Goal: Task Accomplishment & Management: Use online tool/utility

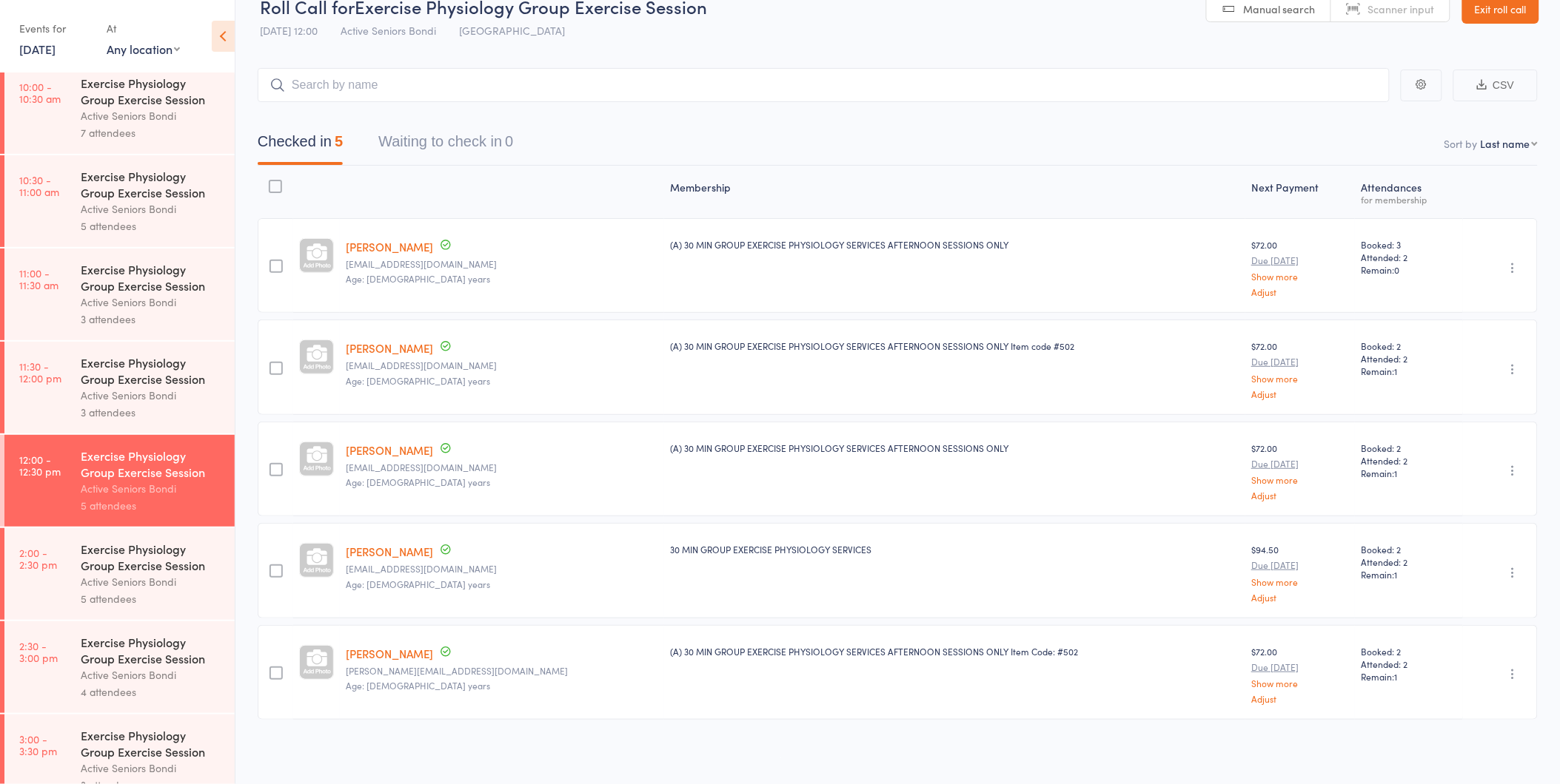
scroll to position [578, 0]
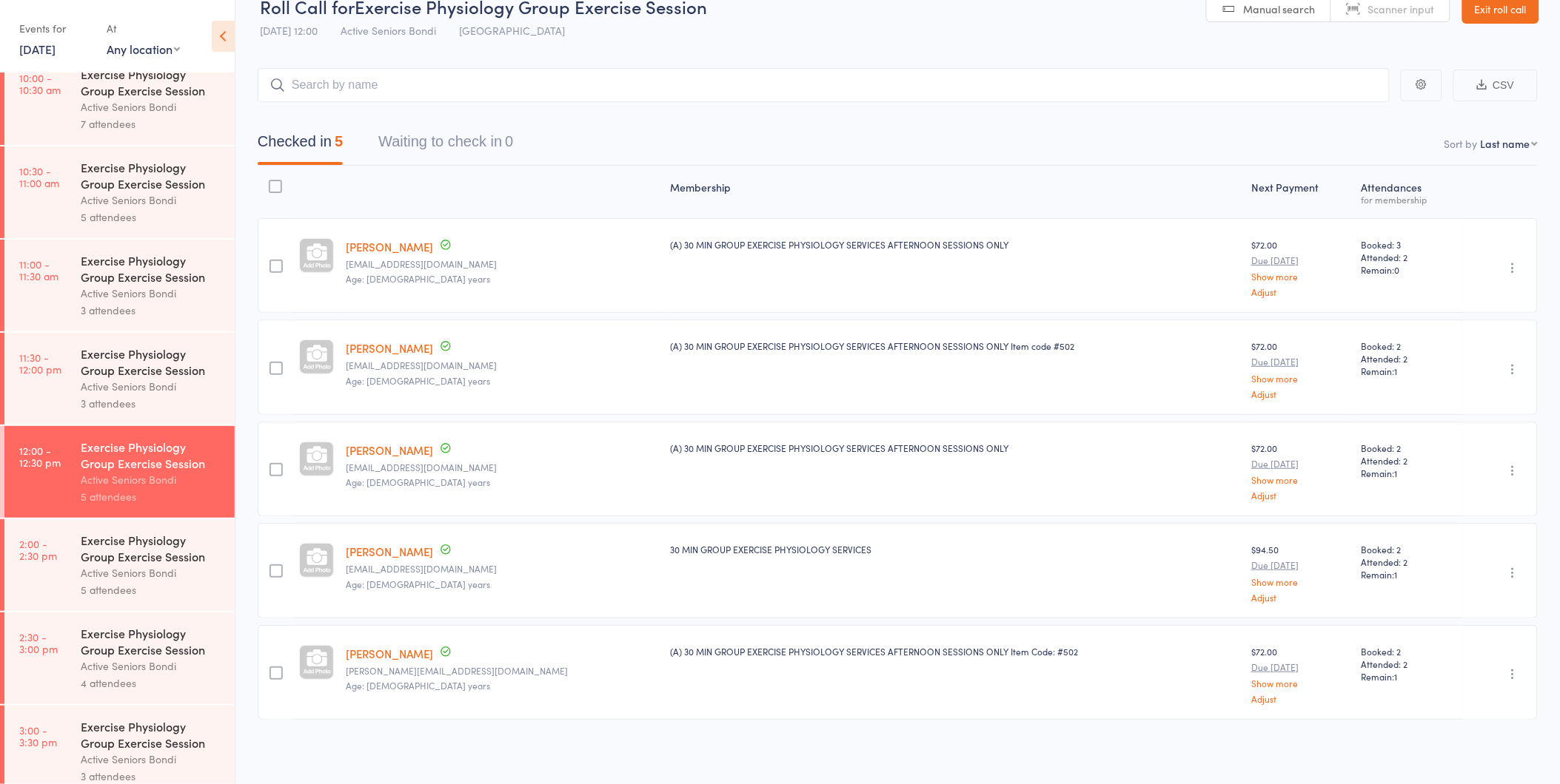
click at [166, 551] on div "Exercise Physiology Group Exercise Session" at bounding box center [152, 548] width 141 height 32
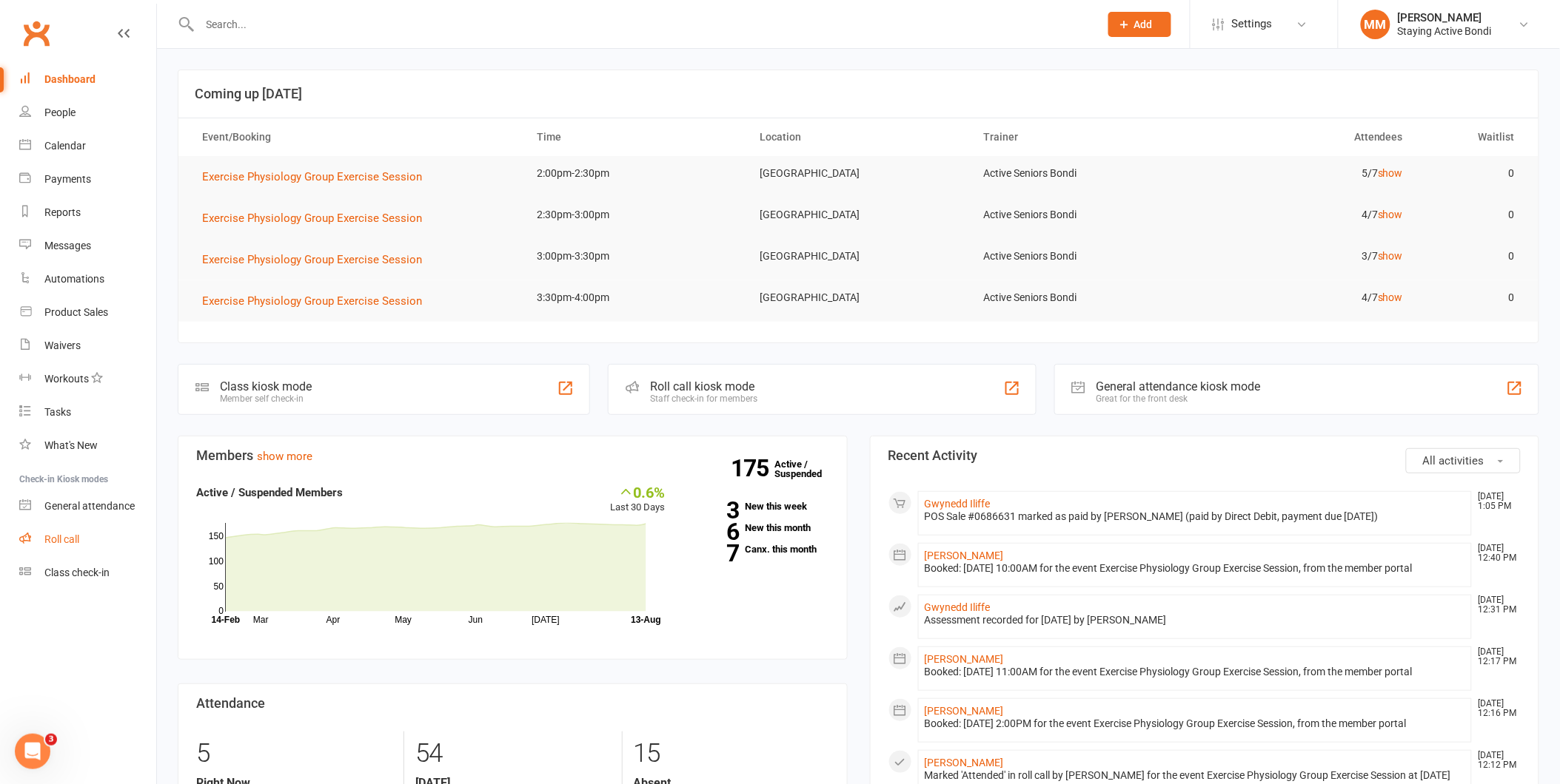
click at [70, 531] on link "Roll call" at bounding box center [88, 539] width 137 height 33
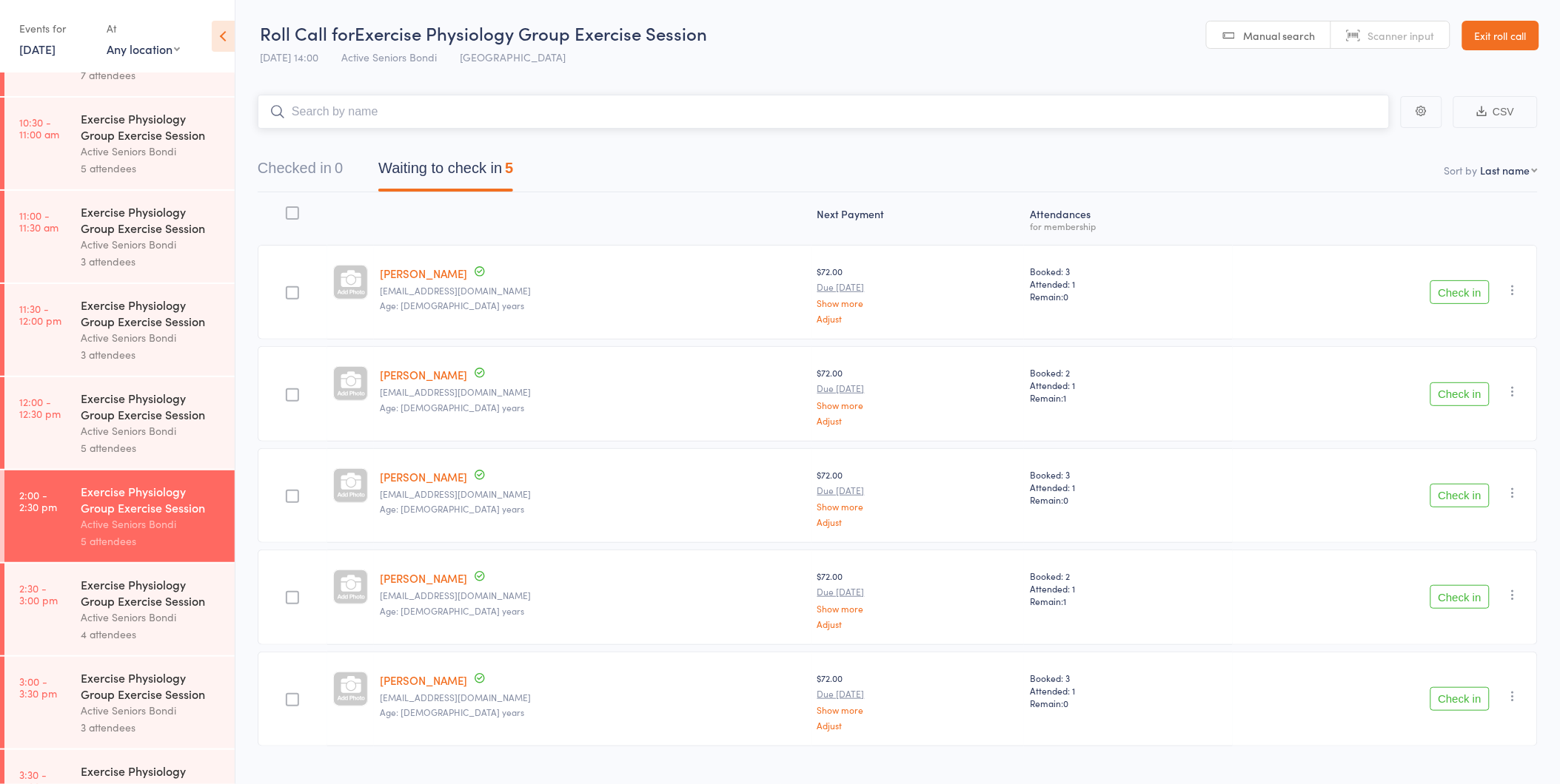
scroll to position [629, 0]
click at [1511, 387] on icon "button" at bounding box center [1513, 391] width 15 height 15
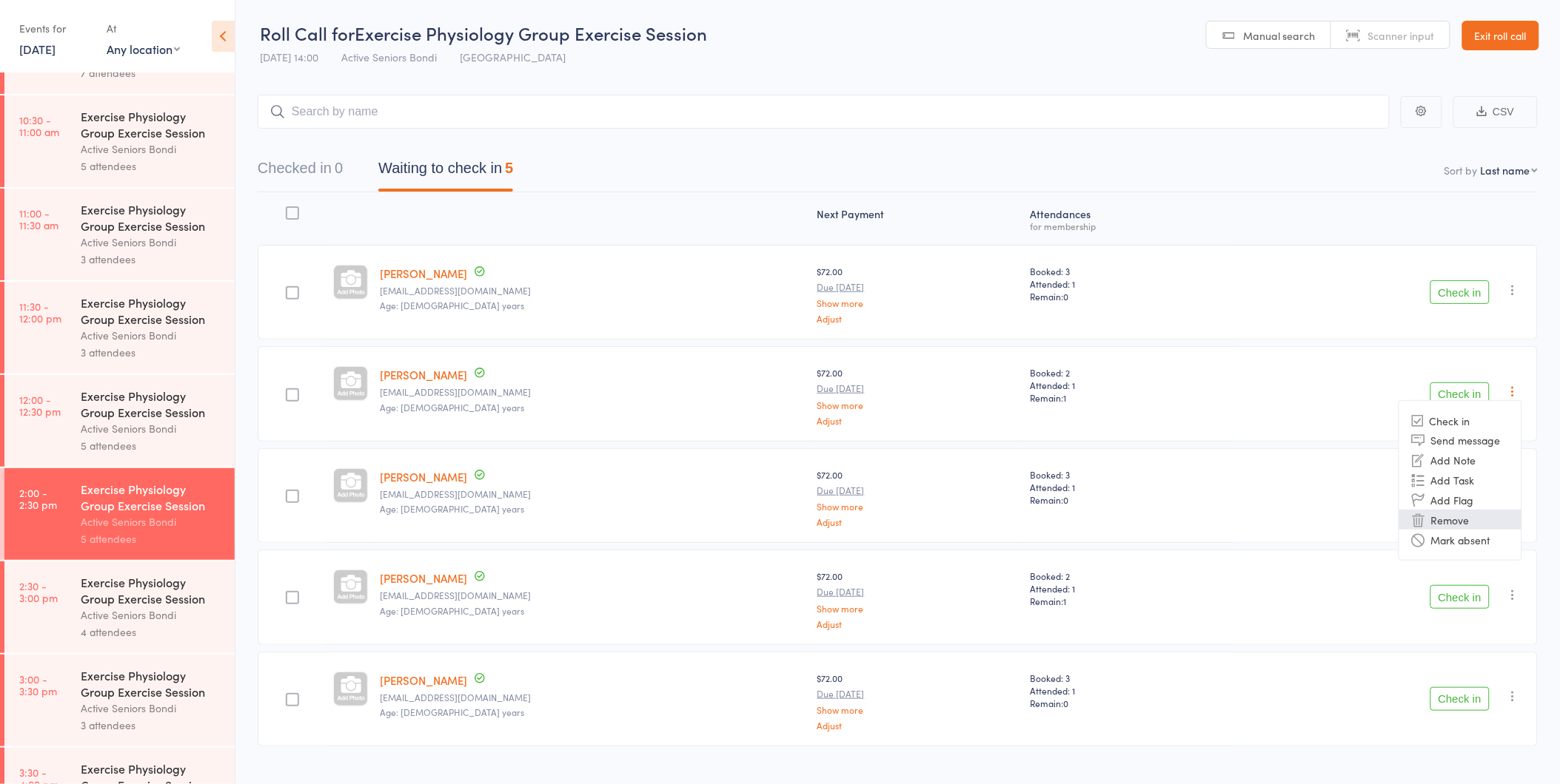
click at [1460, 521] on li "Remove" at bounding box center [1460, 519] width 122 height 20
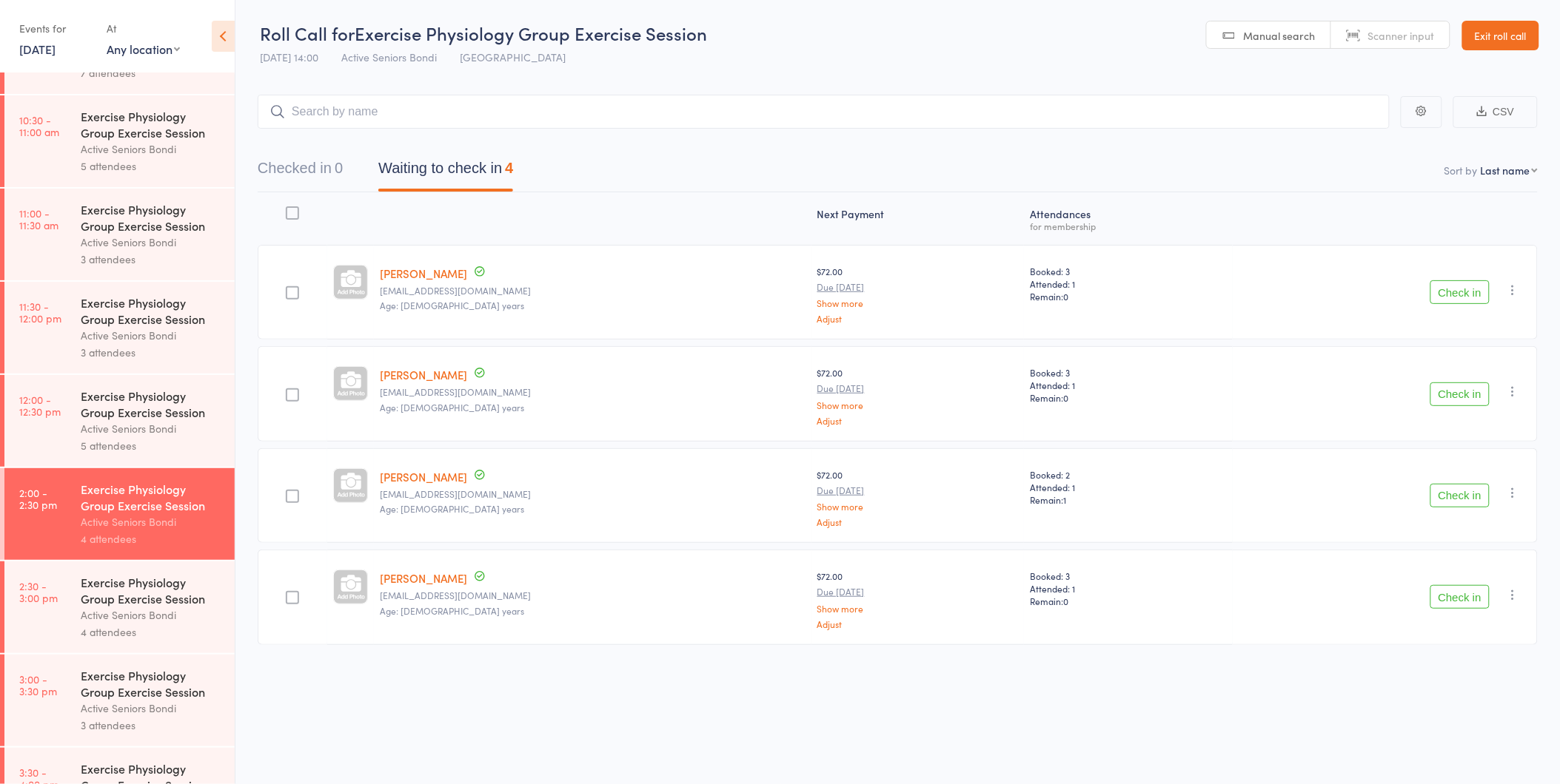
click at [1463, 596] on button "Check in" at bounding box center [1460, 597] width 59 height 23
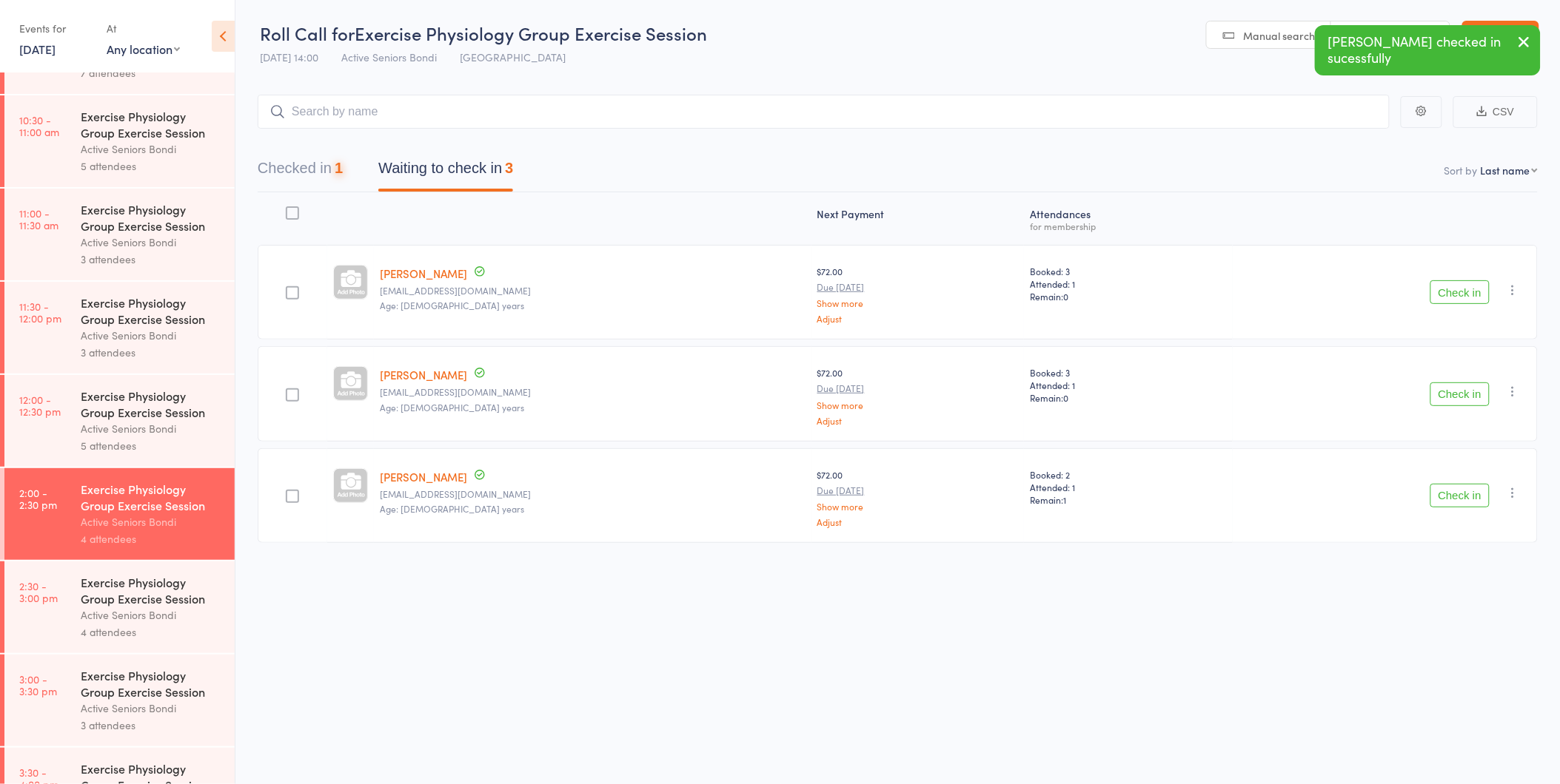
click at [1456, 492] on button "Check in" at bounding box center [1460, 495] width 59 height 23
click at [1456, 401] on button "Check in" at bounding box center [1460, 394] width 59 height 23
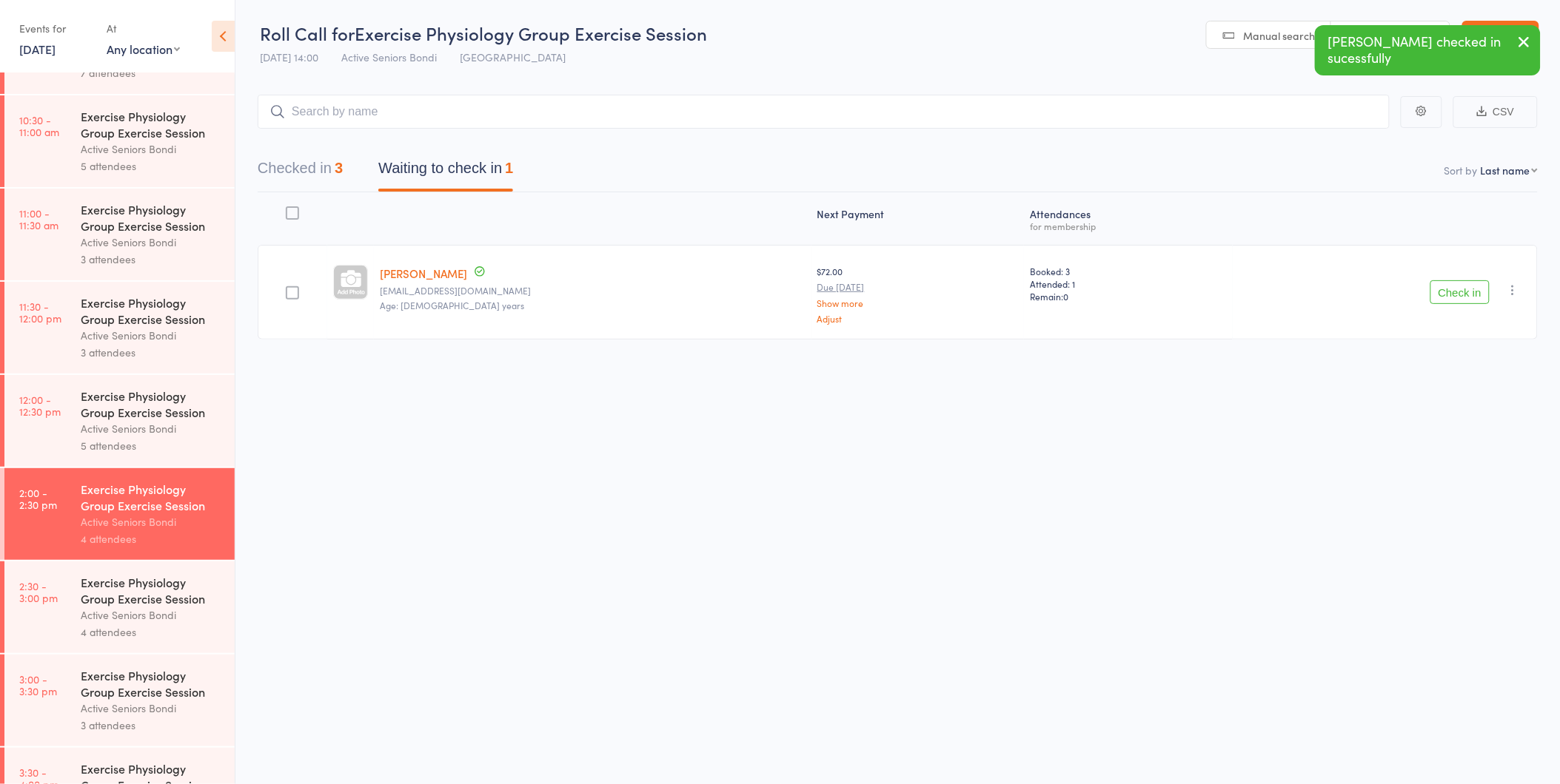
click at [1448, 293] on button "Check in" at bounding box center [1460, 292] width 59 height 23
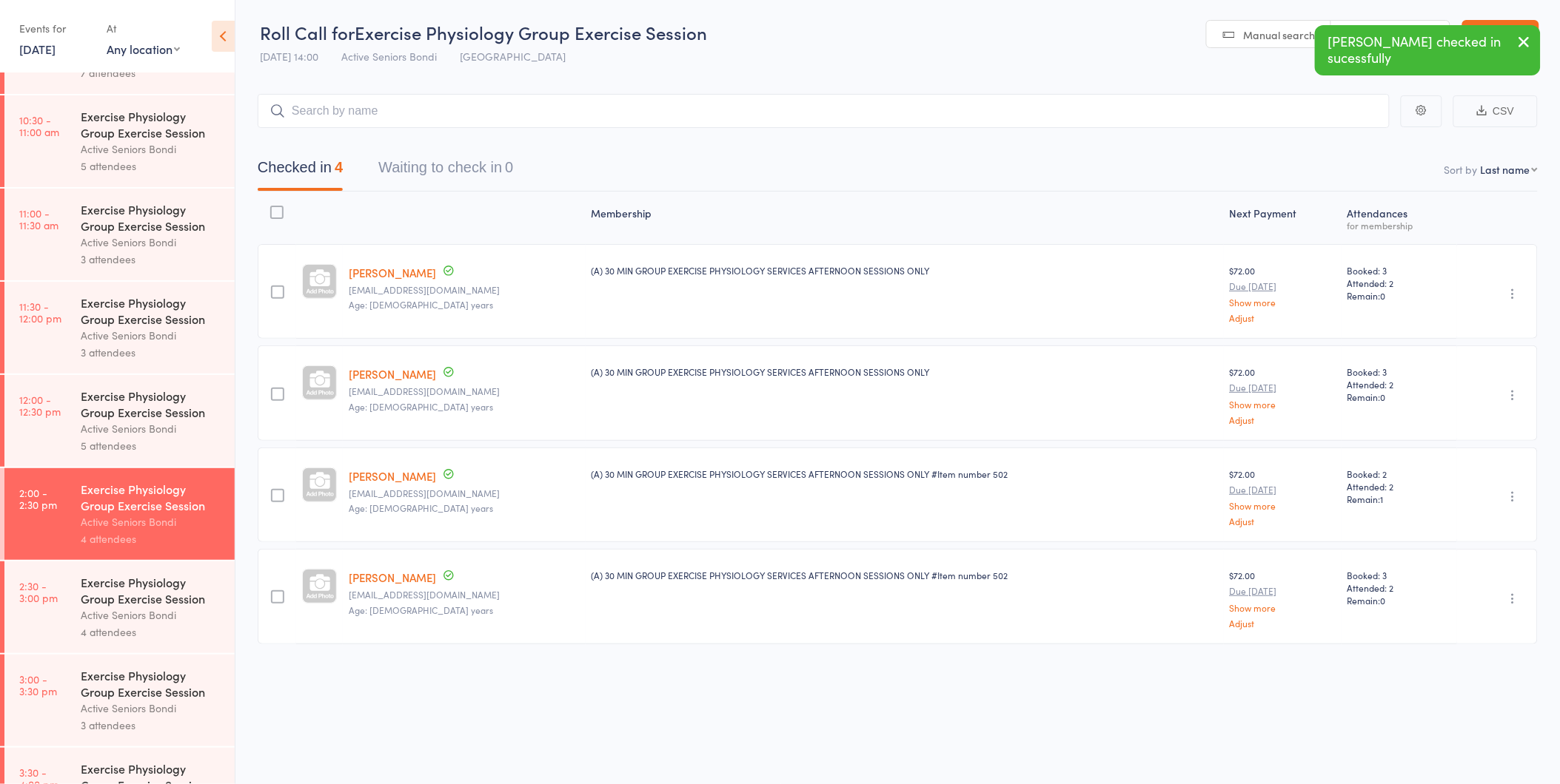
scroll to position [691, 0]
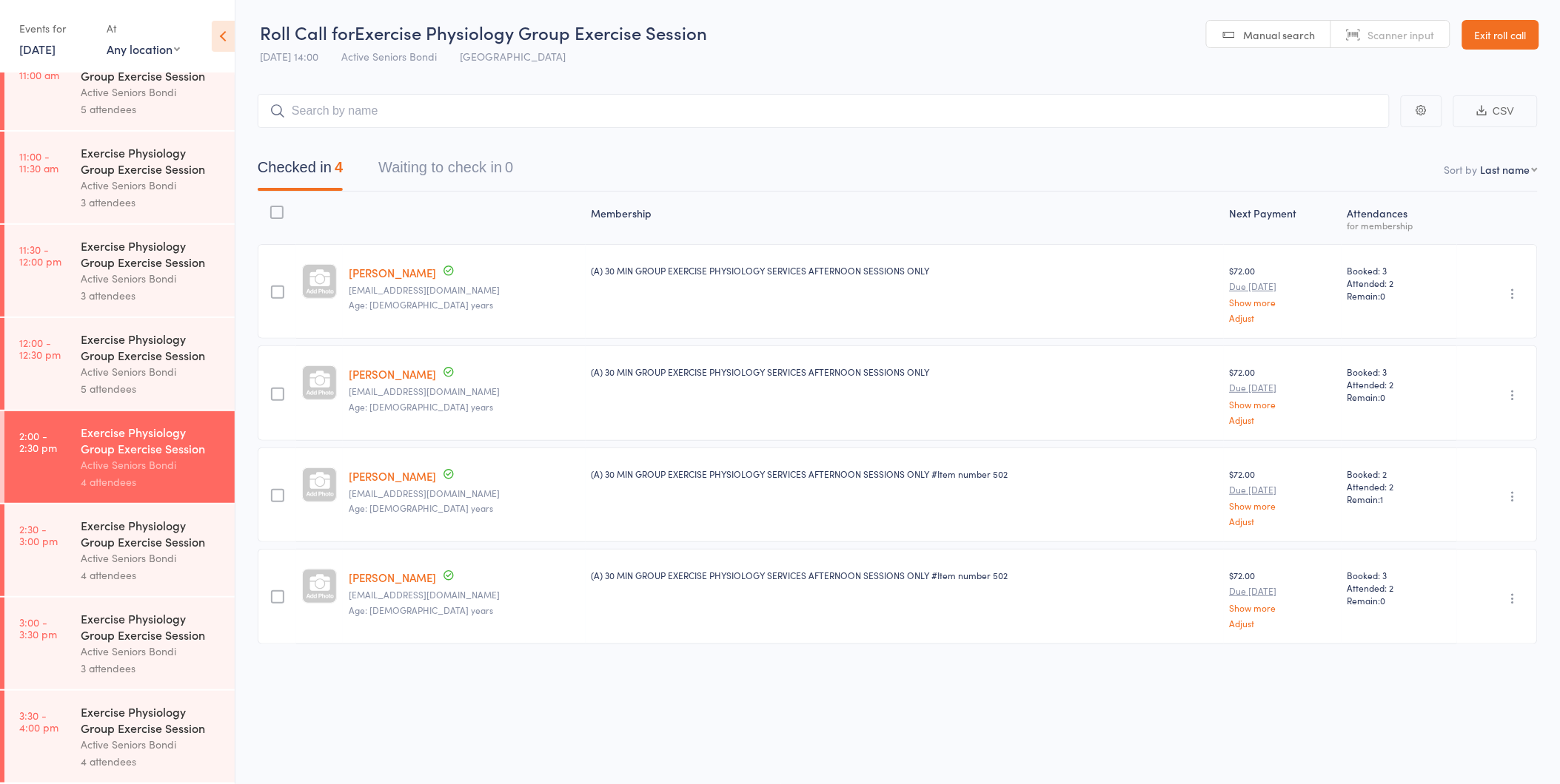
click at [108, 559] on div "Active Seniors Bondi" at bounding box center [152, 558] width 141 height 17
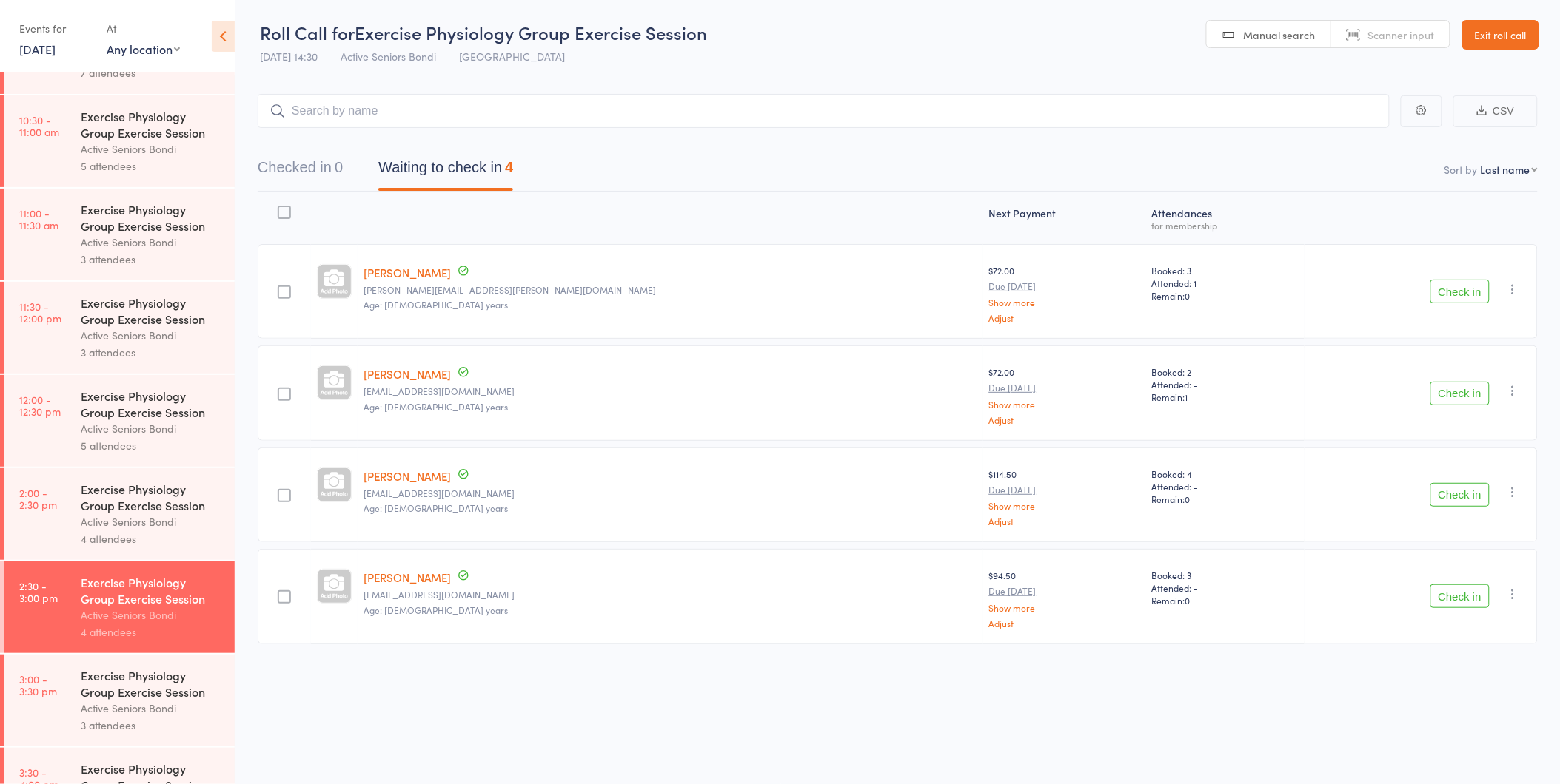
scroll to position [691, 0]
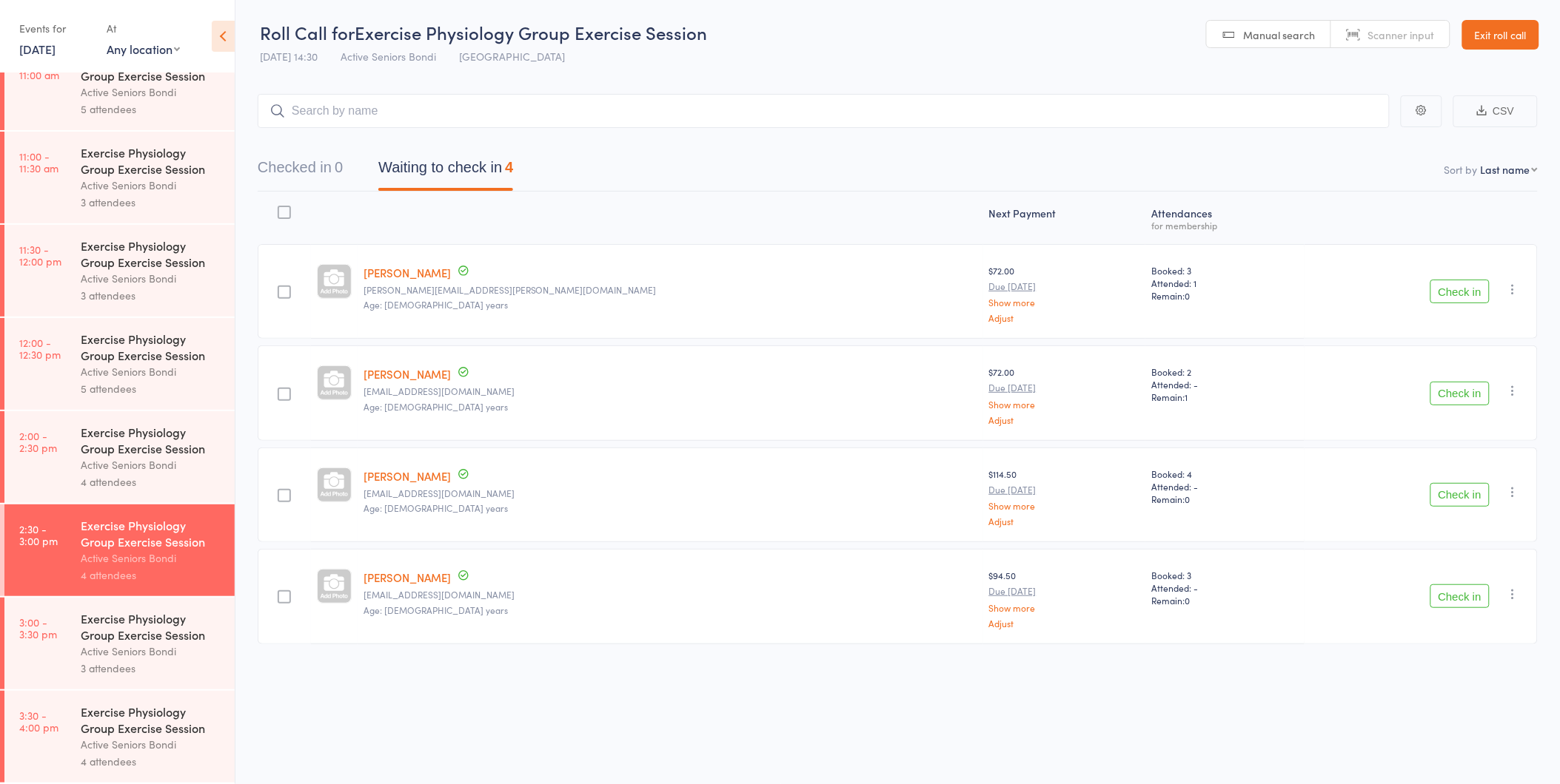
click at [160, 476] on div "4 attendees" at bounding box center [152, 482] width 141 height 17
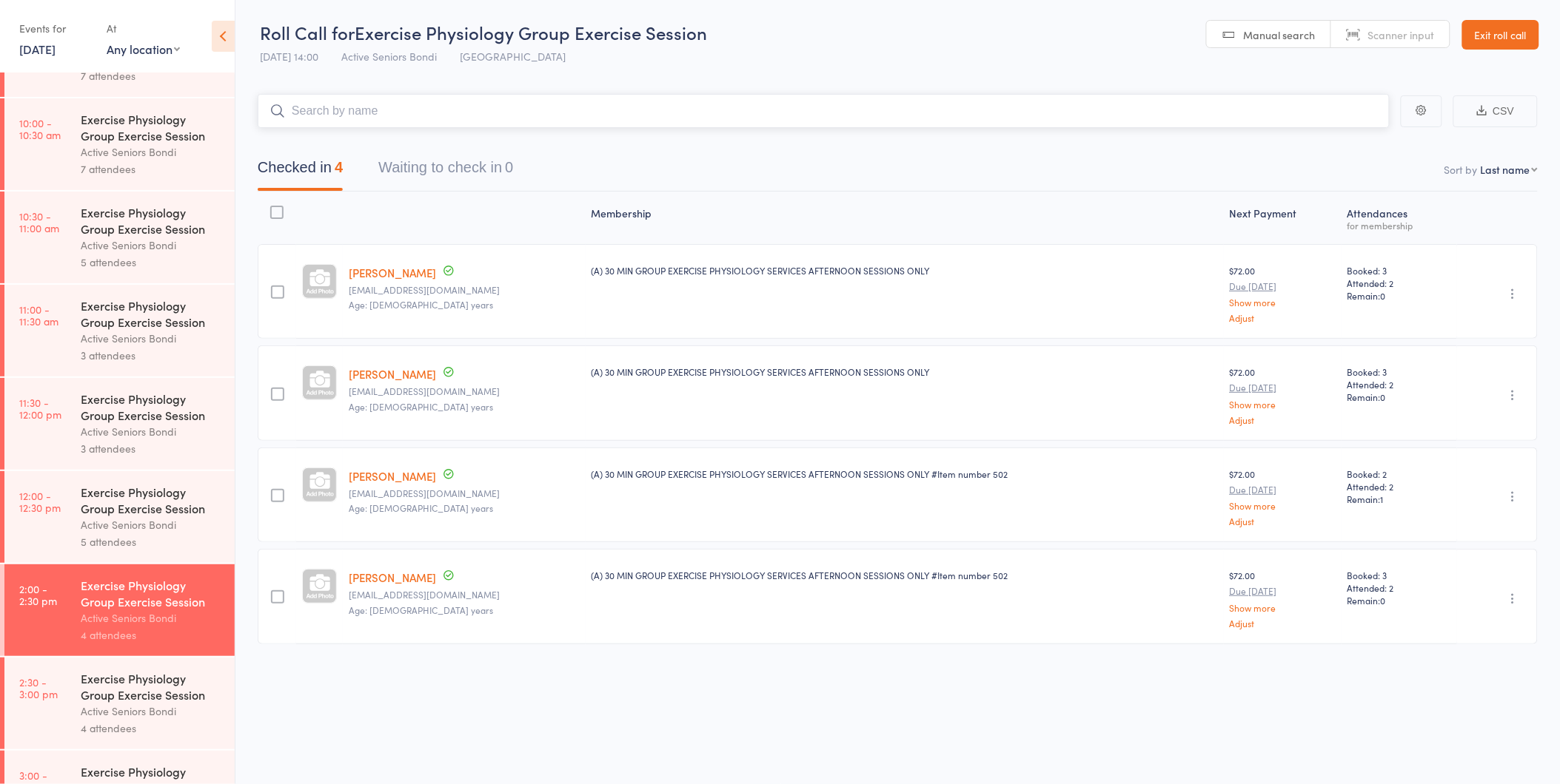
scroll to position [537, 0]
click at [153, 699] on div "Exercise Physiology Group Exercise Session" at bounding box center [152, 683] width 141 height 32
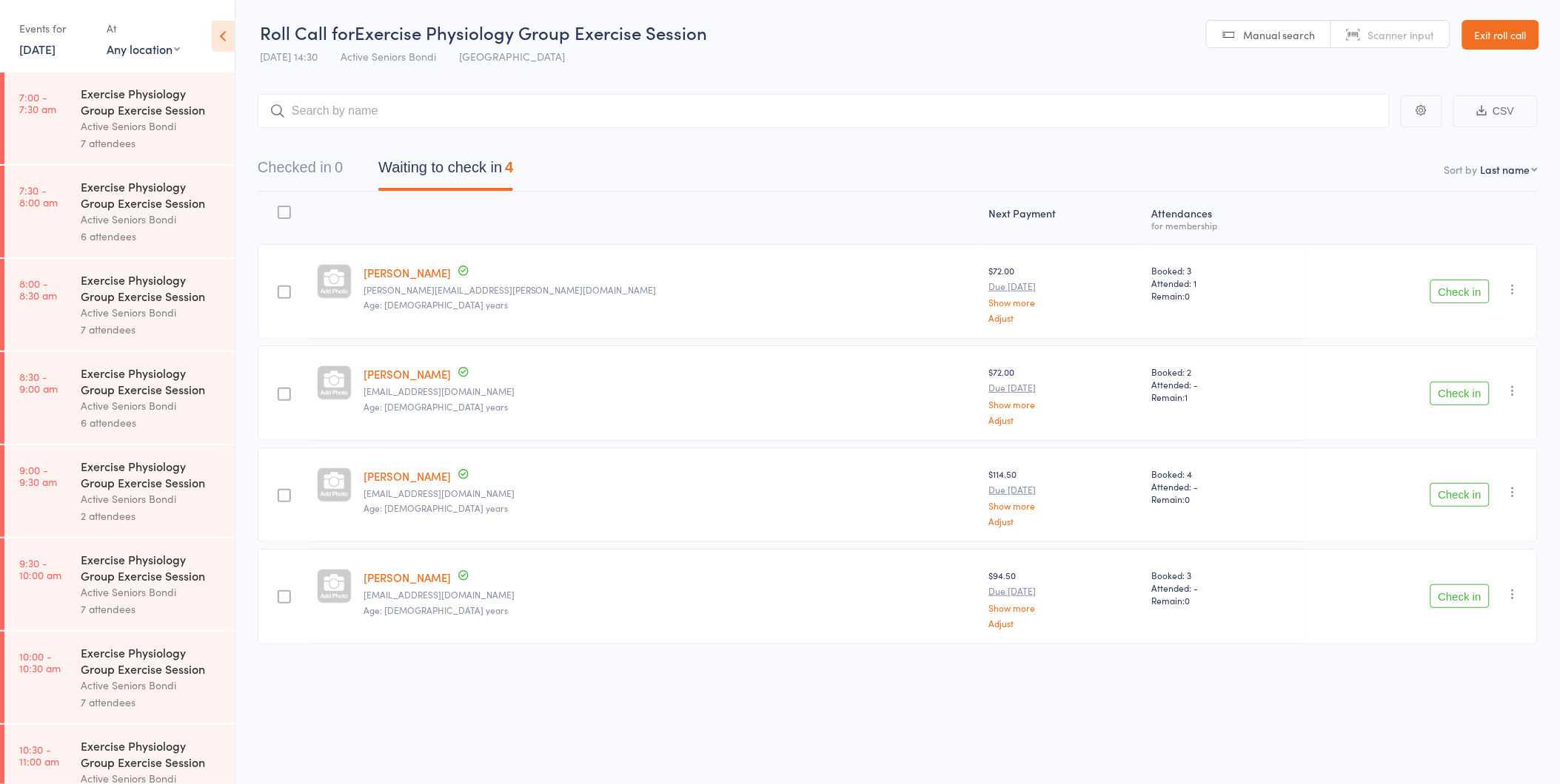
click at [1468, 599] on button "Check in" at bounding box center [1460, 596] width 59 height 23
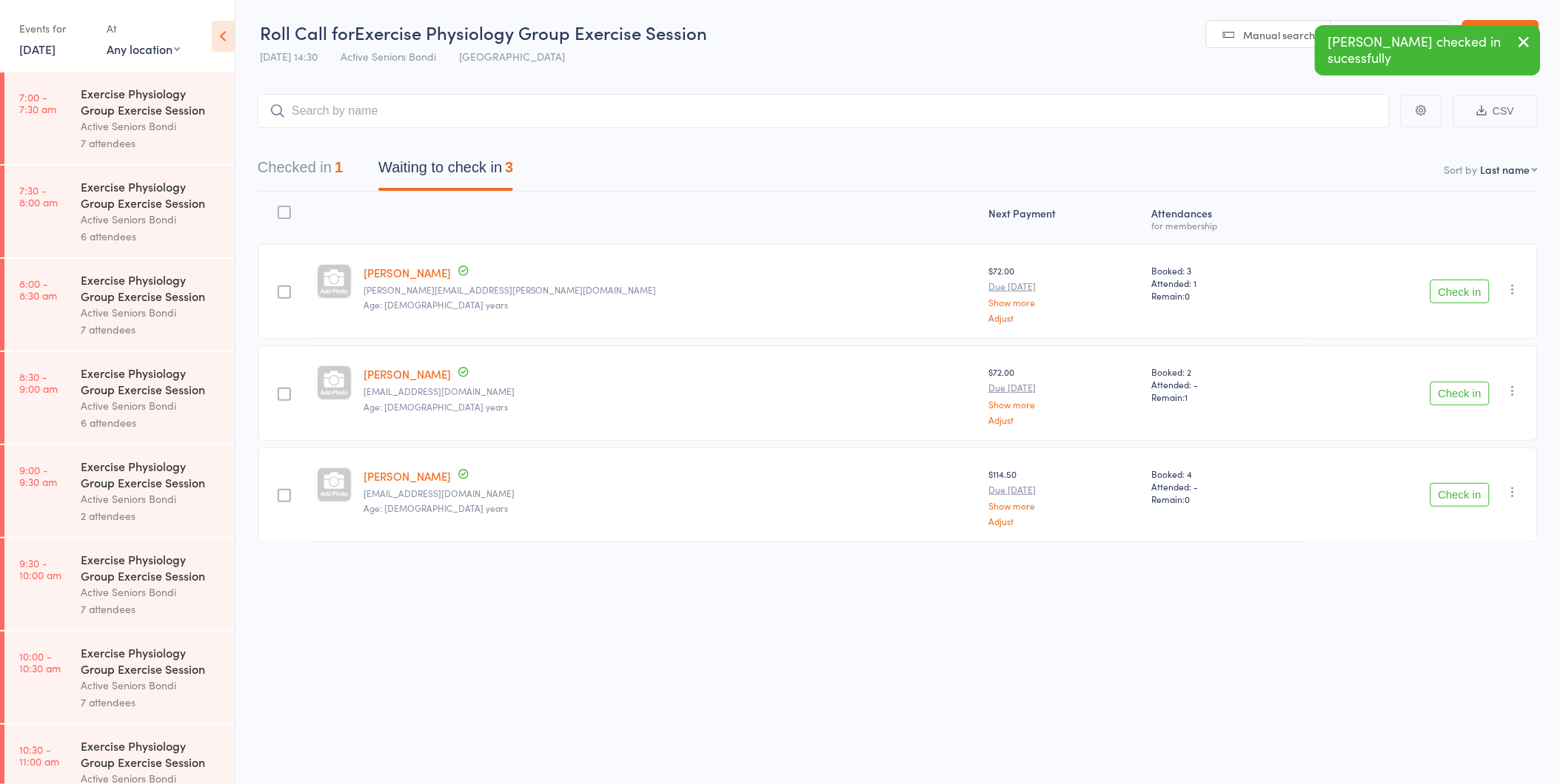
click at [1462, 498] on button "Check in" at bounding box center [1460, 495] width 59 height 23
click at [1460, 398] on button "Check in" at bounding box center [1460, 393] width 59 height 23
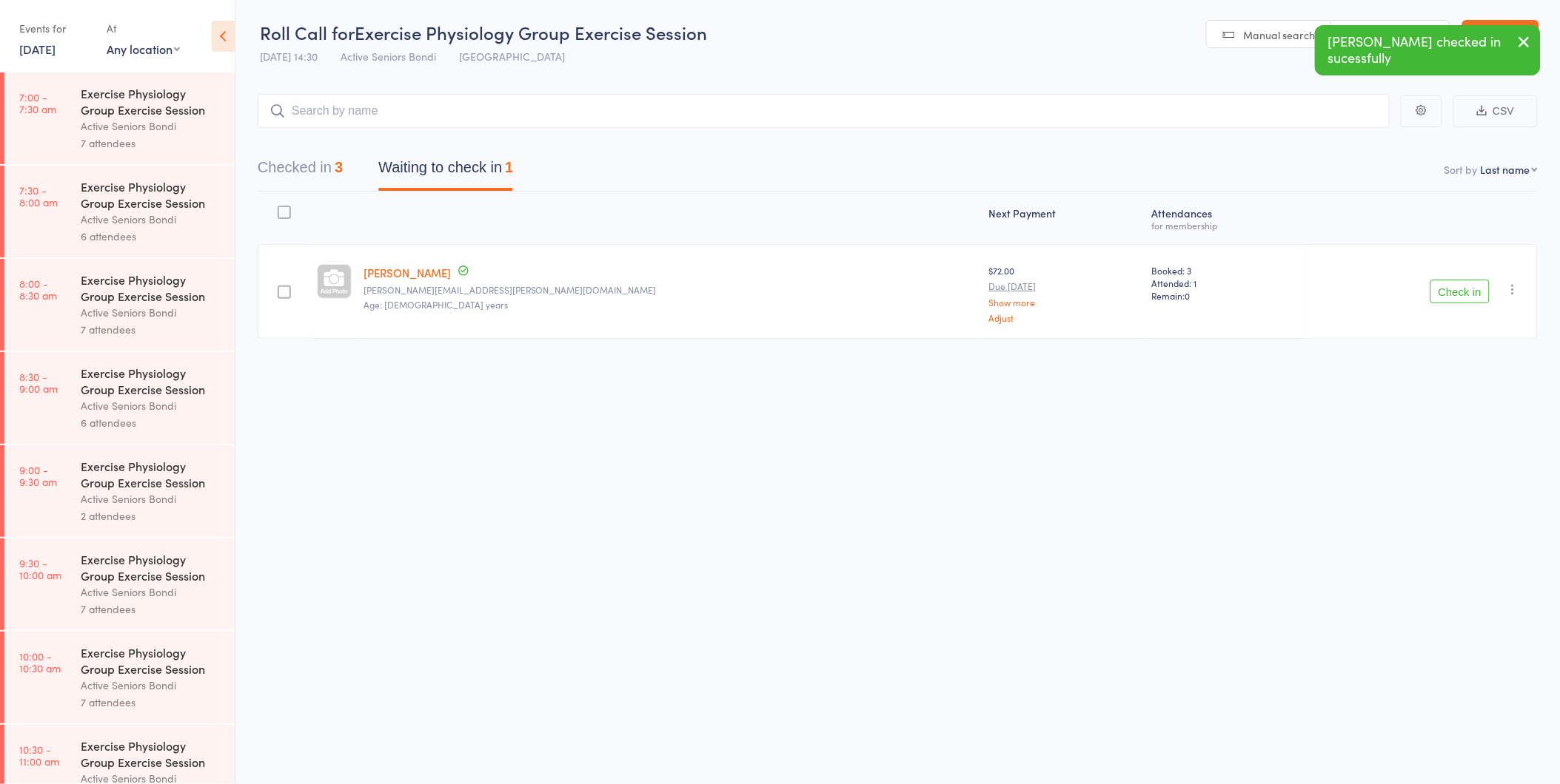
click at [1464, 294] on button "Check in" at bounding box center [1460, 291] width 59 height 23
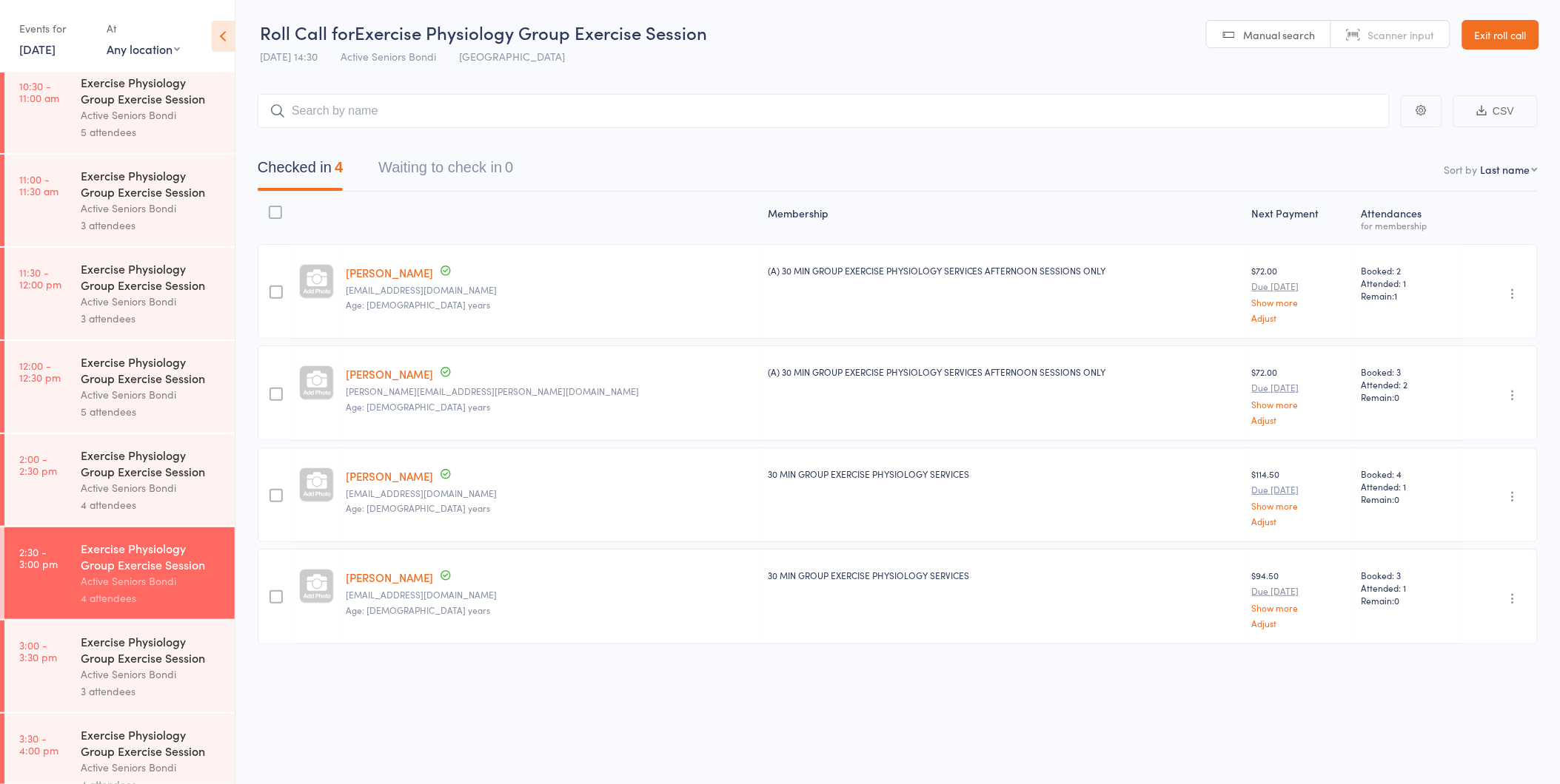
scroll to position [691, 0]
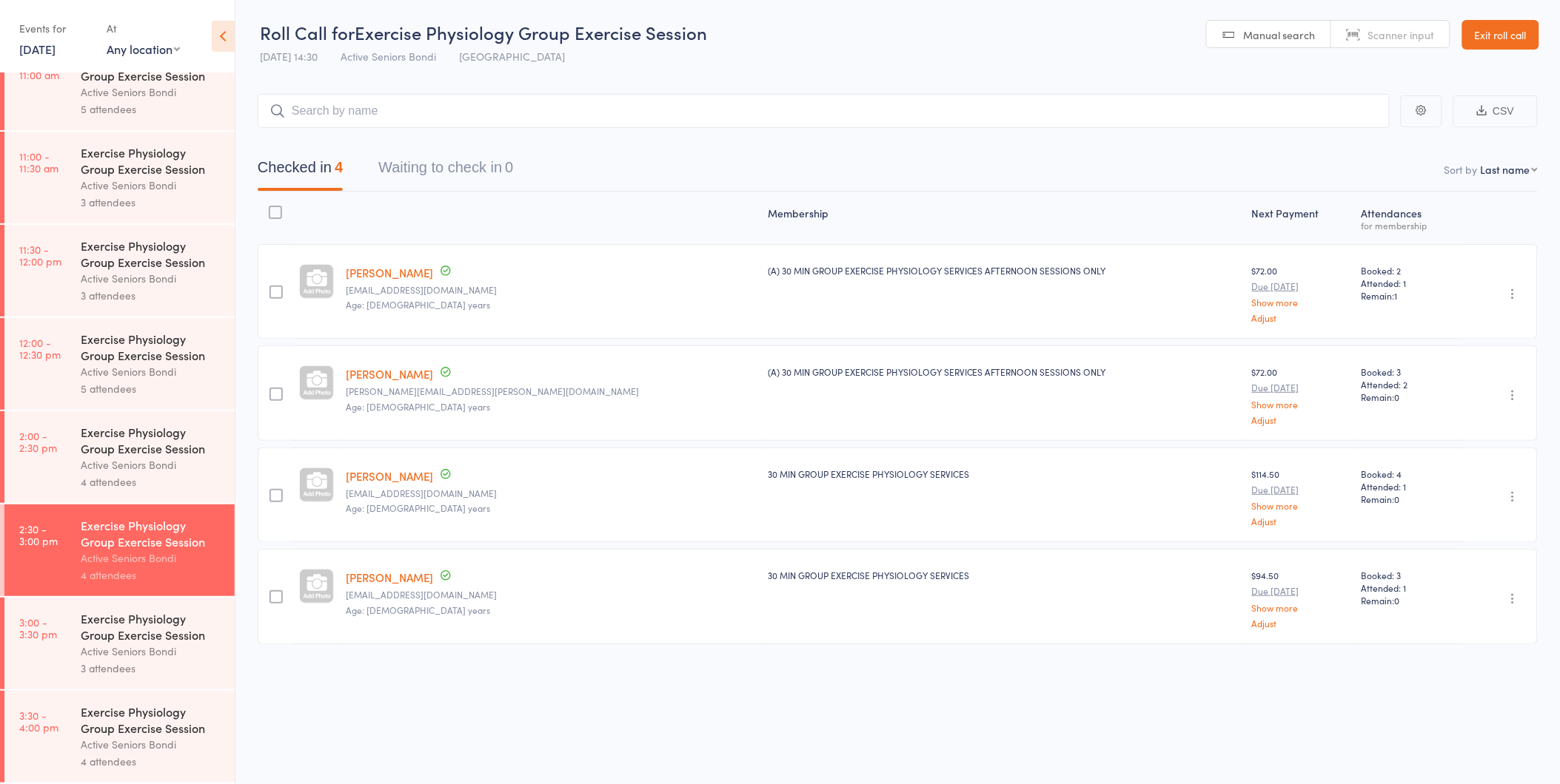
click at [153, 649] on div "Active Seniors Bondi" at bounding box center [152, 651] width 141 height 17
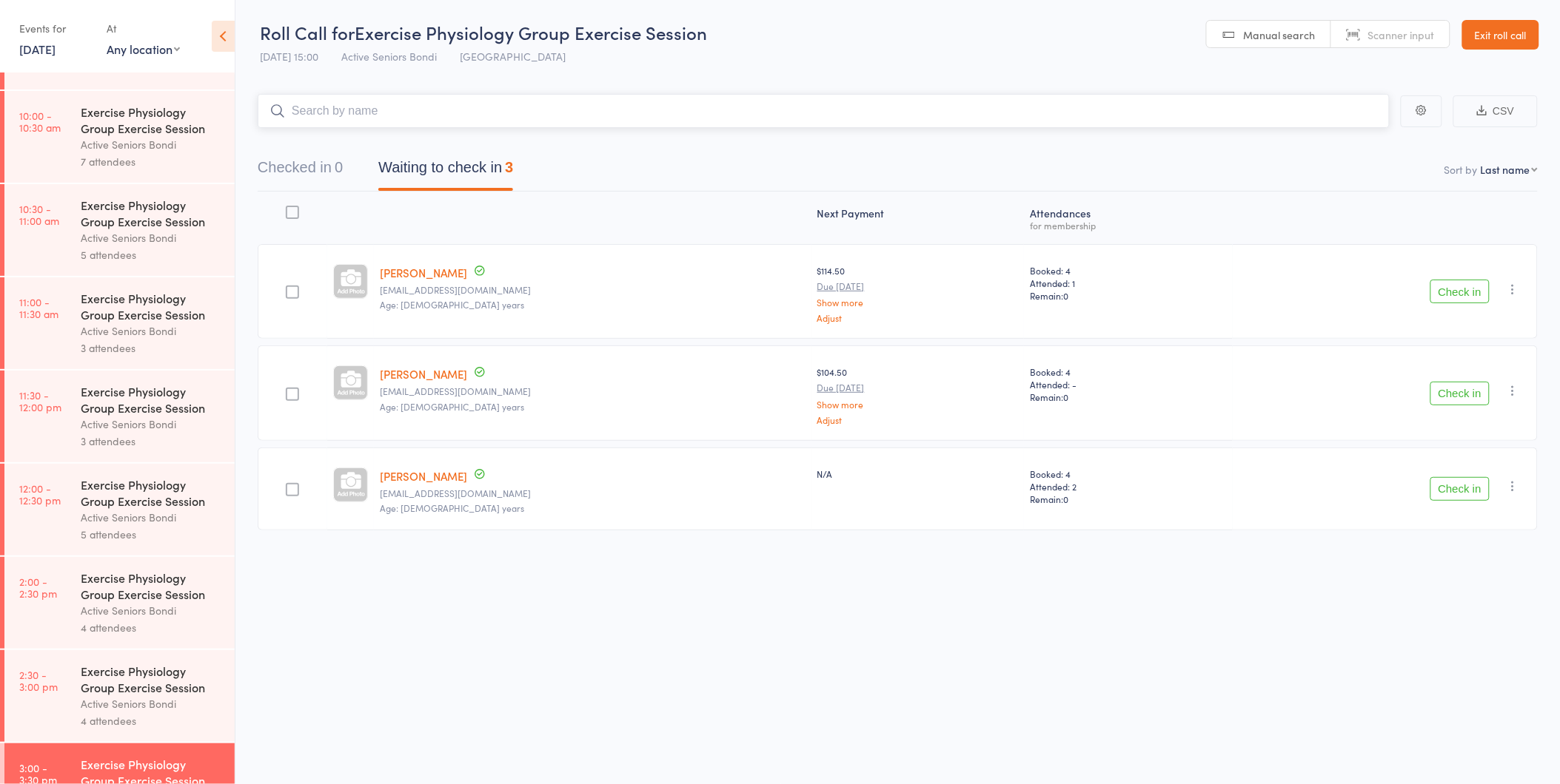
scroll to position [691, 0]
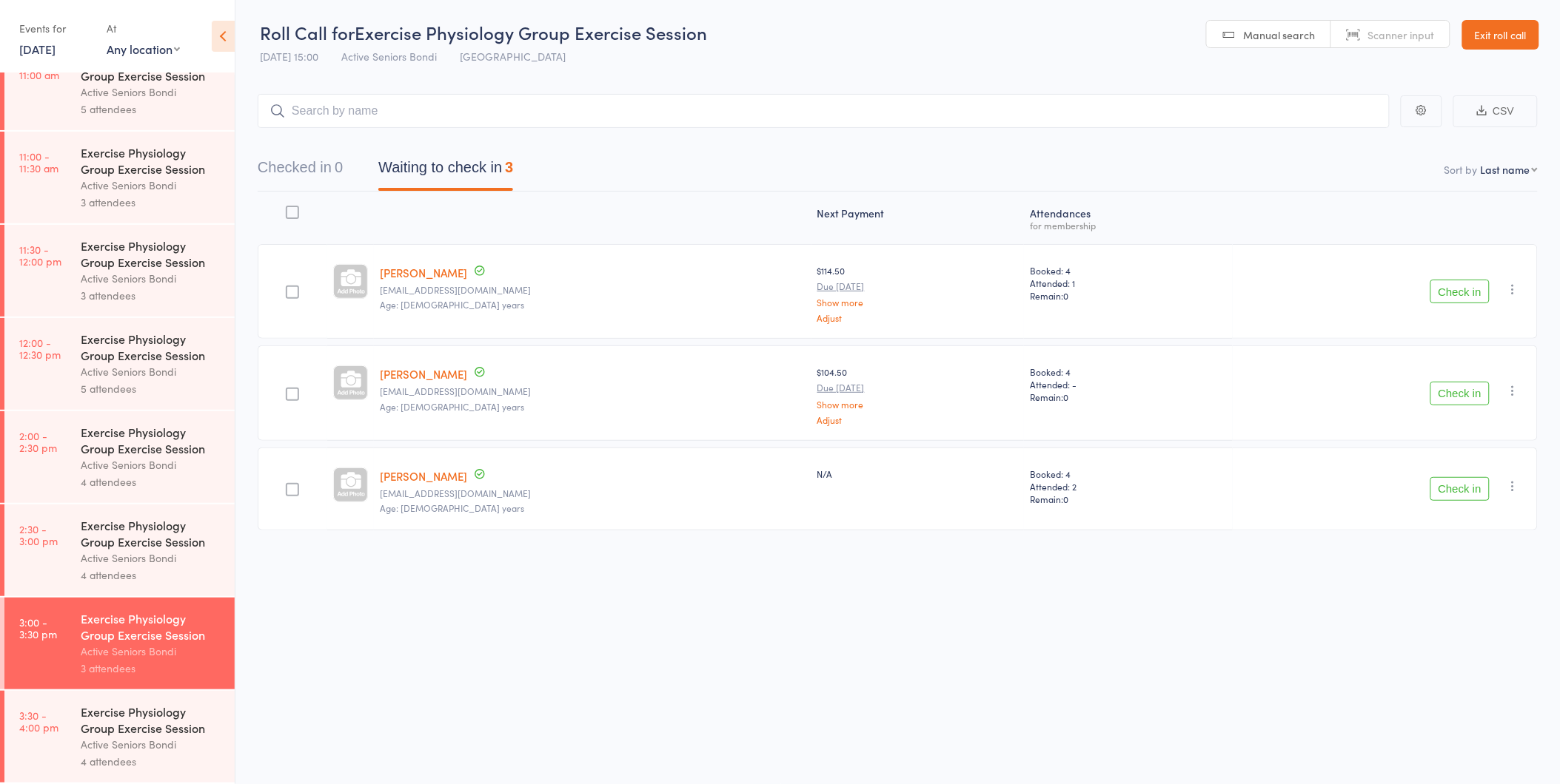
click at [133, 735] on div "Exercise Physiology Group Exercise Session" at bounding box center [152, 720] width 141 height 32
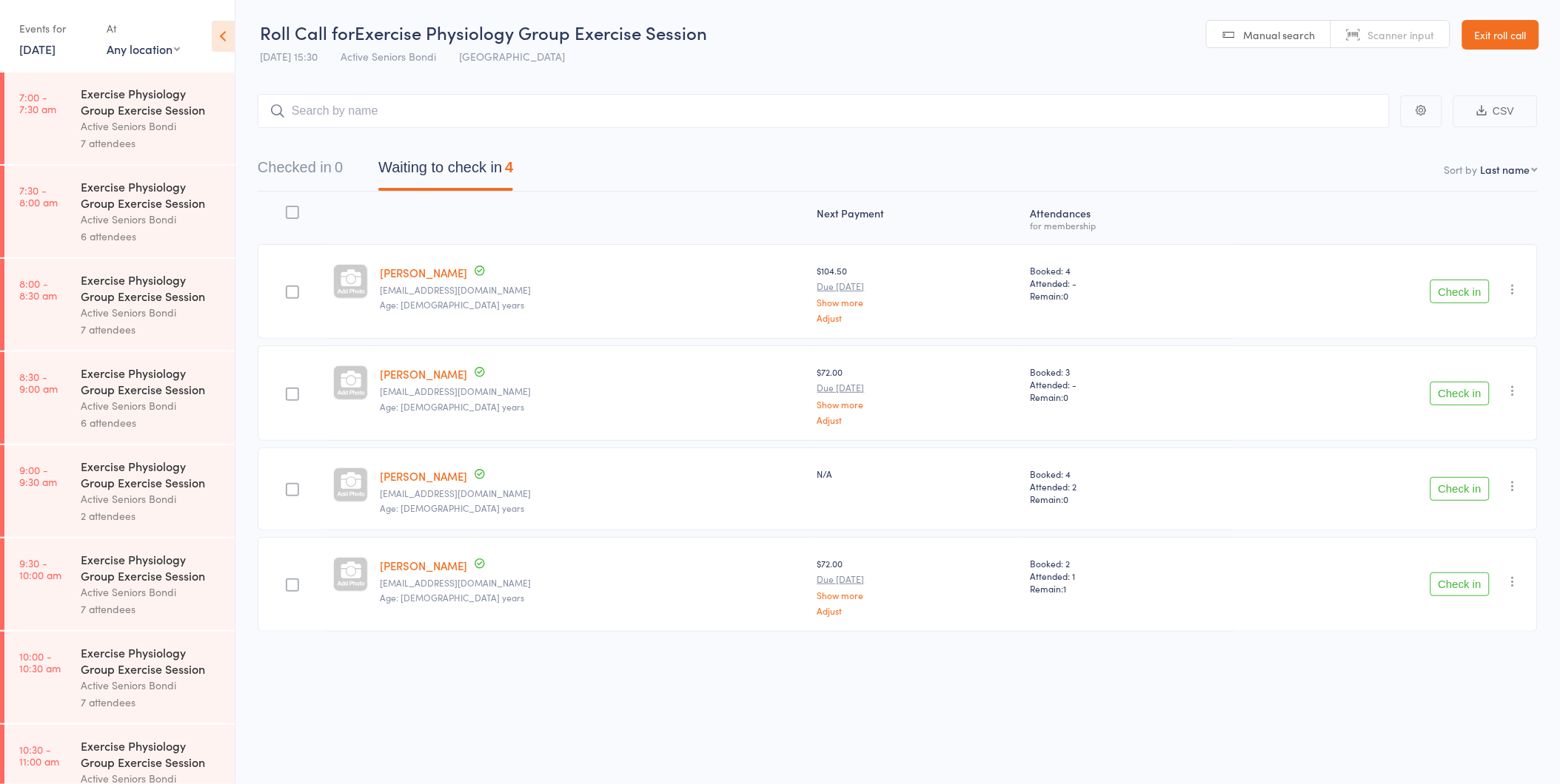
click at [1511, 386] on icon "button" at bounding box center [1513, 390] width 15 height 15
click at [1469, 515] on li "Remove" at bounding box center [1460, 518] width 122 height 20
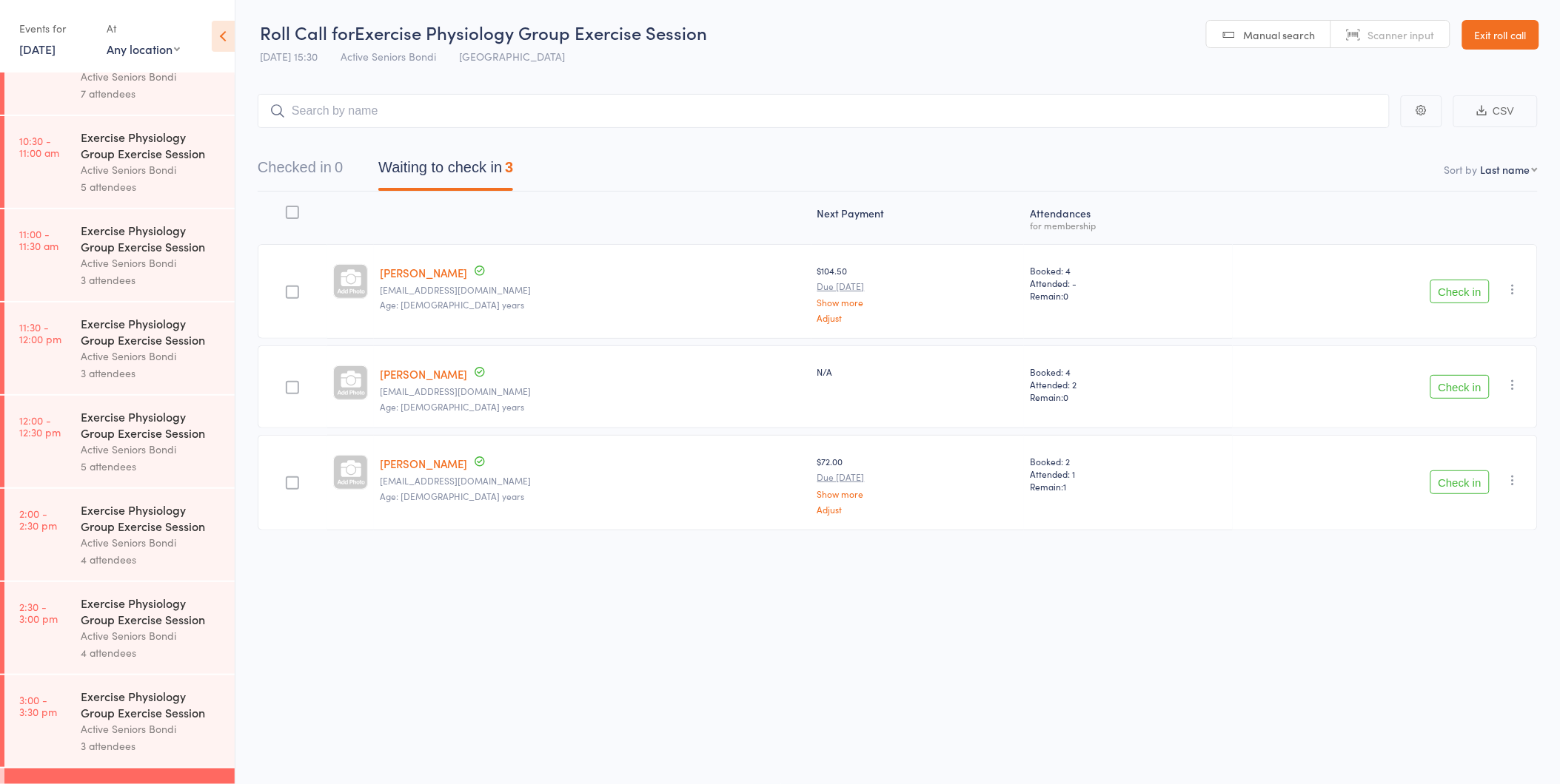
scroll to position [691, 0]
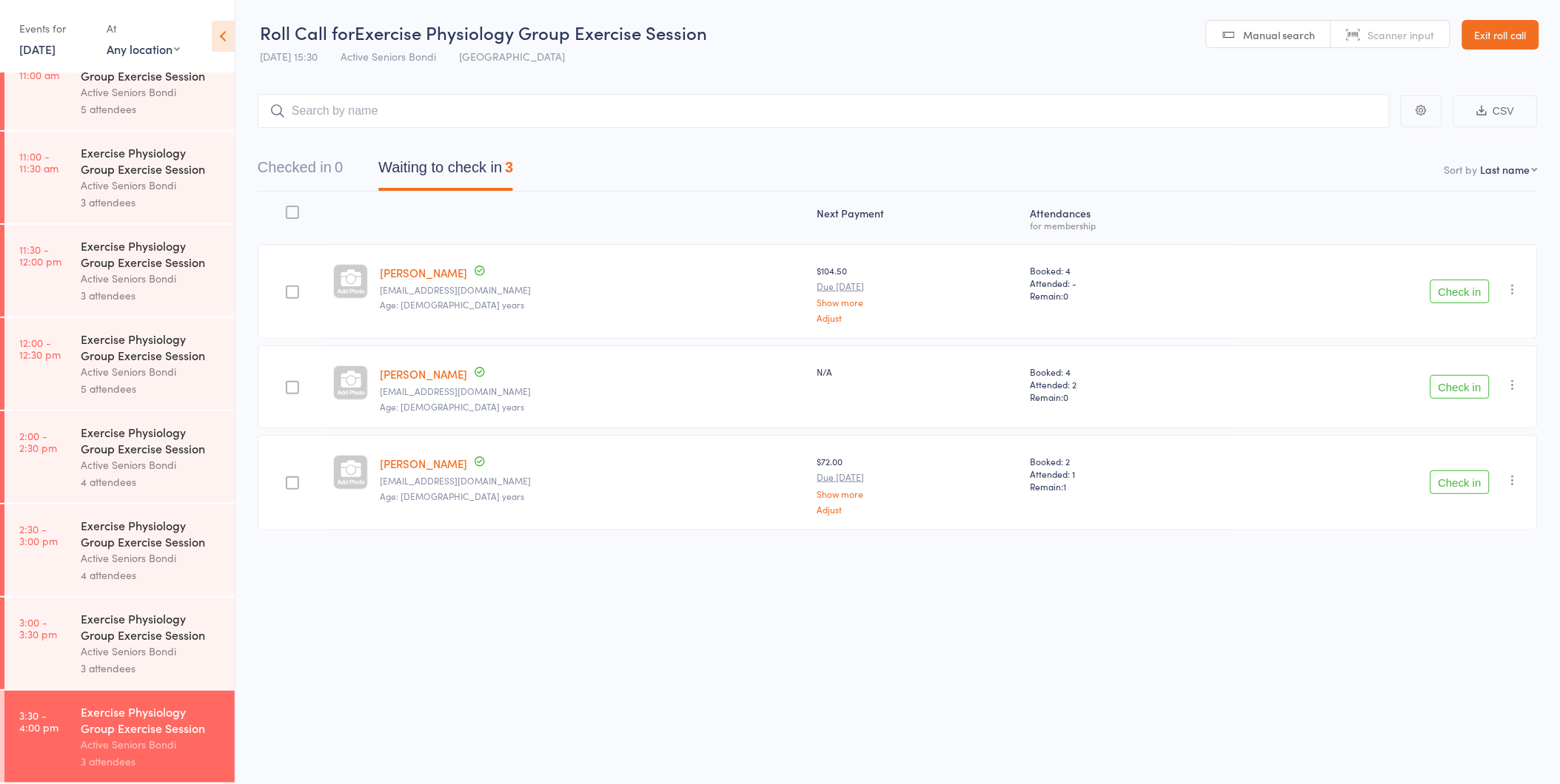
click at [148, 638] on div "Exercise Physiology Group Exercise Session" at bounding box center [152, 627] width 141 height 32
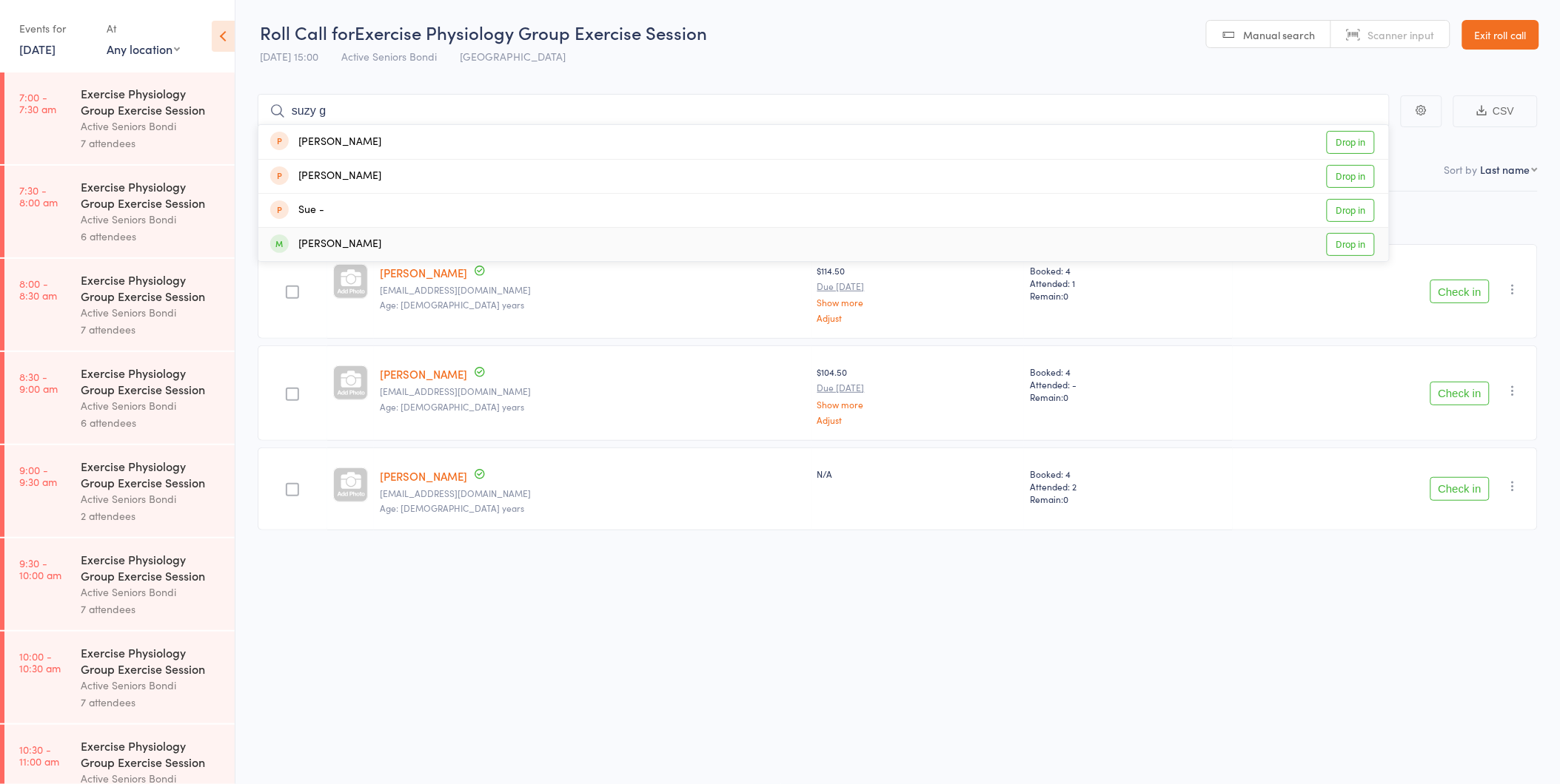
type input "suzy g"
click at [1353, 244] on link "Drop in" at bounding box center [1350, 245] width 48 height 23
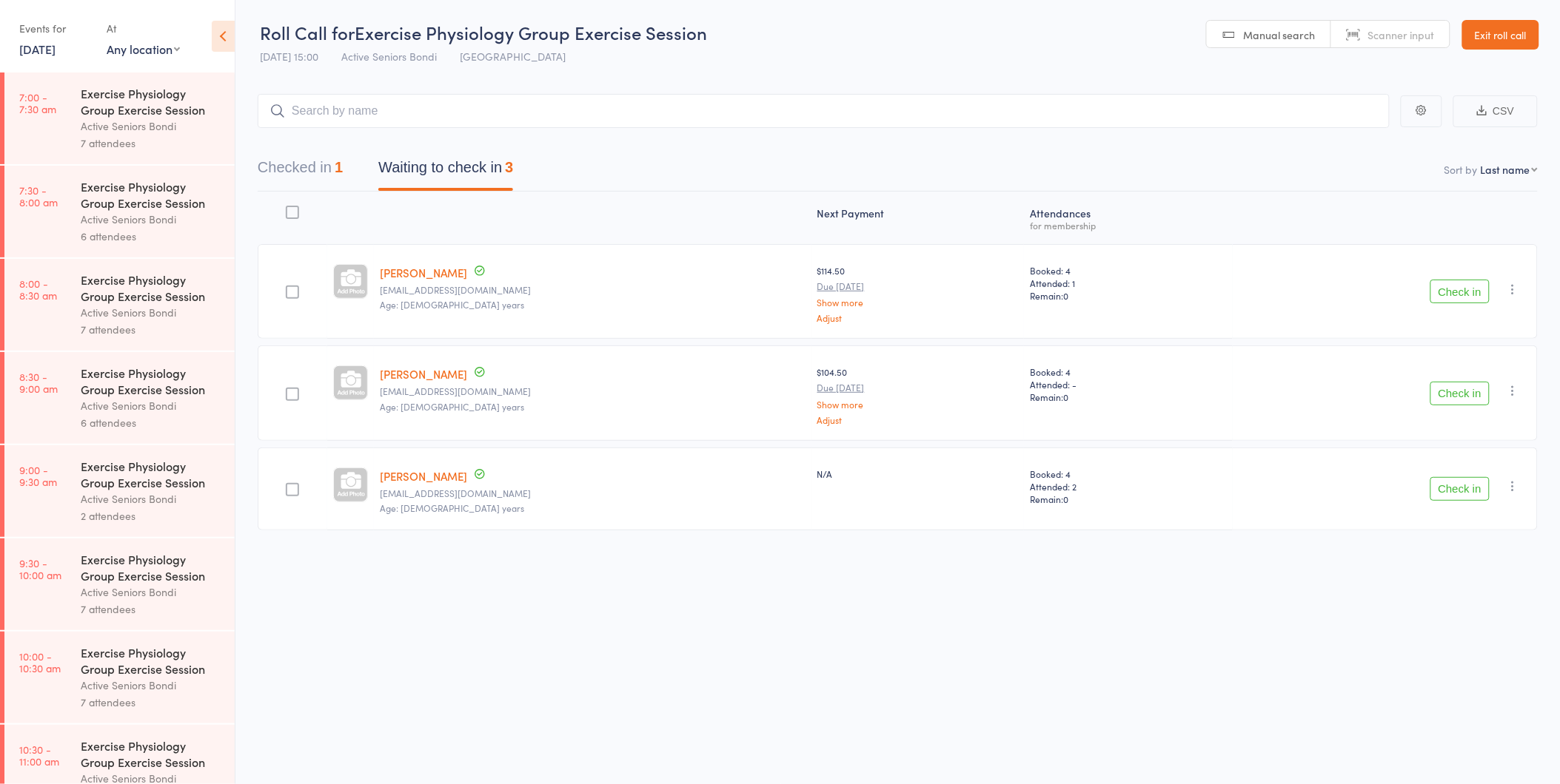
click at [914, 32] on header "Roll Call for Exercise Physiology Group Exercise Session 13 Aug 15:00 Active Se…" at bounding box center [897, 36] width 1324 height 73
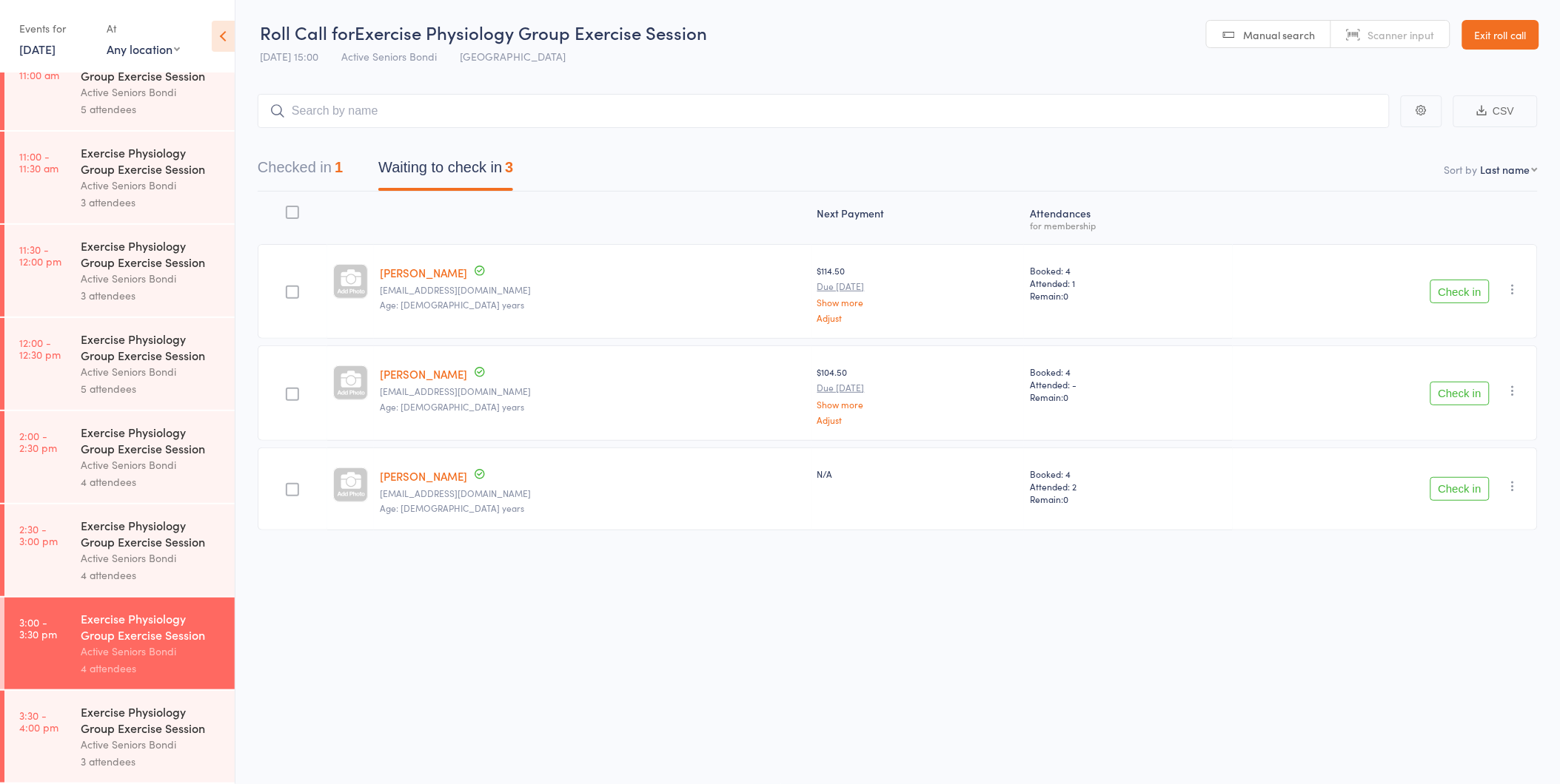
click at [98, 647] on div "Active Seniors Bondi" at bounding box center [152, 651] width 141 height 17
click at [313, 163] on button "Checked in 1" at bounding box center [300, 171] width 85 height 39
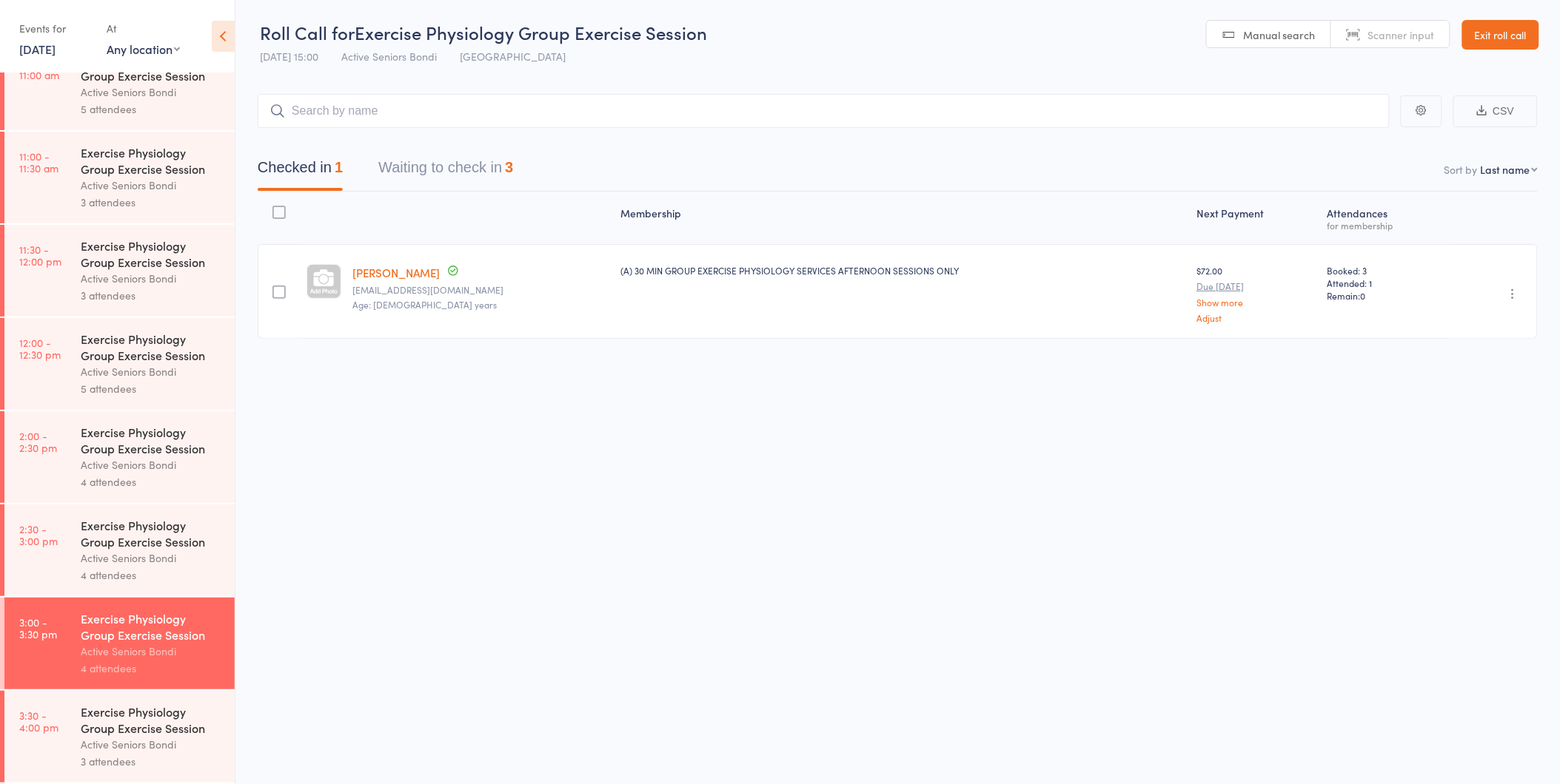
click at [417, 166] on button "Waiting to check in 3" at bounding box center [446, 171] width 135 height 39
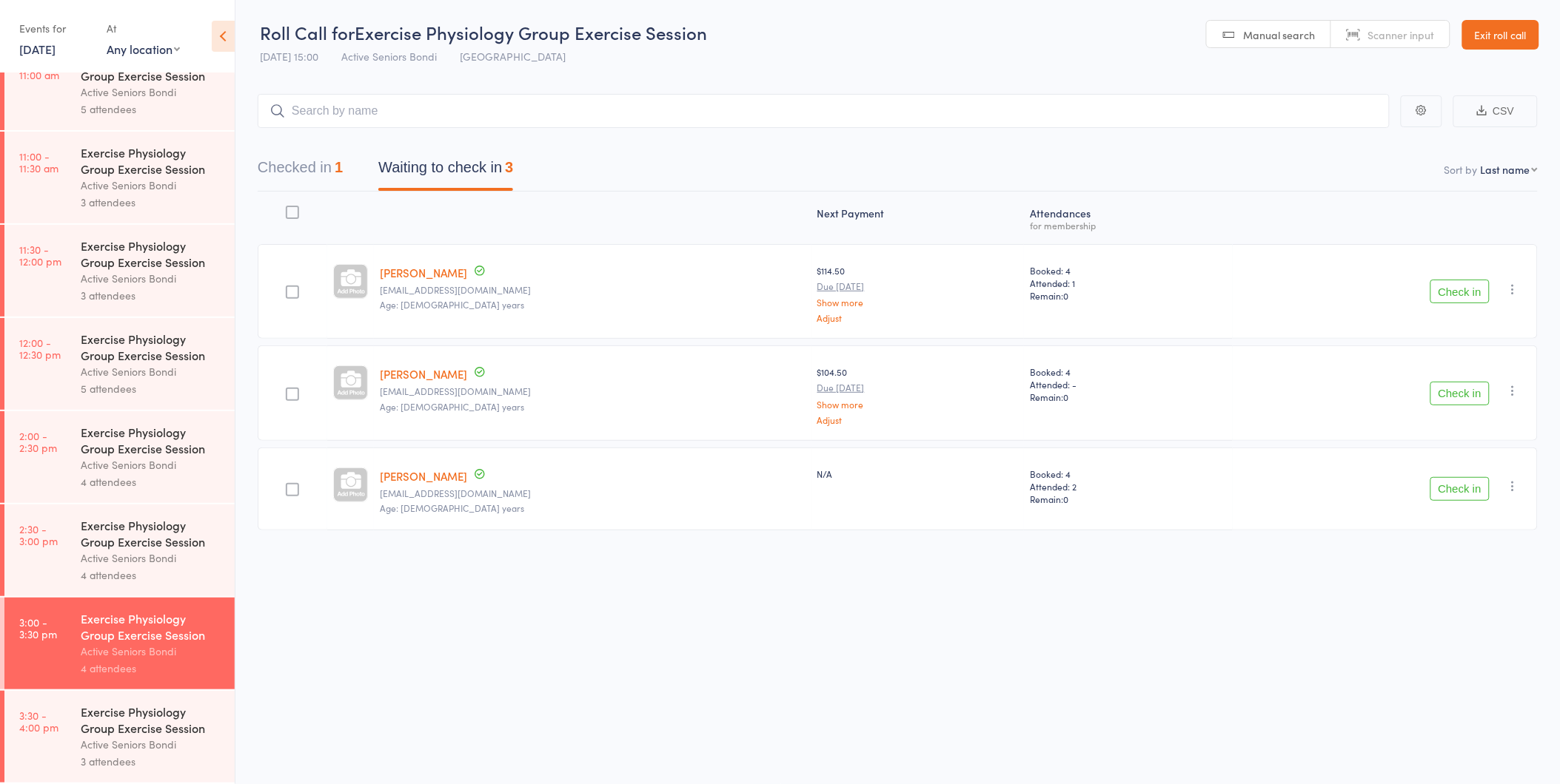
click at [1449, 289] on button "Check in" at bounding box center [1460, 291] width 59 height 23
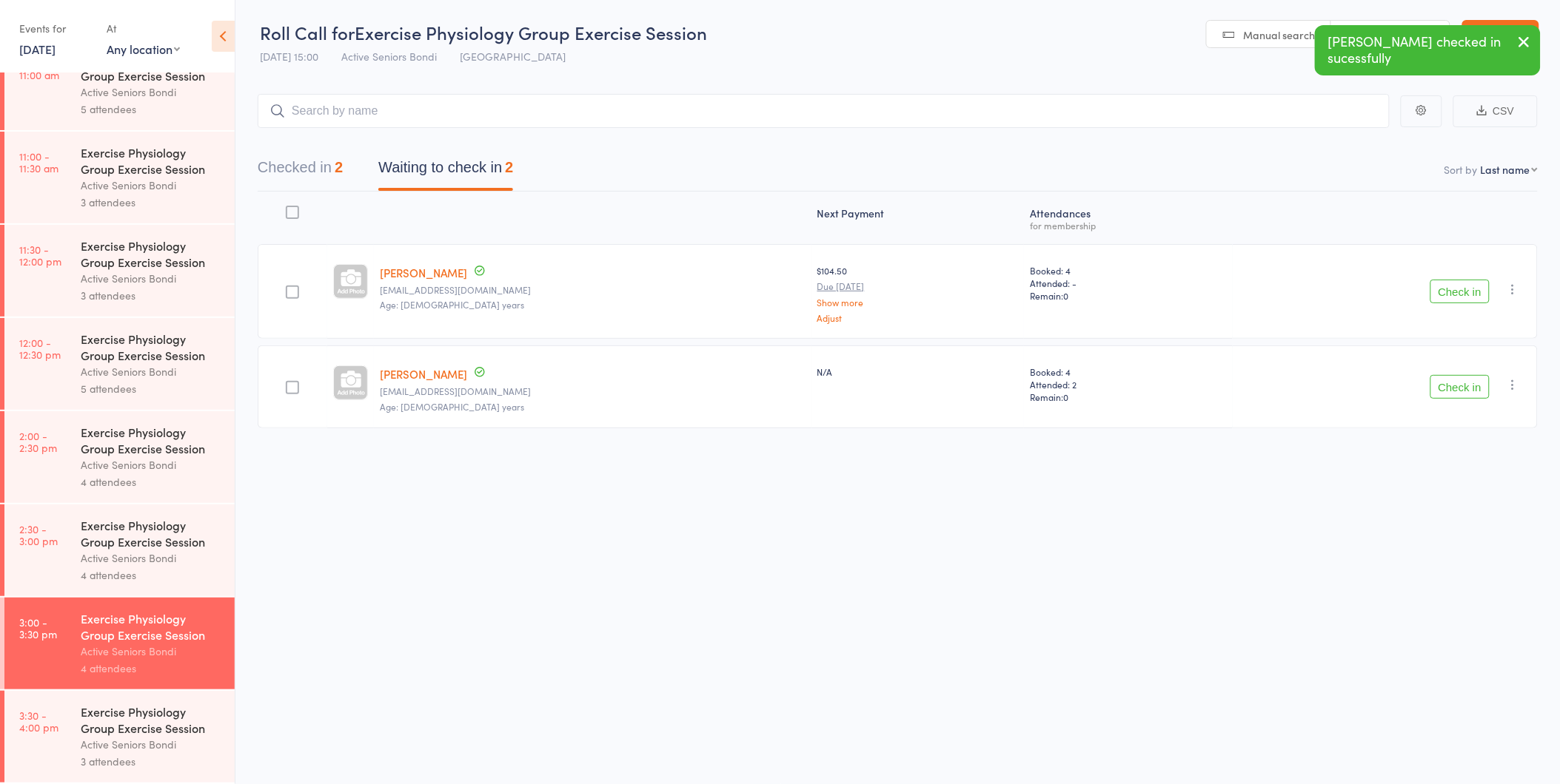
click at [1482, 387] on button "Check in" at bounding box center [1460, 386] width 59 height 23
click at [1460, 294] on button "Check in" at bounding box center [1460, 291] width 59 height 23
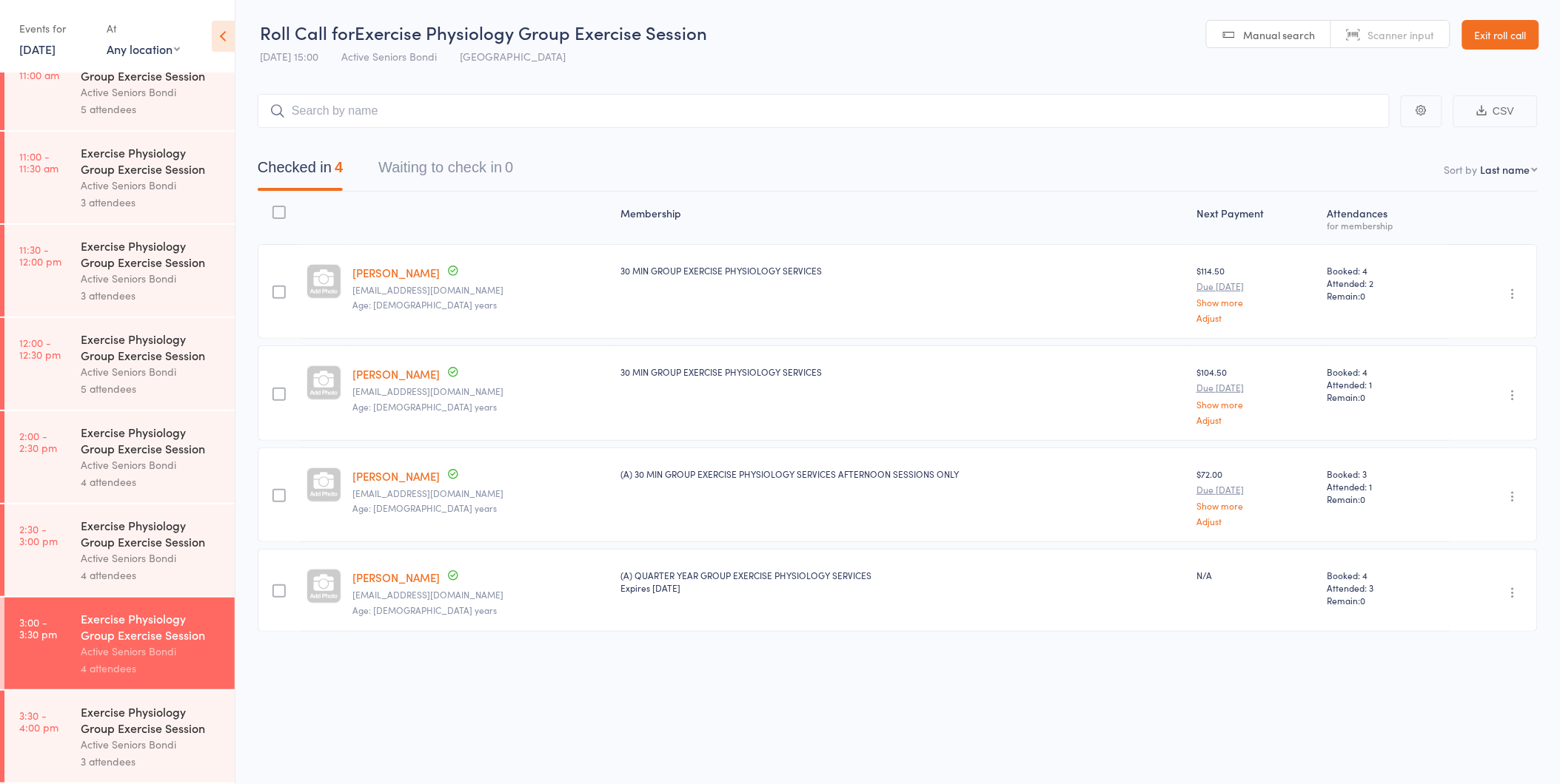
click at [131, 731] on div "Exercise Physiology Group Exercise Session" at bounding box center [152, 720] width 141 height 32
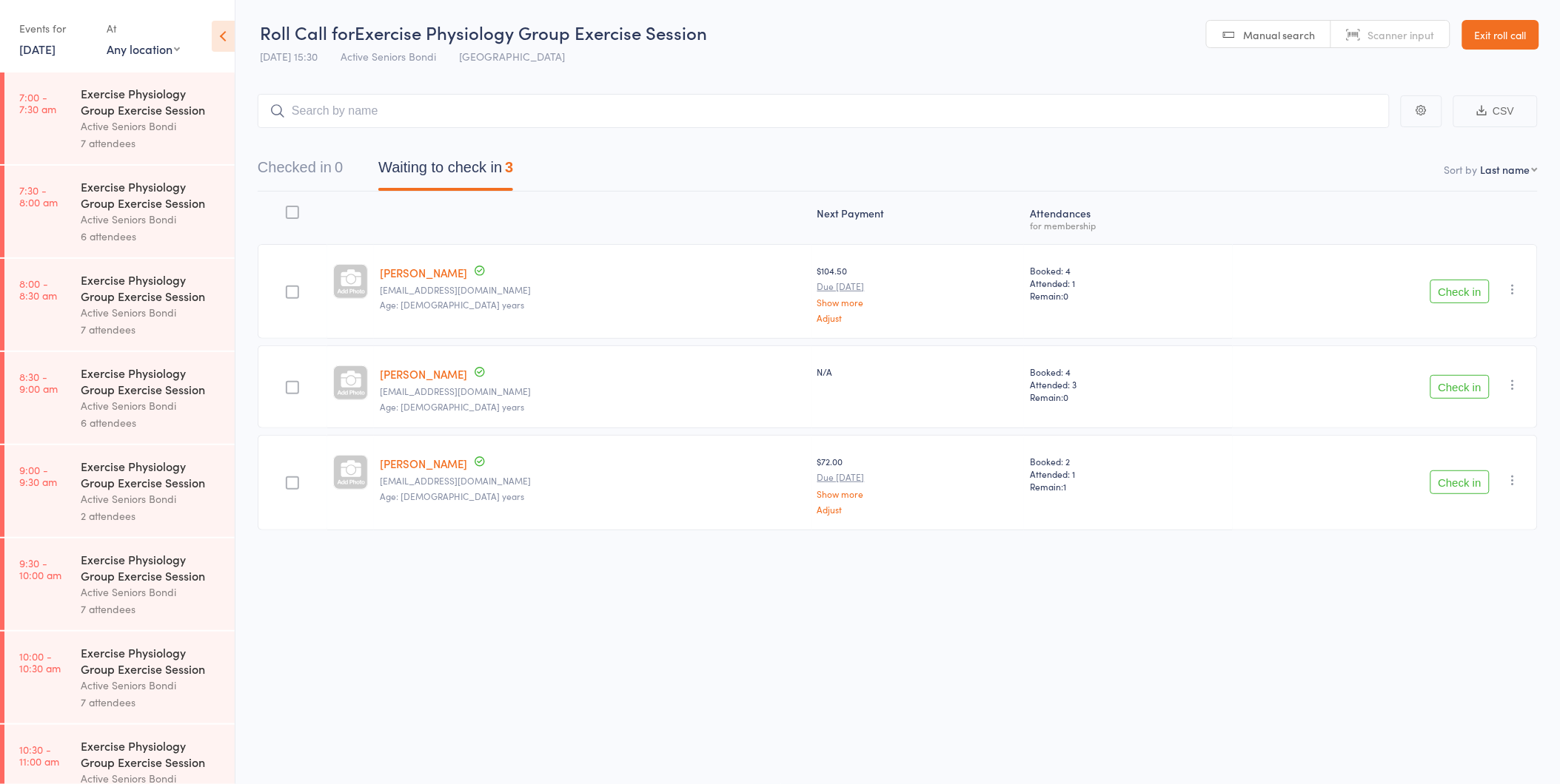
click at [1451, 485] on button "Check in" at bounding box center [1460, 482] width 59 height 23
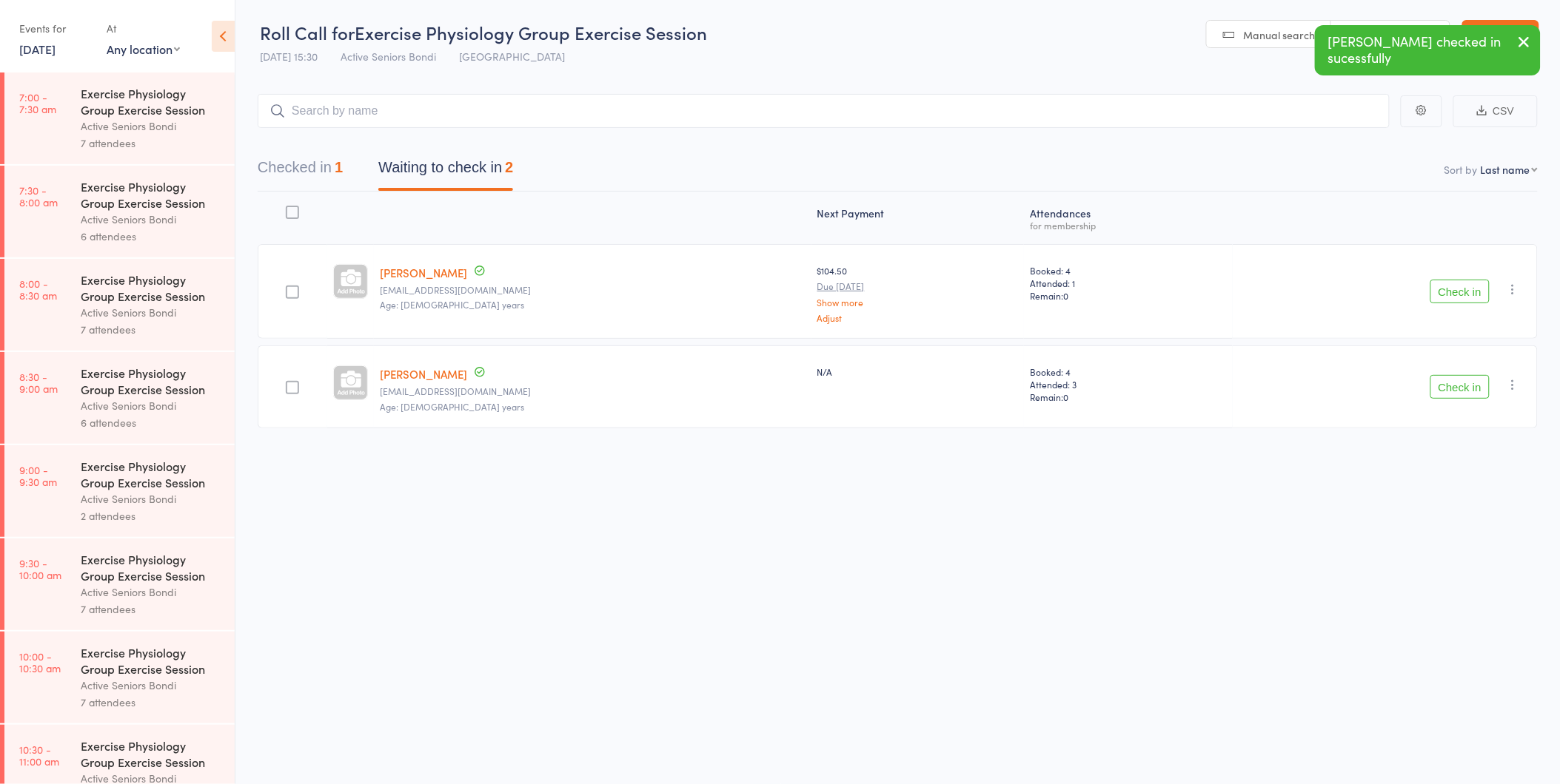
click at [1457, 390] on button "Check in" at bounding box center [1460, 386] width 59 height 23
click at [1455, 294] on button "Check in" at bounding box center [1460, 291] width 59 height 23
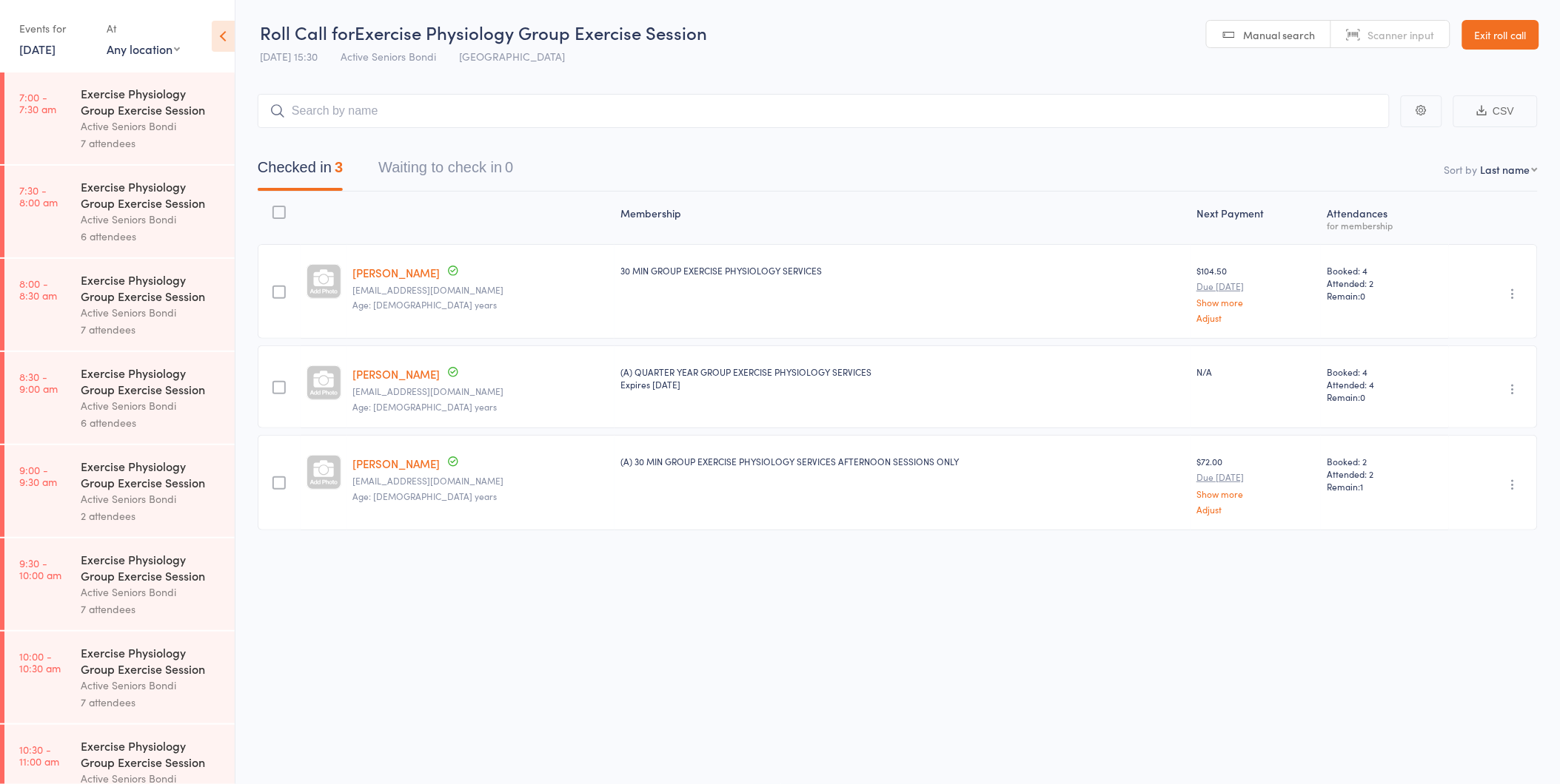
click at [1506, 32] on link "Exit roll call" at bounding box center [1500, 35] width 77 height 30
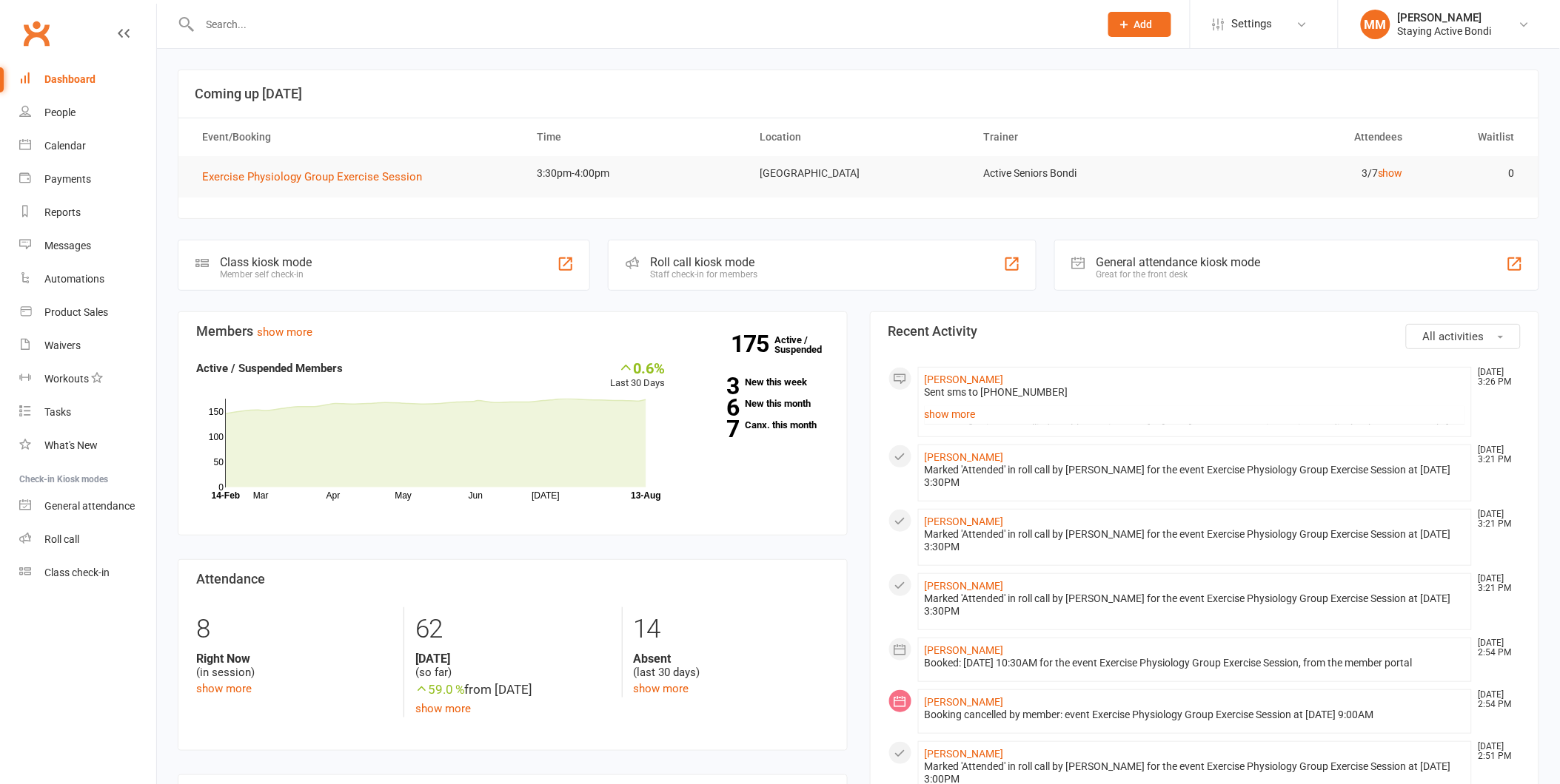
click at [256, 11] on div at bounding box center [633, 23] width 912 height 48
click at [246, 23] on input "text" at bounding box center [642, 24] width 894 height 21
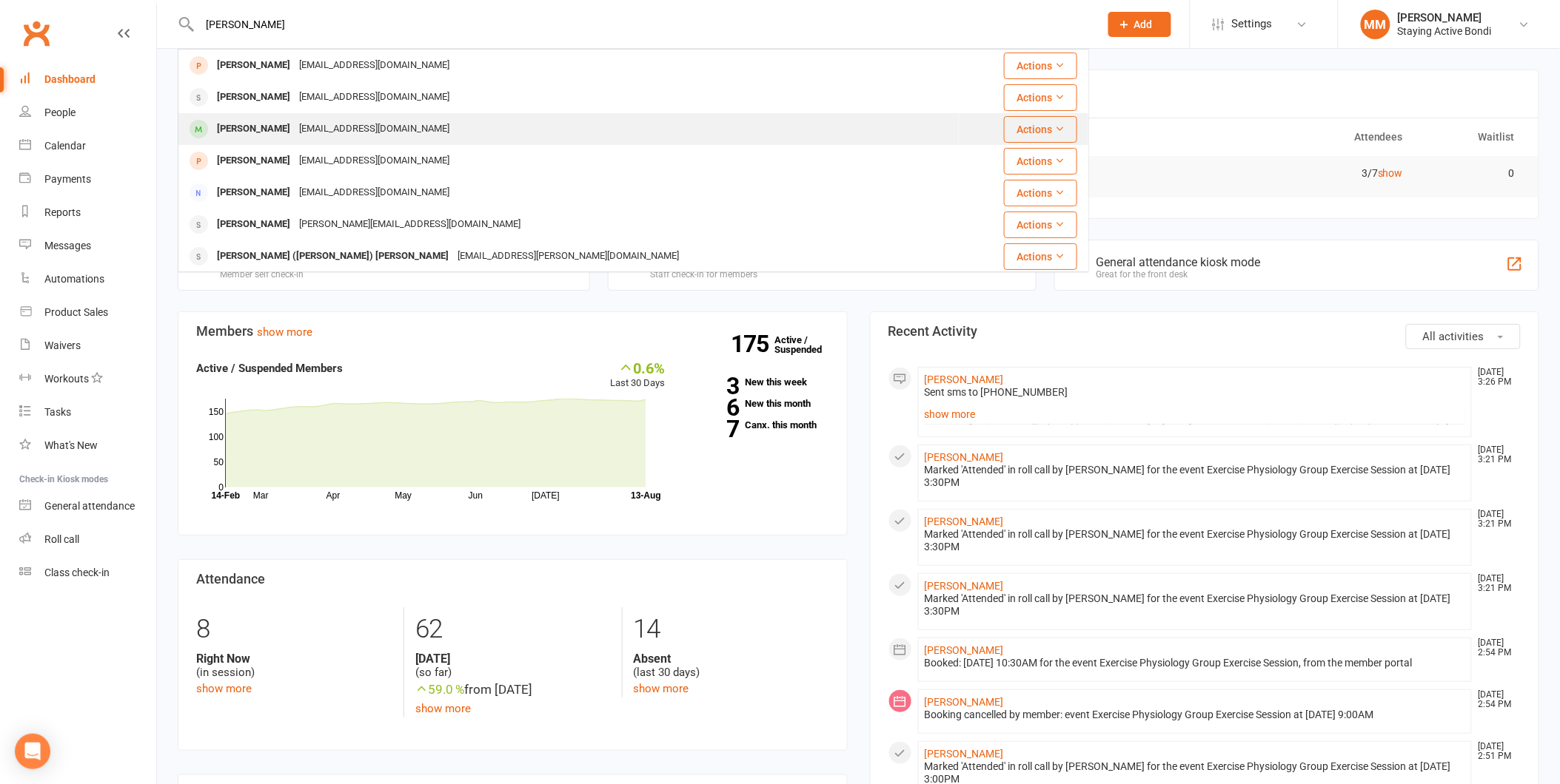
type input "jennifer"
click at [267, 121] on div "Jennifer Cornwall" at bounding box center [253, 129] width 82 height 21
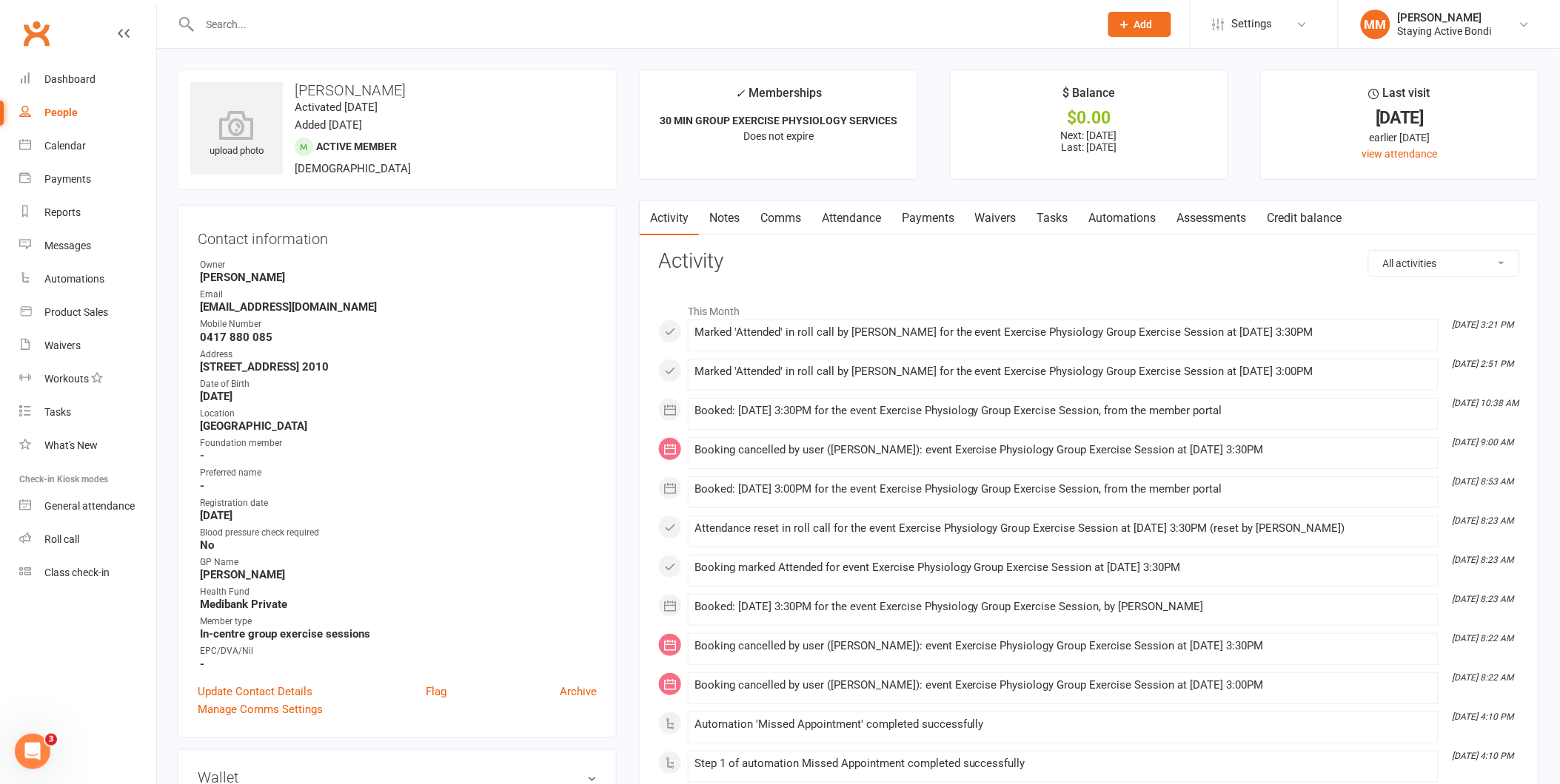
click at [930, 216] on link "Payments" at bounding box center [928, 218] width 73 height 34
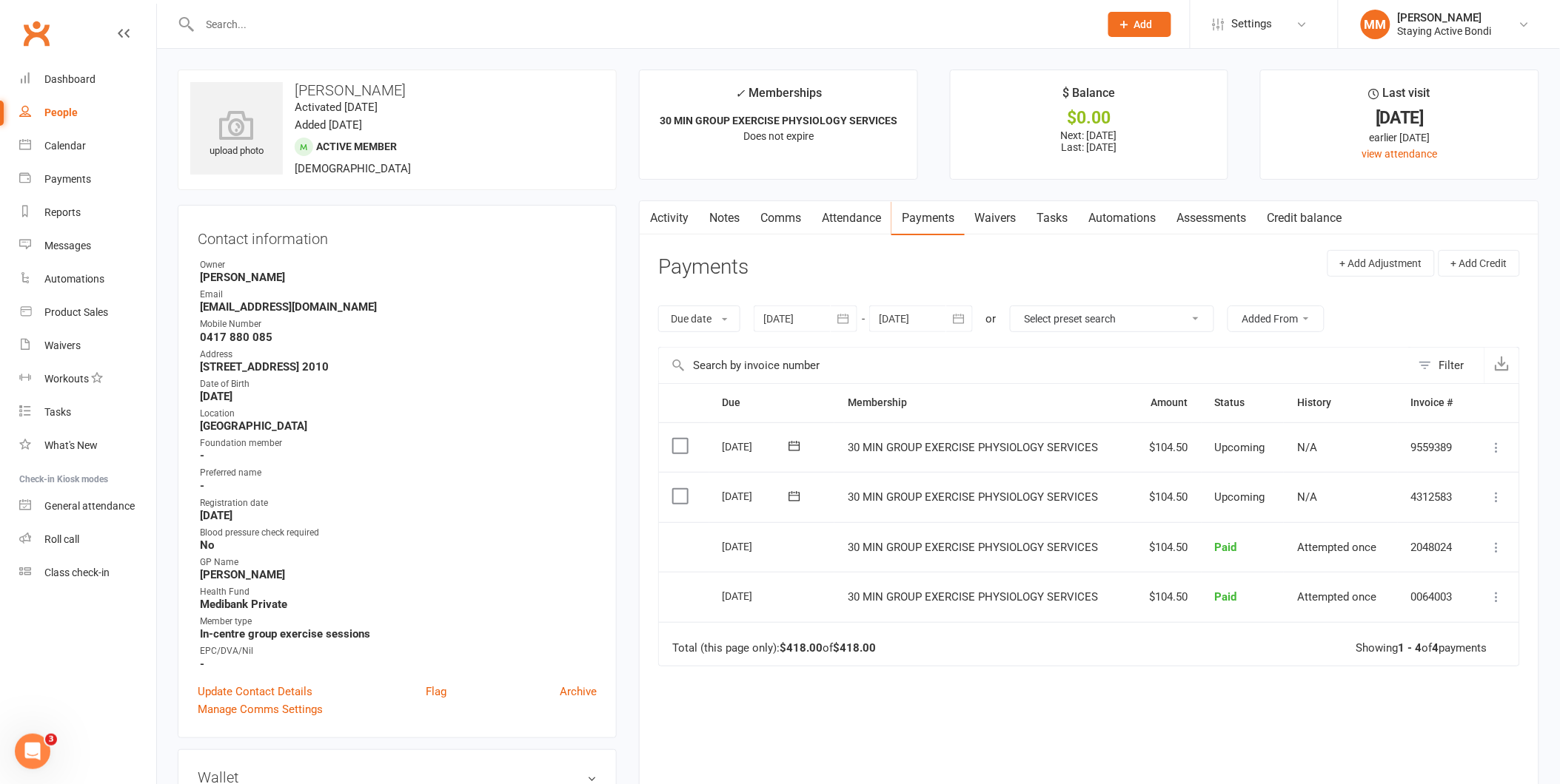
click at [844, 216] on link "Attendance" at bounding box center [851, 218] width 80 height 34
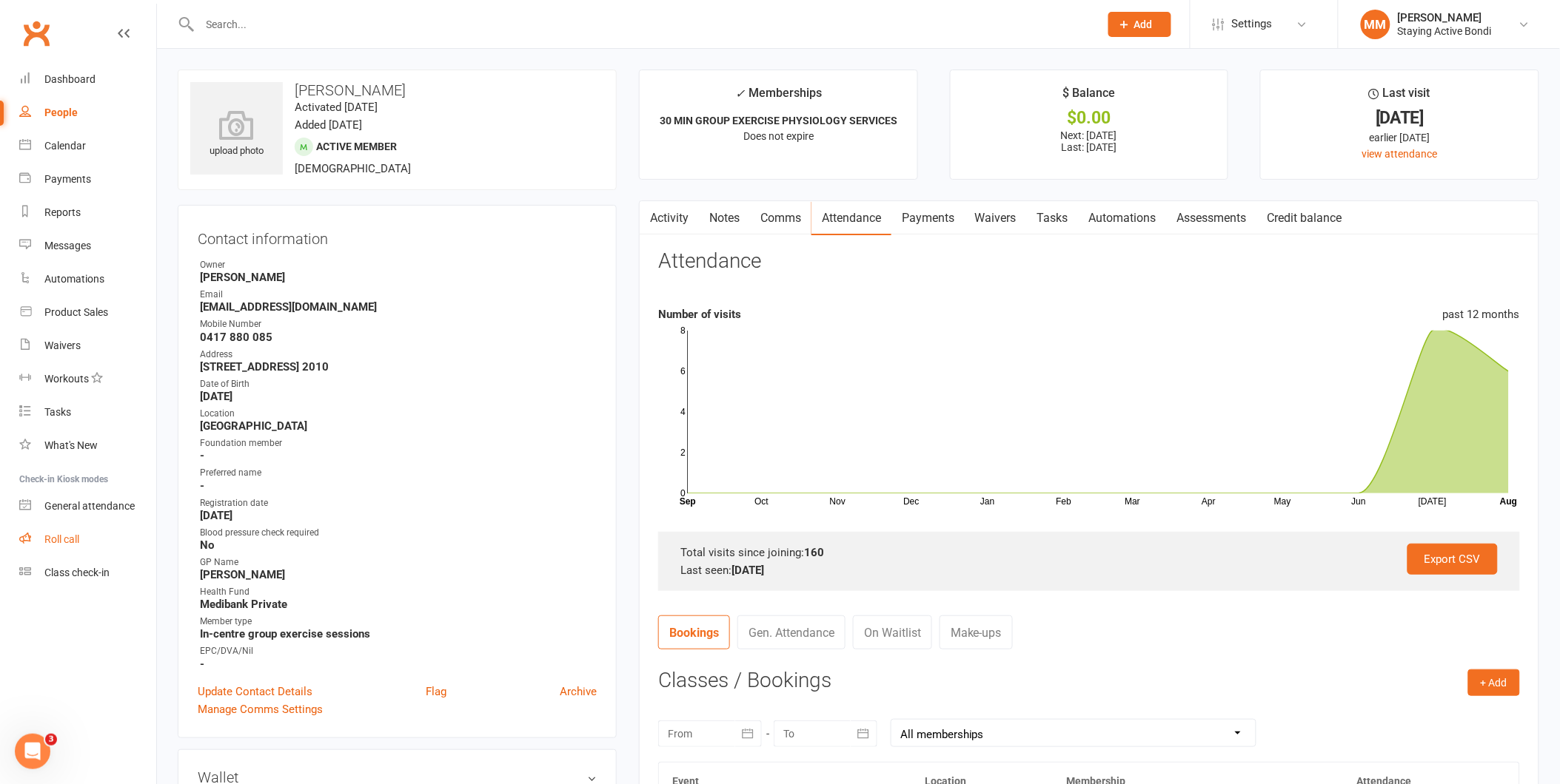
click at [62, 534] on div "Roll call" at bounding box center [62, 539] width 35 height 12
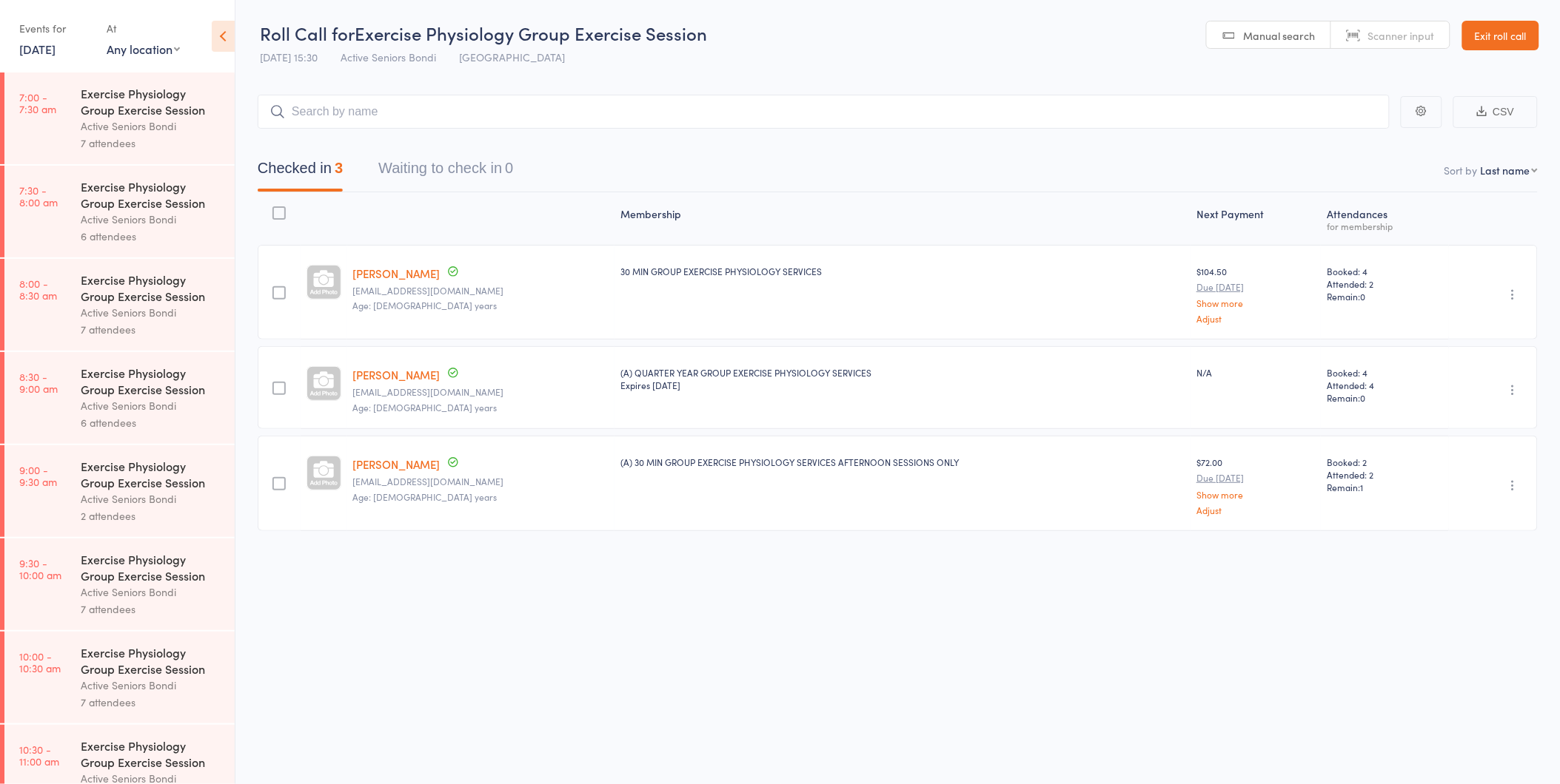
click at [161, 121] on div "Active Seniors Bondi" at bounding box center [152, 126] width 141 height 17
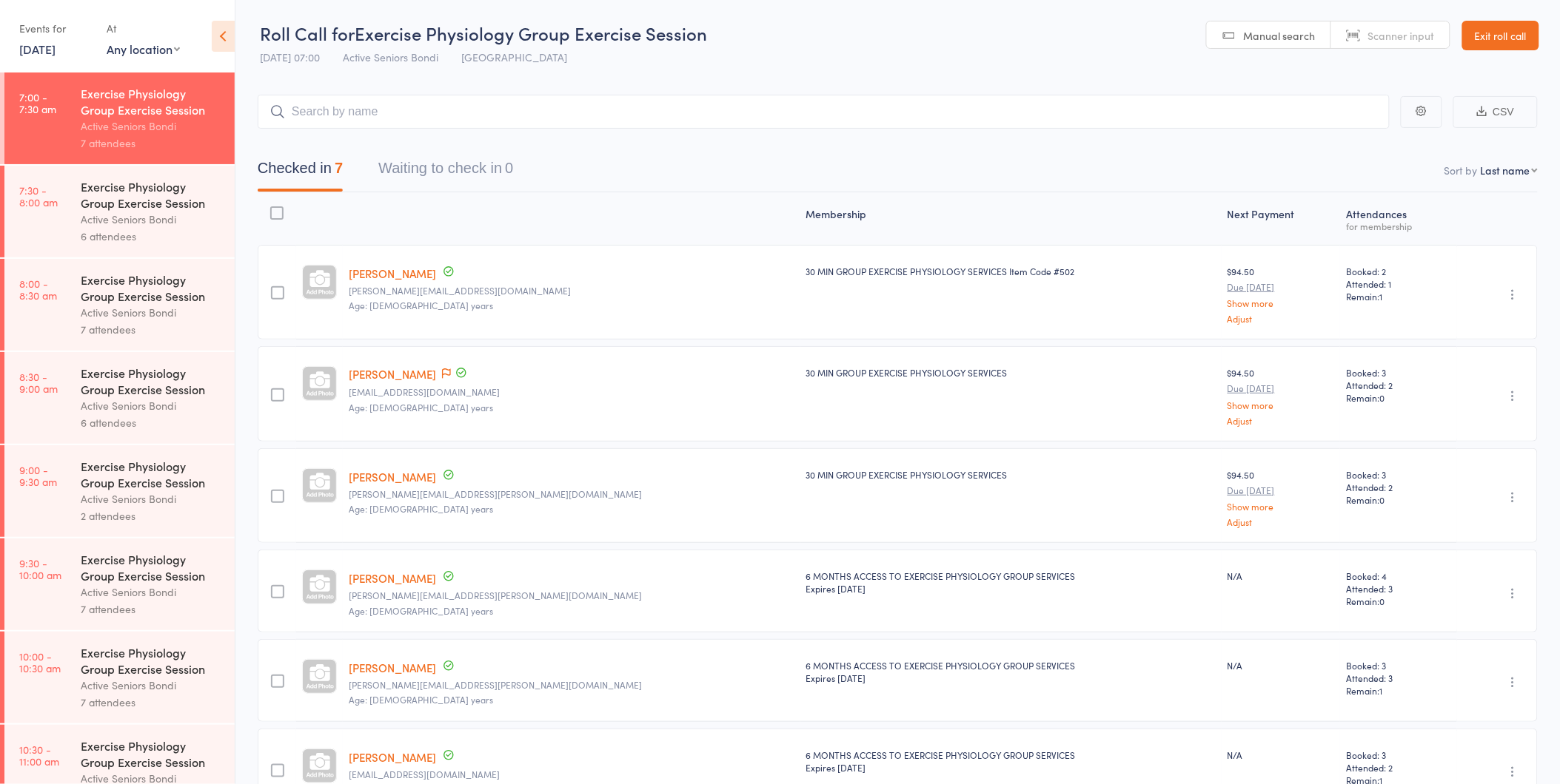
click at [153, 204] on div "Exercise Physiology Group Exercise Session" at bounding box center [152, 194] width 141 height 32
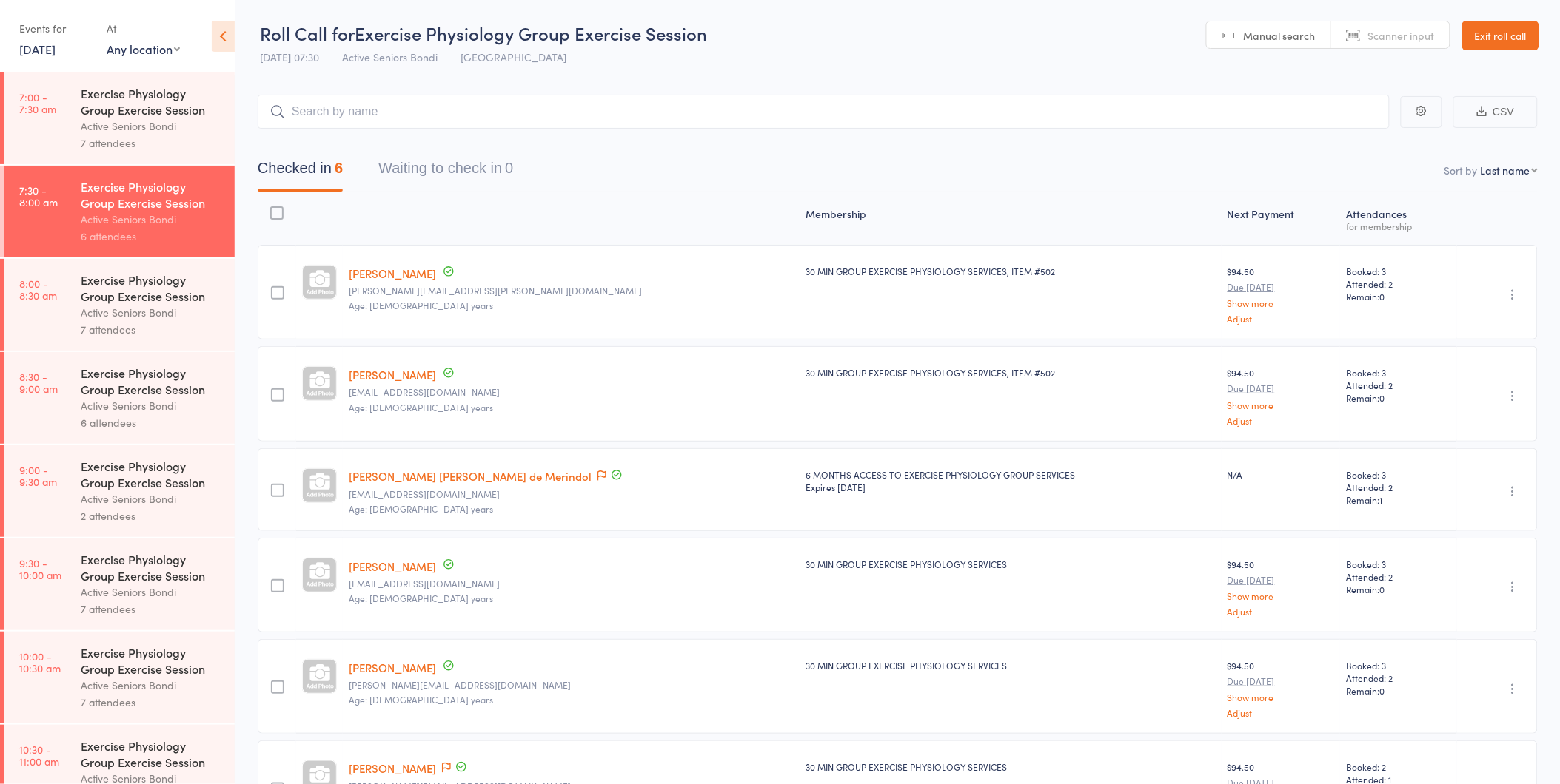
click at [150, 312] on div "Active Seniors Bondi" at bounding box center [152, 312] width 141 height 17
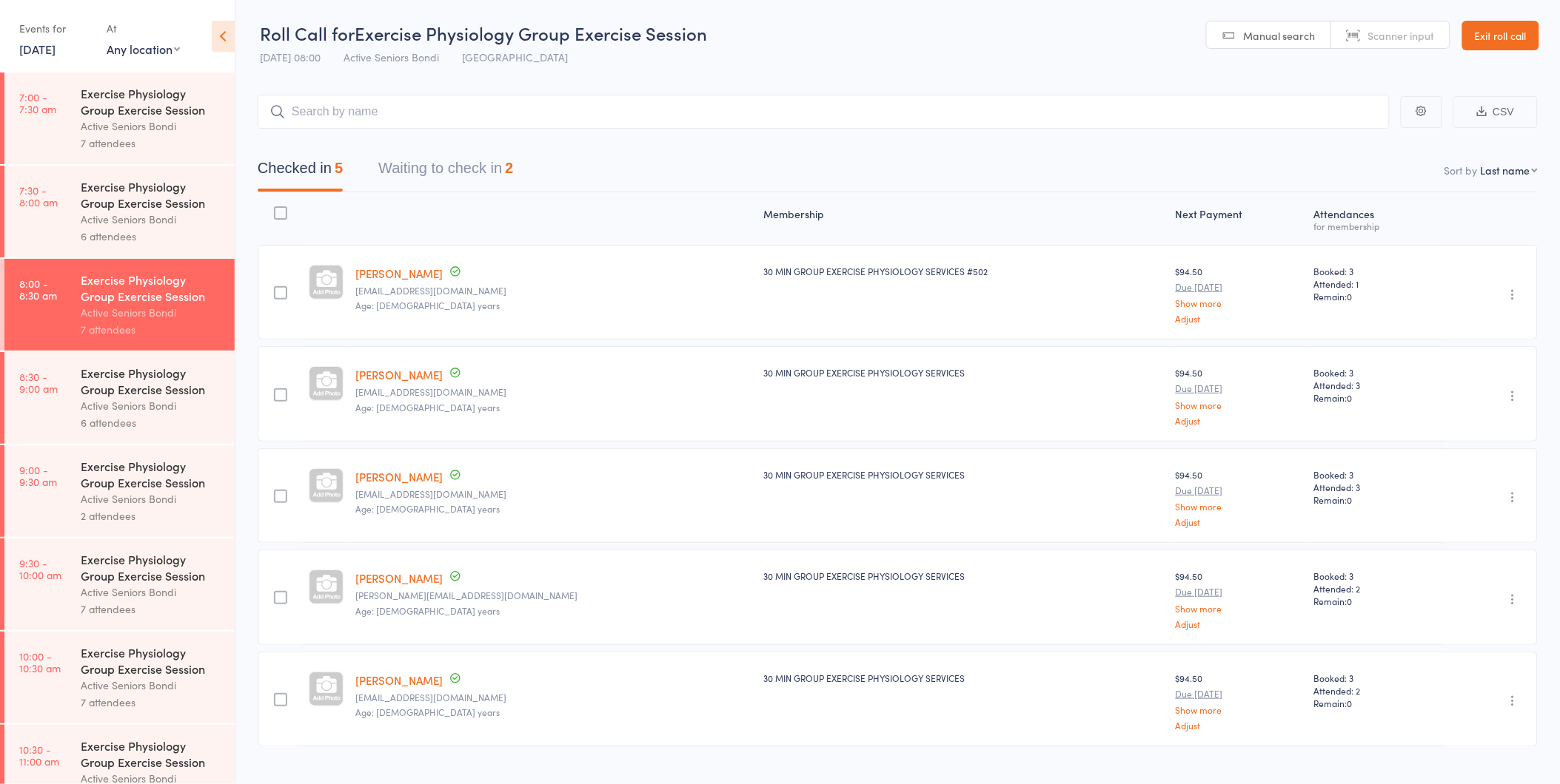
click at [455, 159] on button "Waiting to check in 2" at bounding box center [446, 172] width 135 height 39
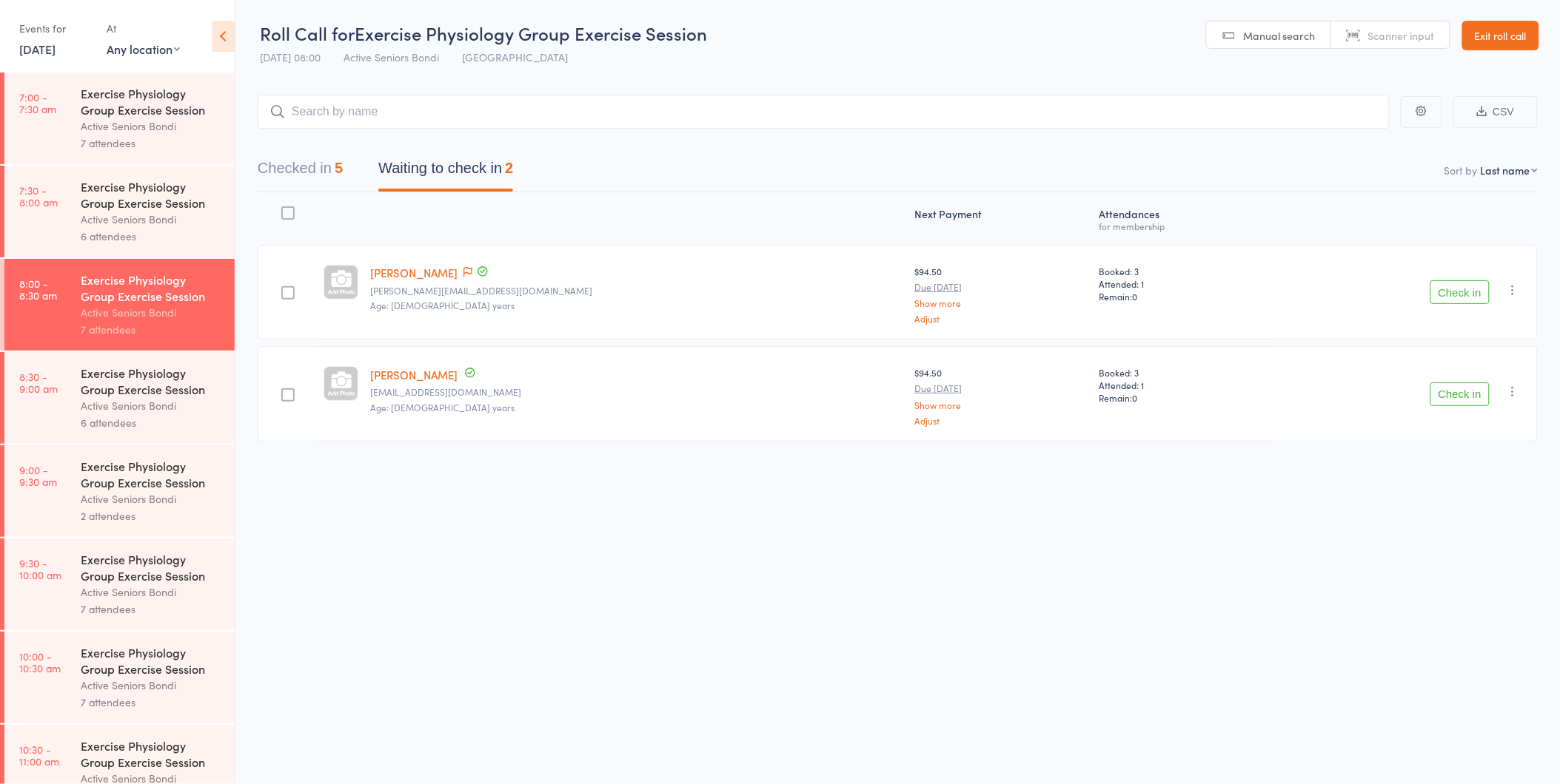
click at [112, 400] on div "Active Seniors Bondi" at bounding box center [152, 406] width 141 height 17
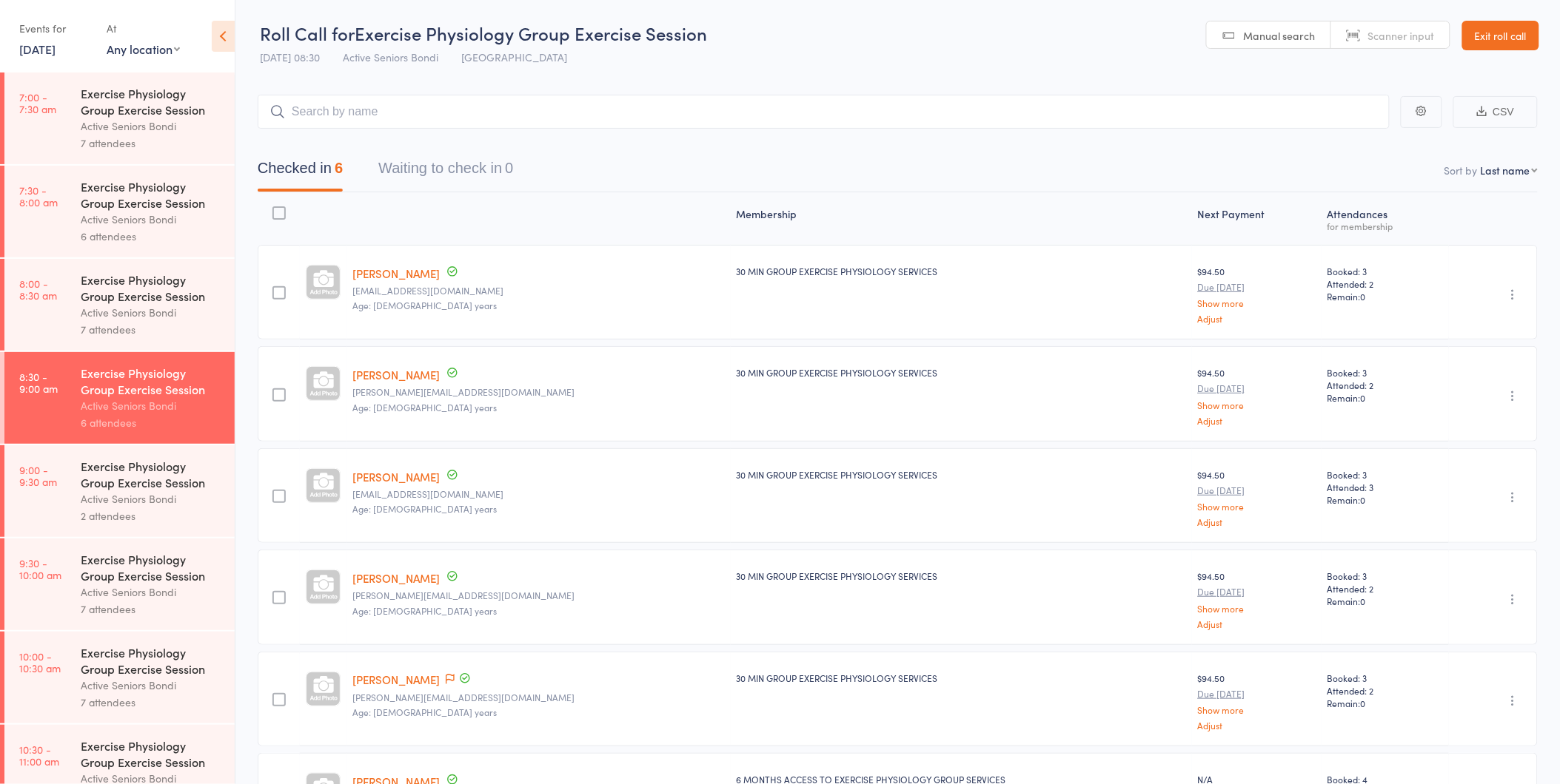
click at [109, 517] on div "2 attendees" at bounding box center [152, 516] width 141 height 17
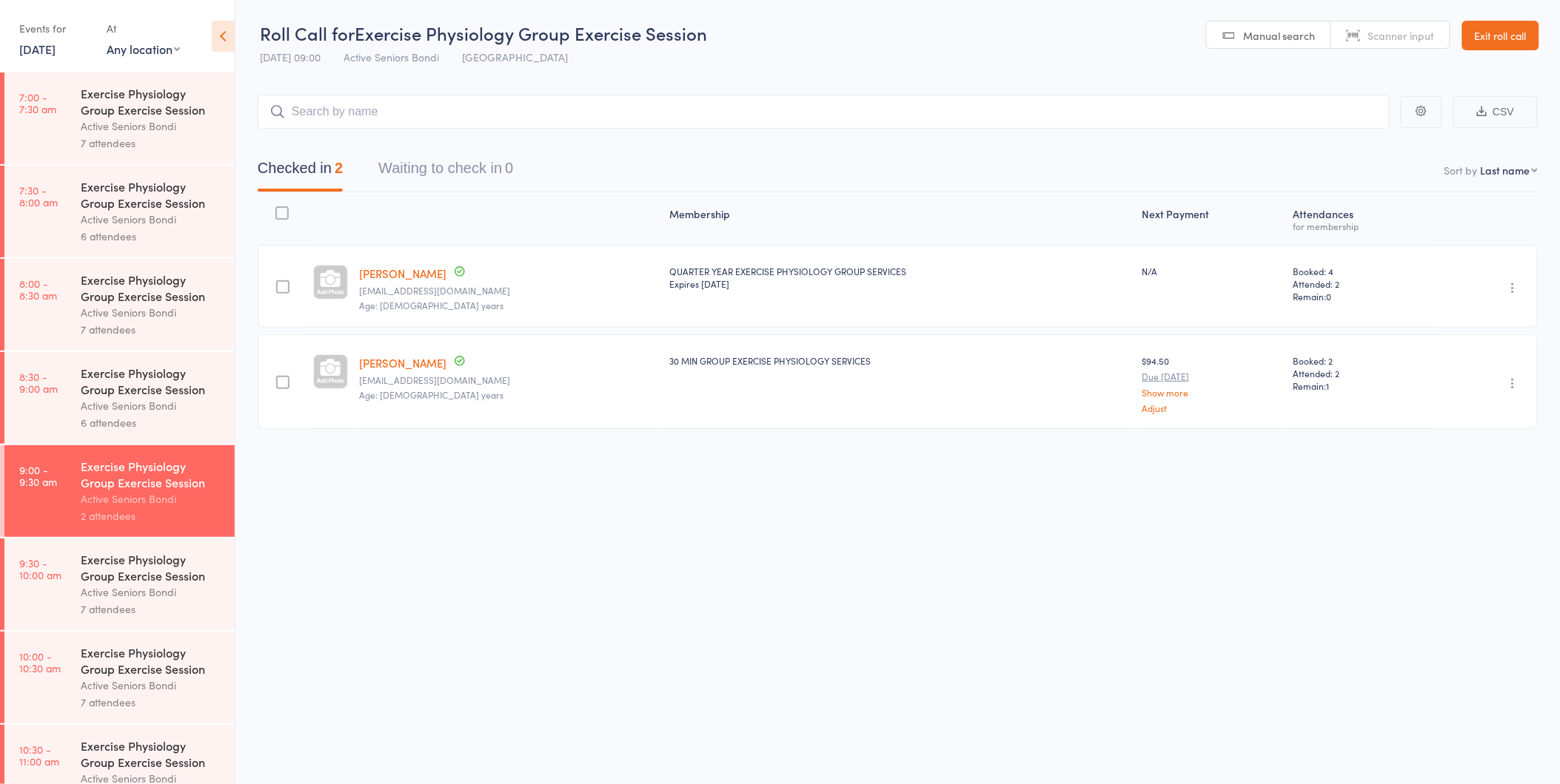
click at [109, 577] on div "Exercise Physiology Group Exercise Session" at bounding box center [152, 568] width 141 height 32
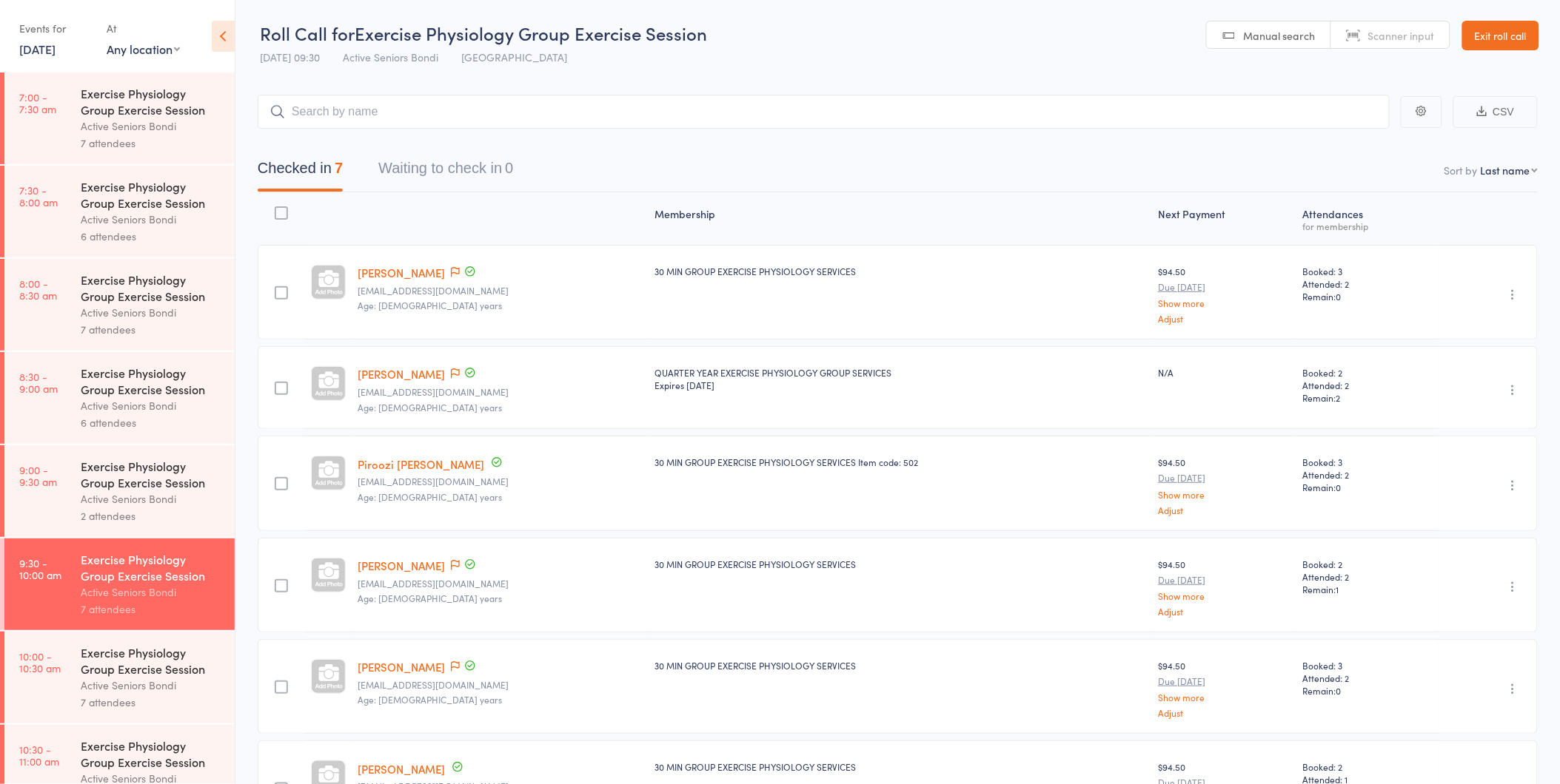
click at [107, 688] on div "Active Seniors Bondi" at bounding box center [152, 685] width 141 height 17
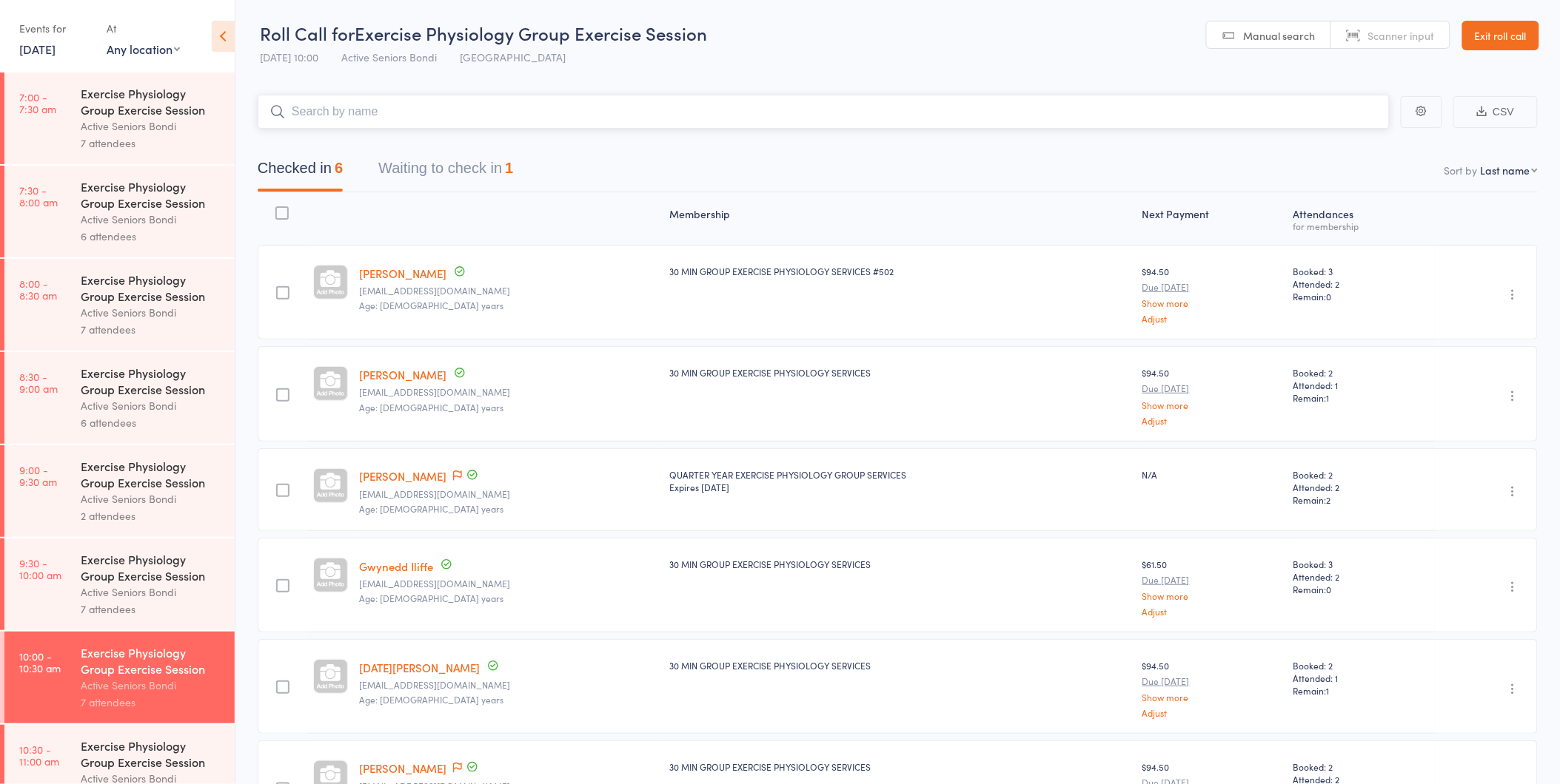
click at [449, 164] on button "Waiting to check in 1" at bounding box center [446, 172] width 135 height 39
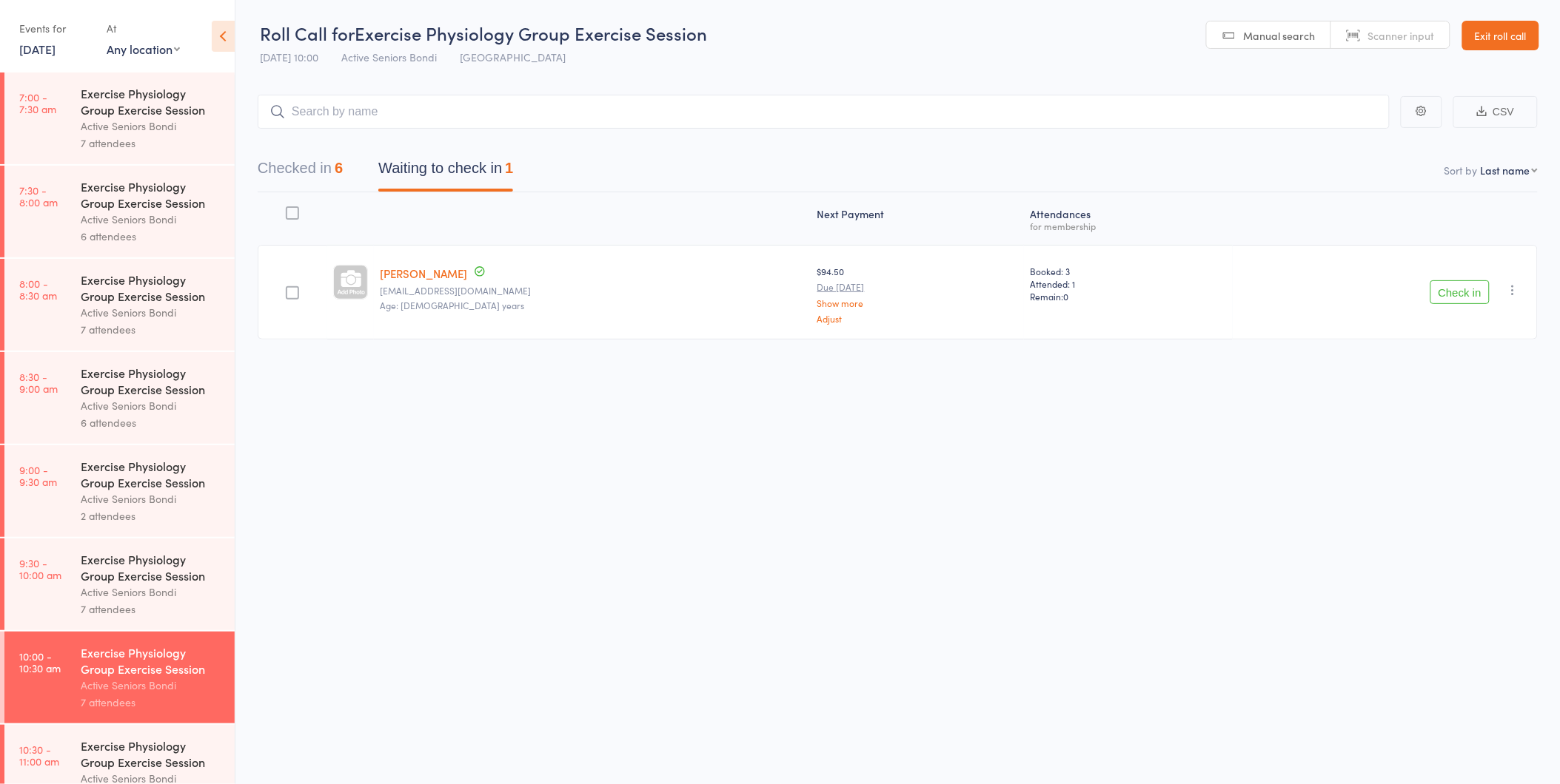
click at [1515, 288] on icon "button" at bounding box center [1513, 290] width 15 height 15
click at [1485, 434] on li "Mark absent" at bounding box center [1460, 438] width 122 height 20
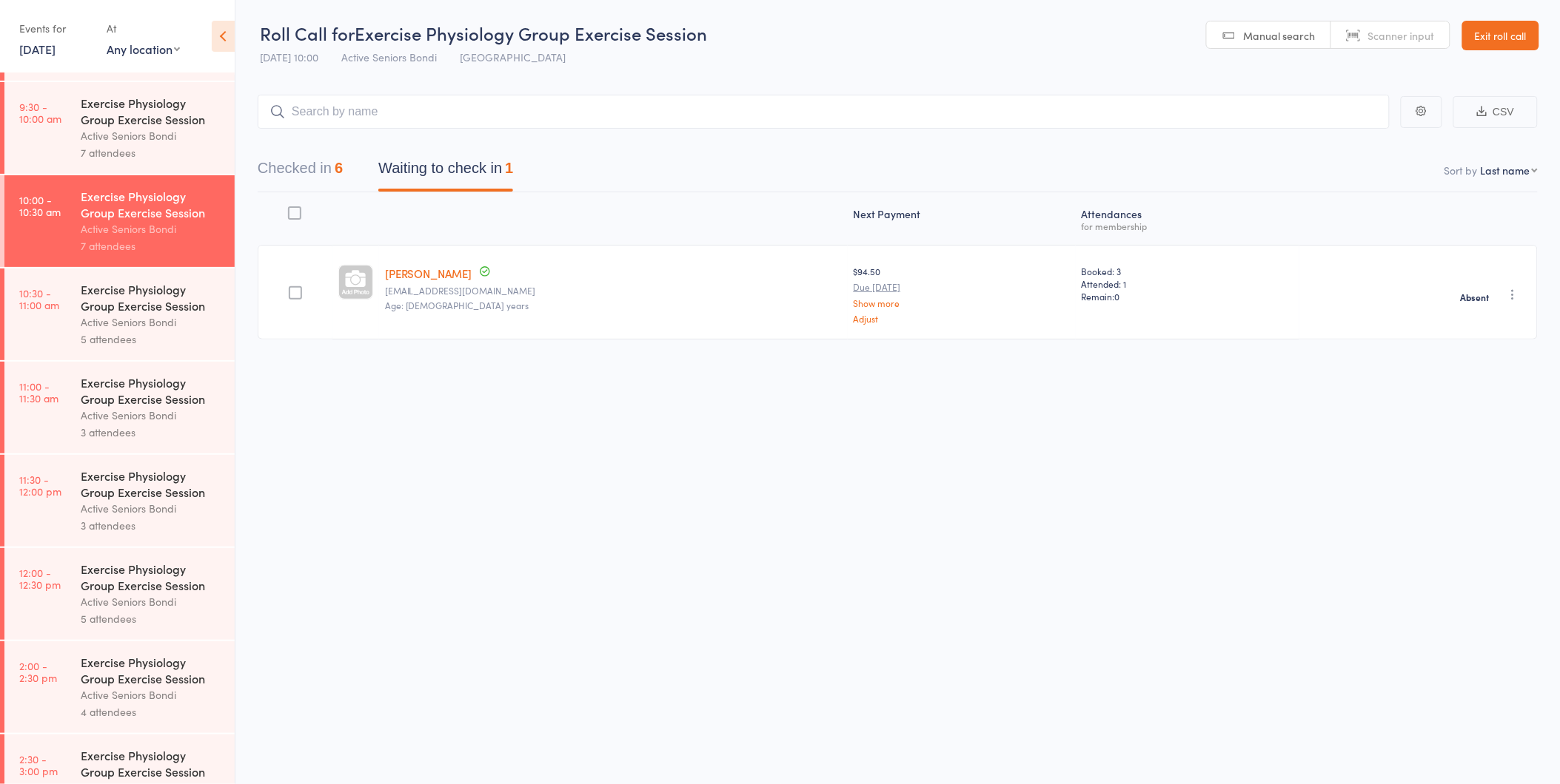
scroll to position [481, 0]
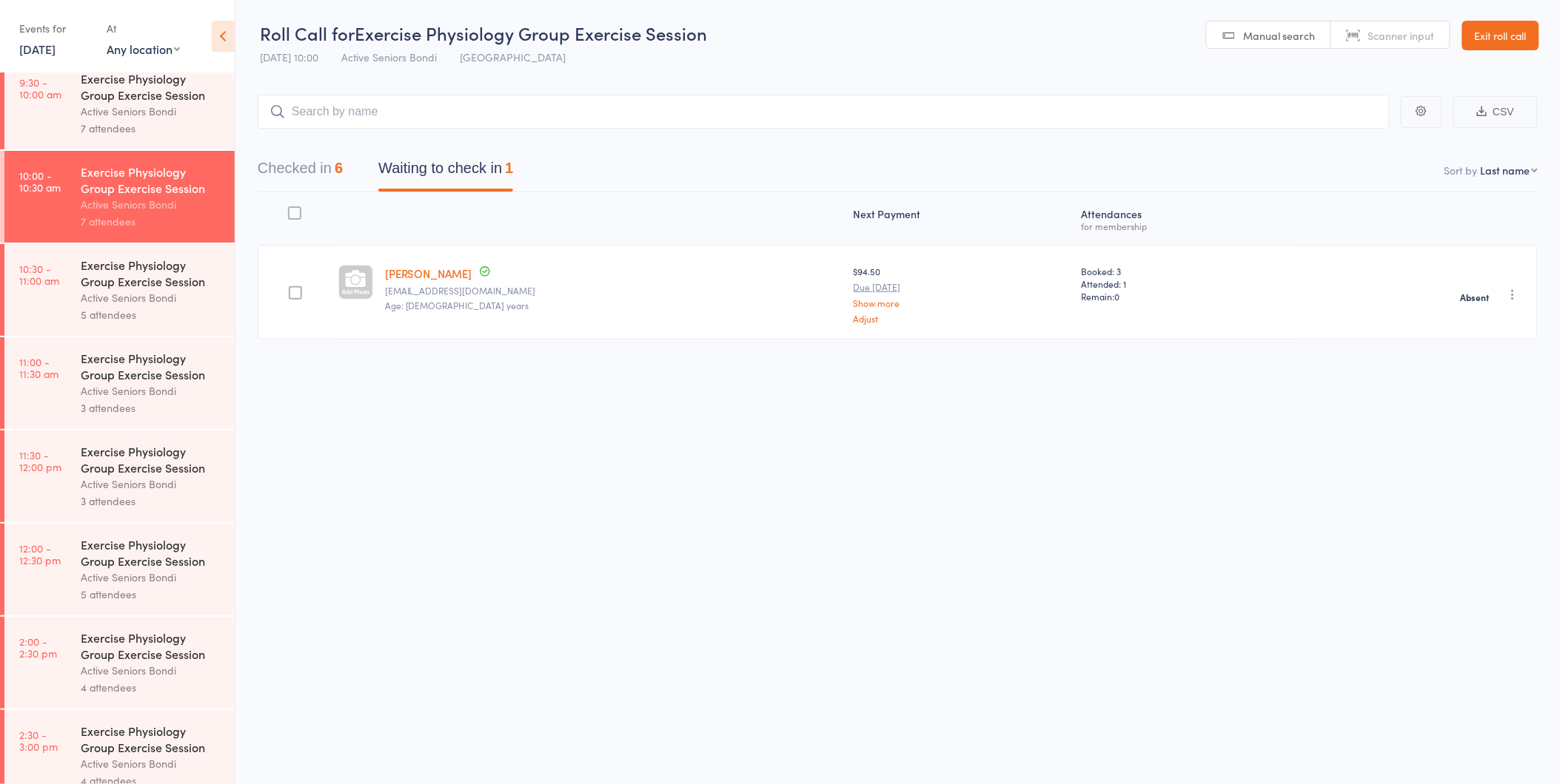
click at [98, 296] on div "Active Seniors Bondi" at bounding box center [152, 297] width 141 height 17
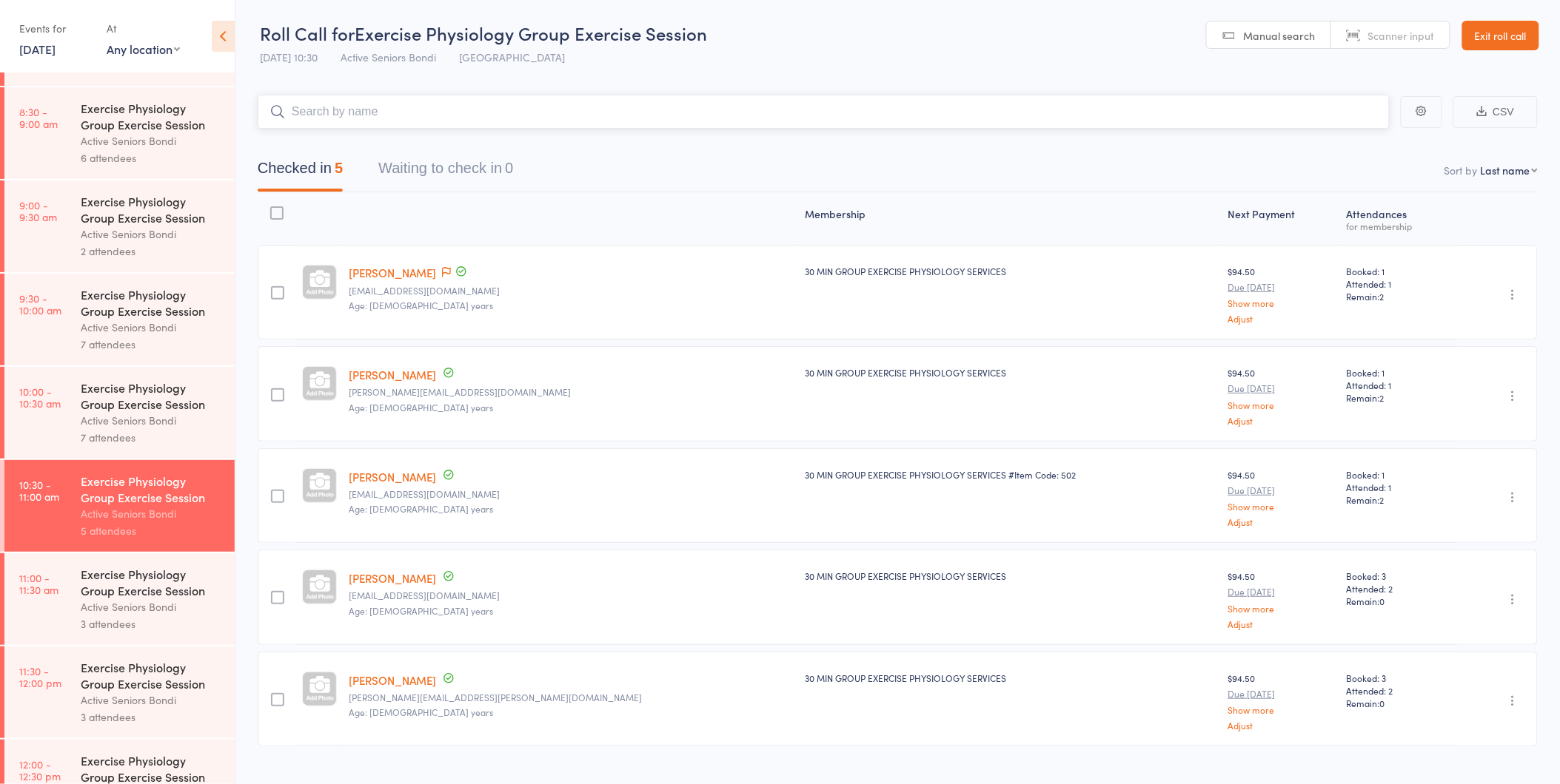
scroll to position [691, 0]
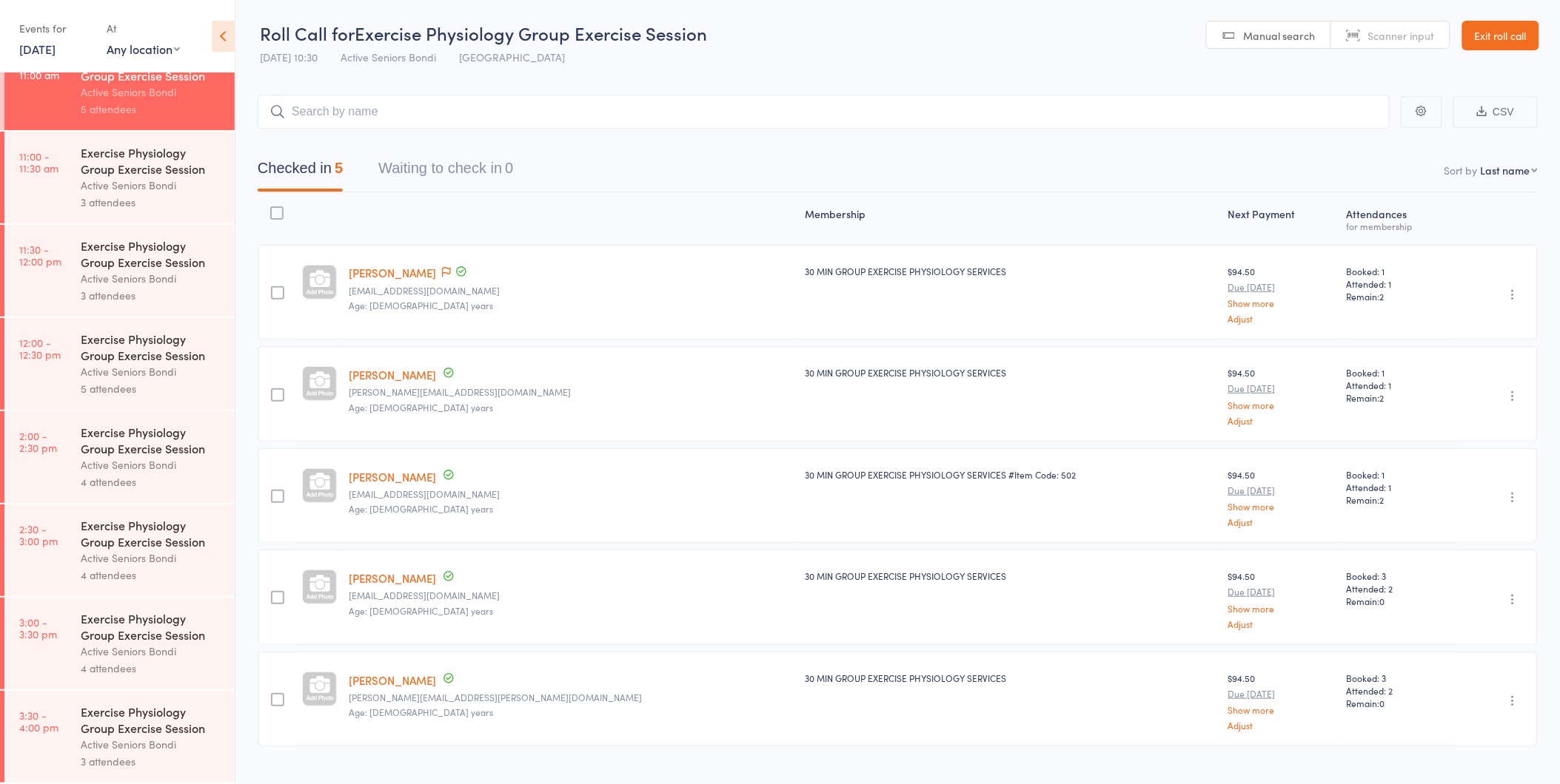
click at [124, 173] on div "Exercise Physiology Group Exercise Session" at bounding box center [152, 160] width 141 height 32
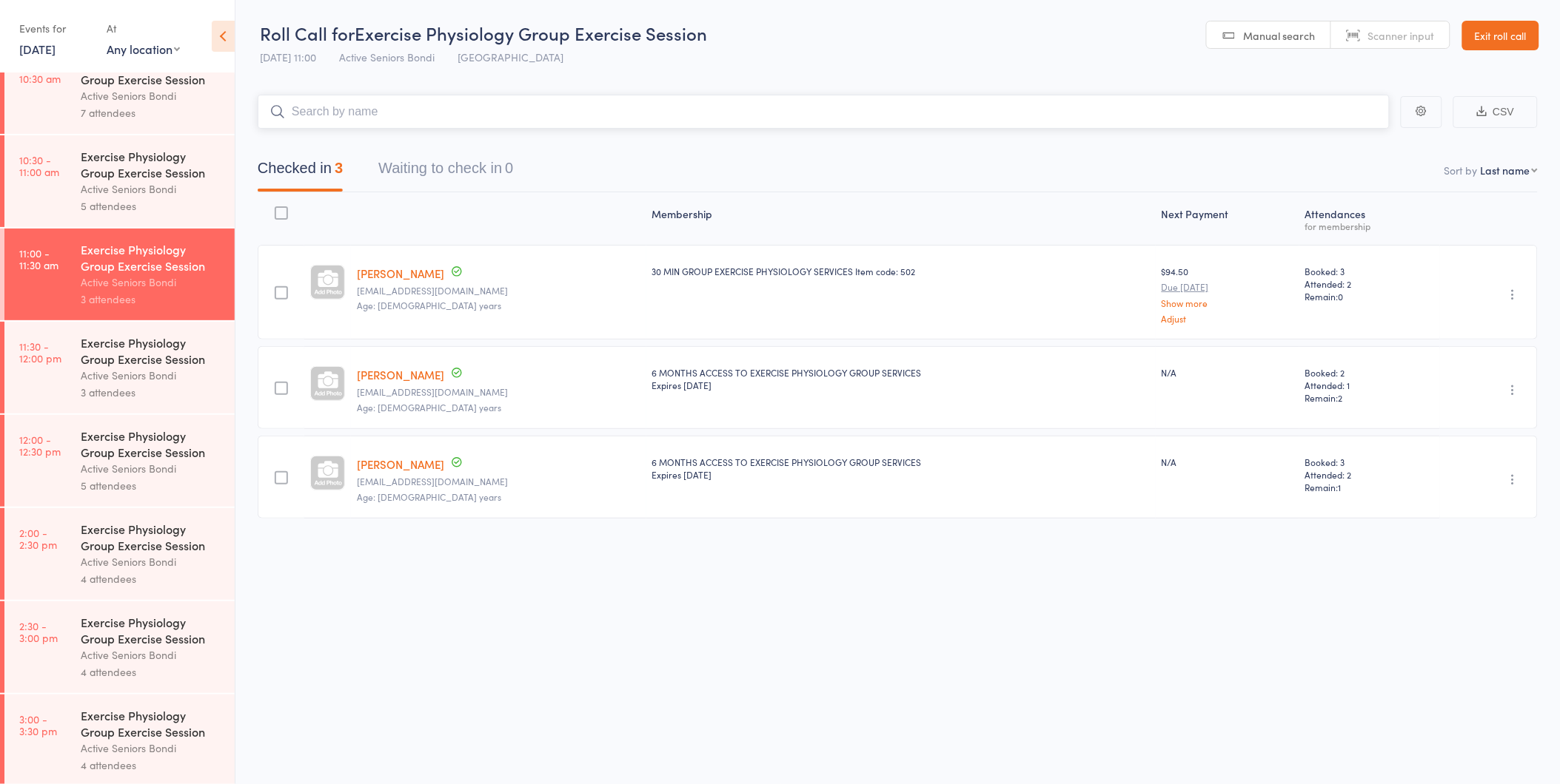
scroll to position [691, 0]
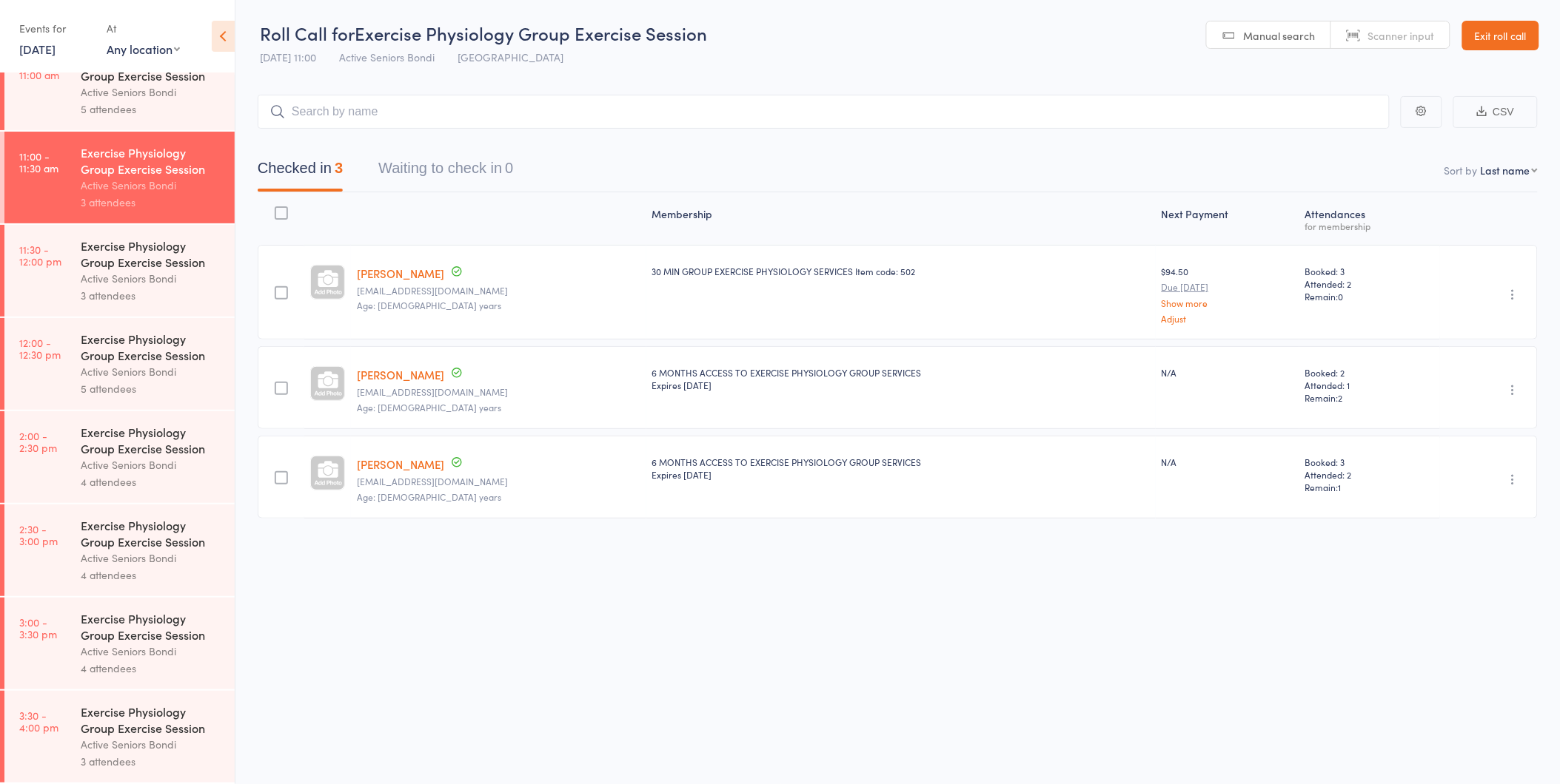
click at [77, 296] on link "11:30 - 12:00 pm Exercise Physiology Group Exercise Session Active Seniors Bond…" at bounding box center [119, 271] width 230 height 92
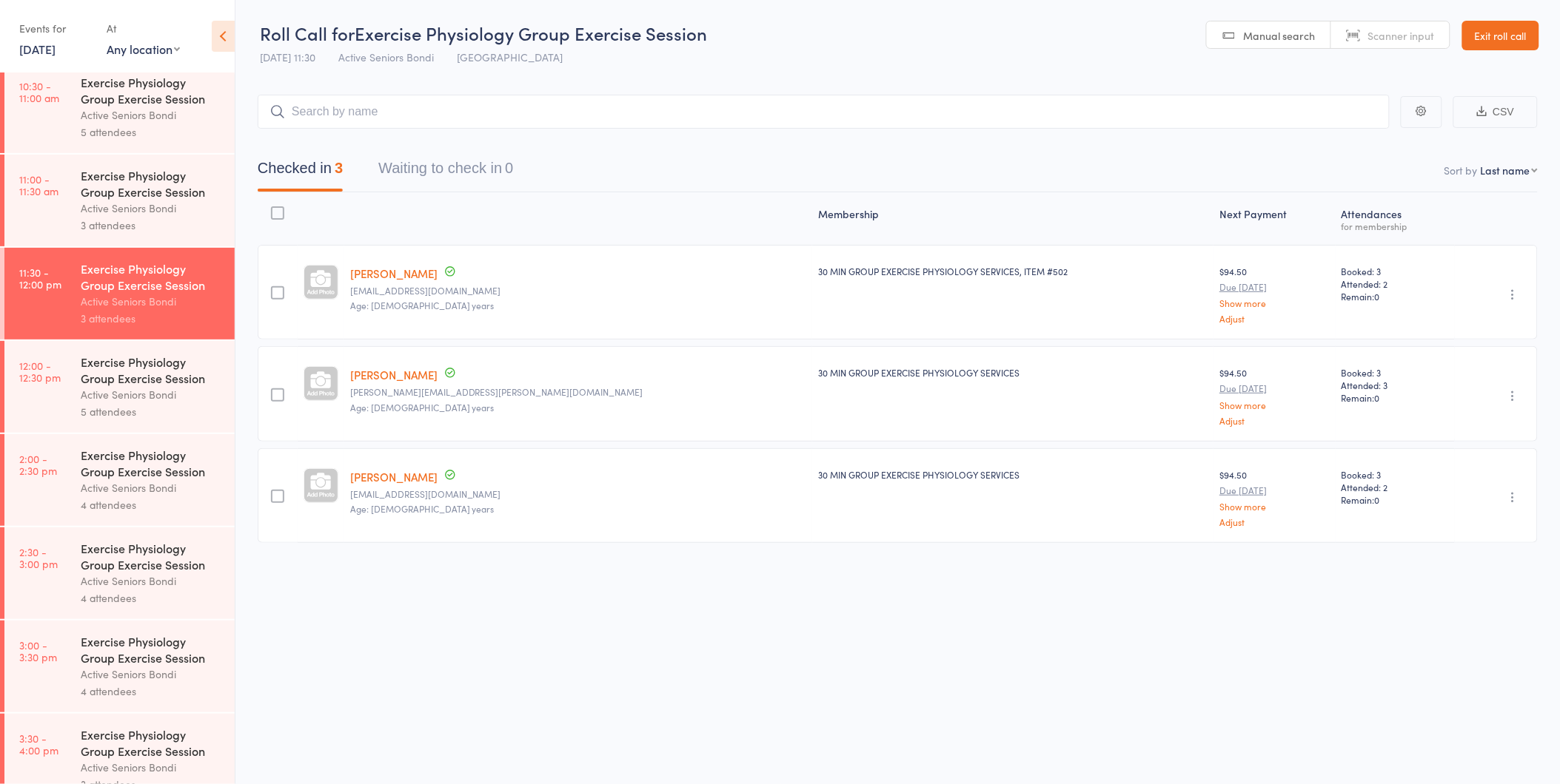
scroll to position [691, 0]
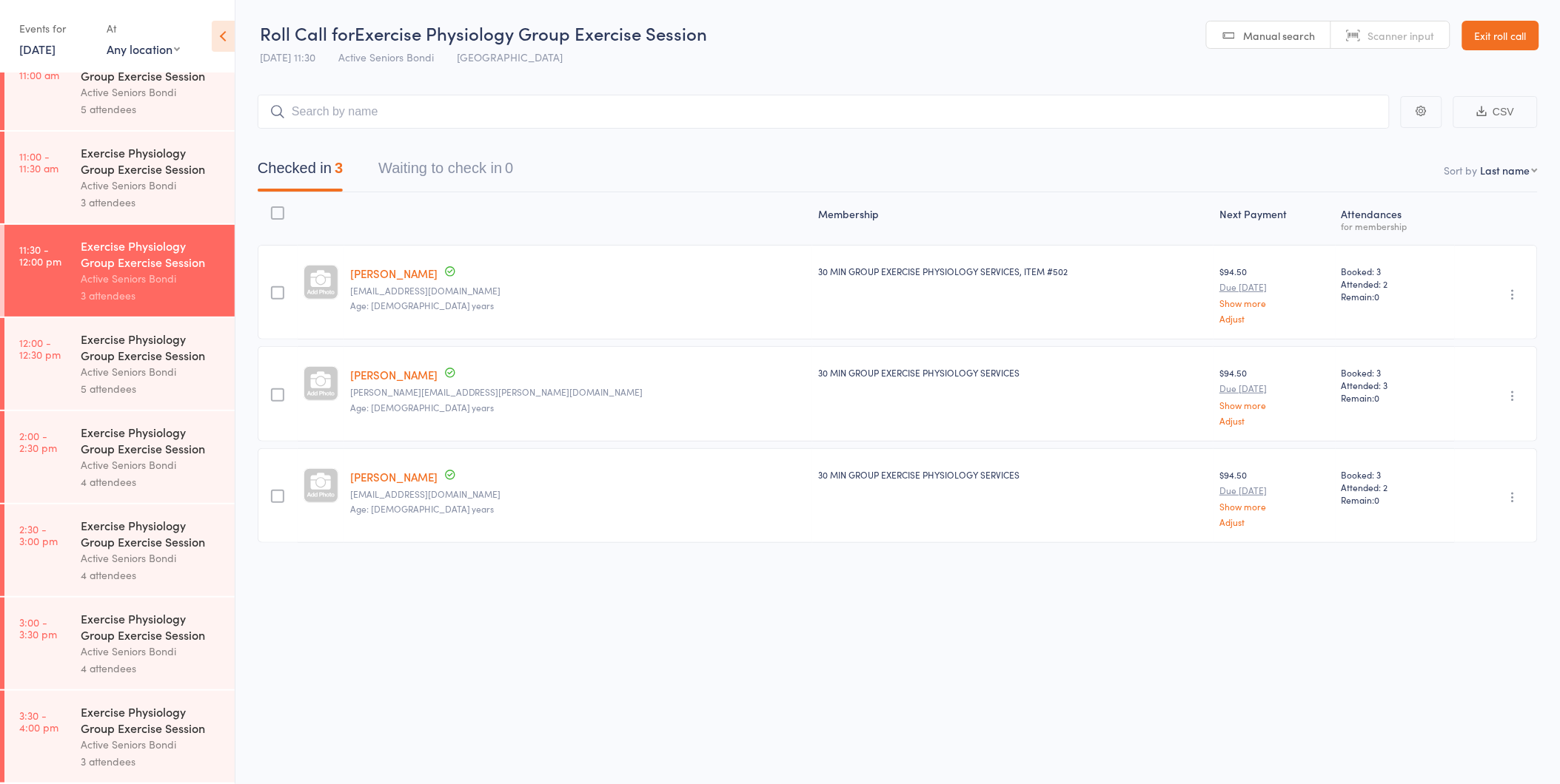
click at [100, 347] on div "Exercise Physiology Group Exercise Session" at bounding box center [152, 347] width 141 height 32
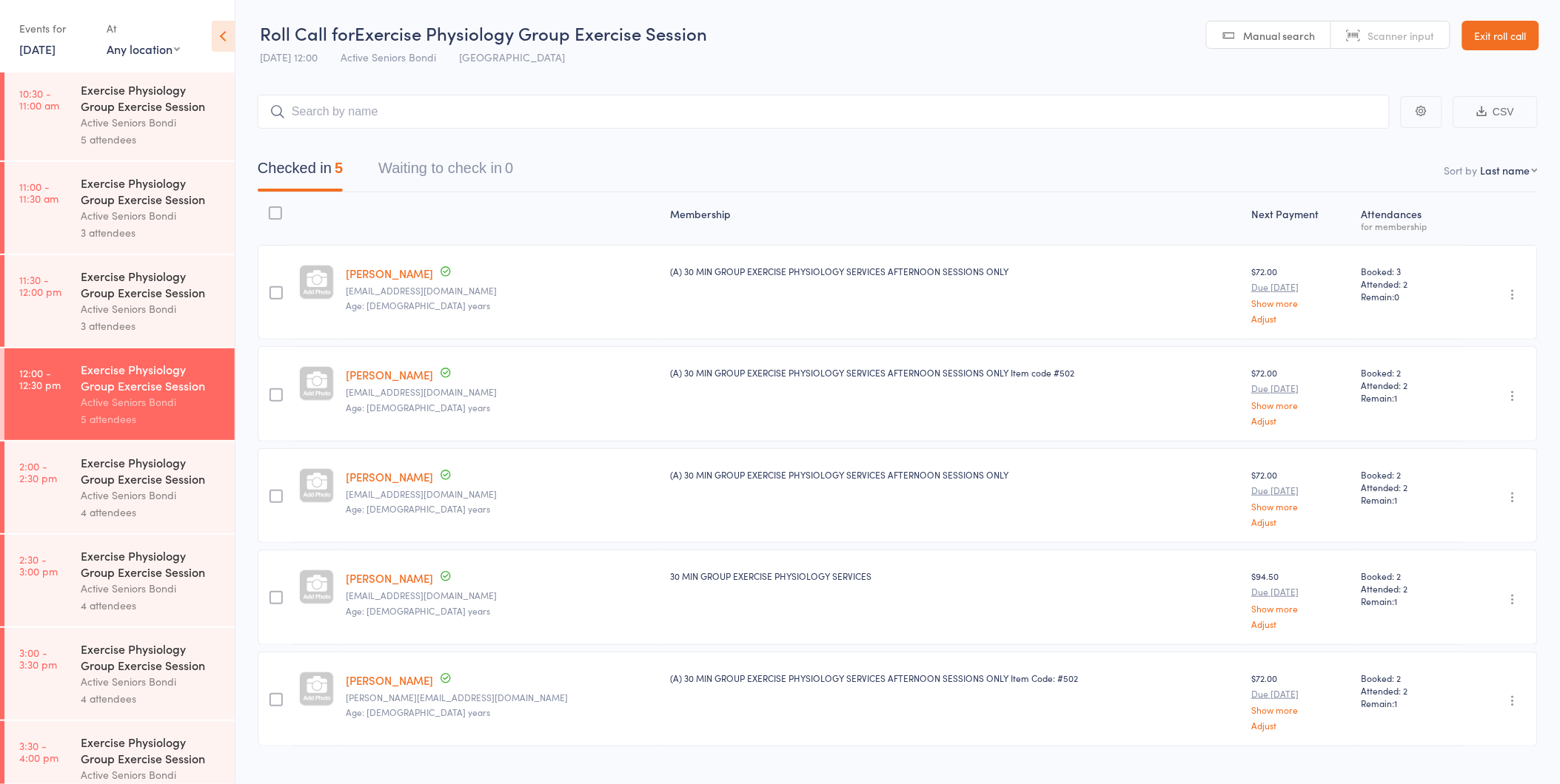
scroll to position [691, 0]
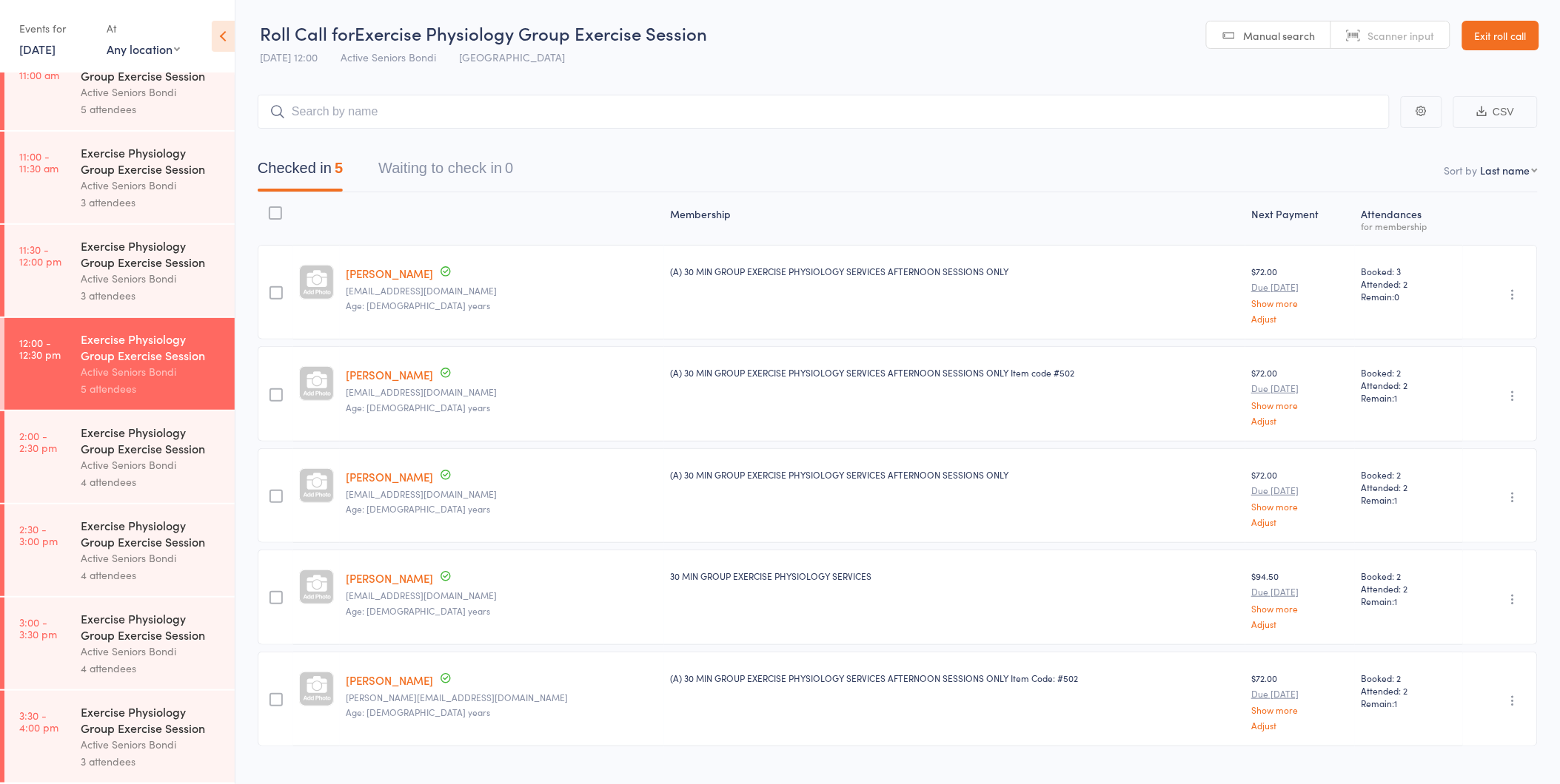
click at [135, 450] on div "Exercise Physiology Group Exercise Session" at bounding box center [152, 440] width 141 height 32
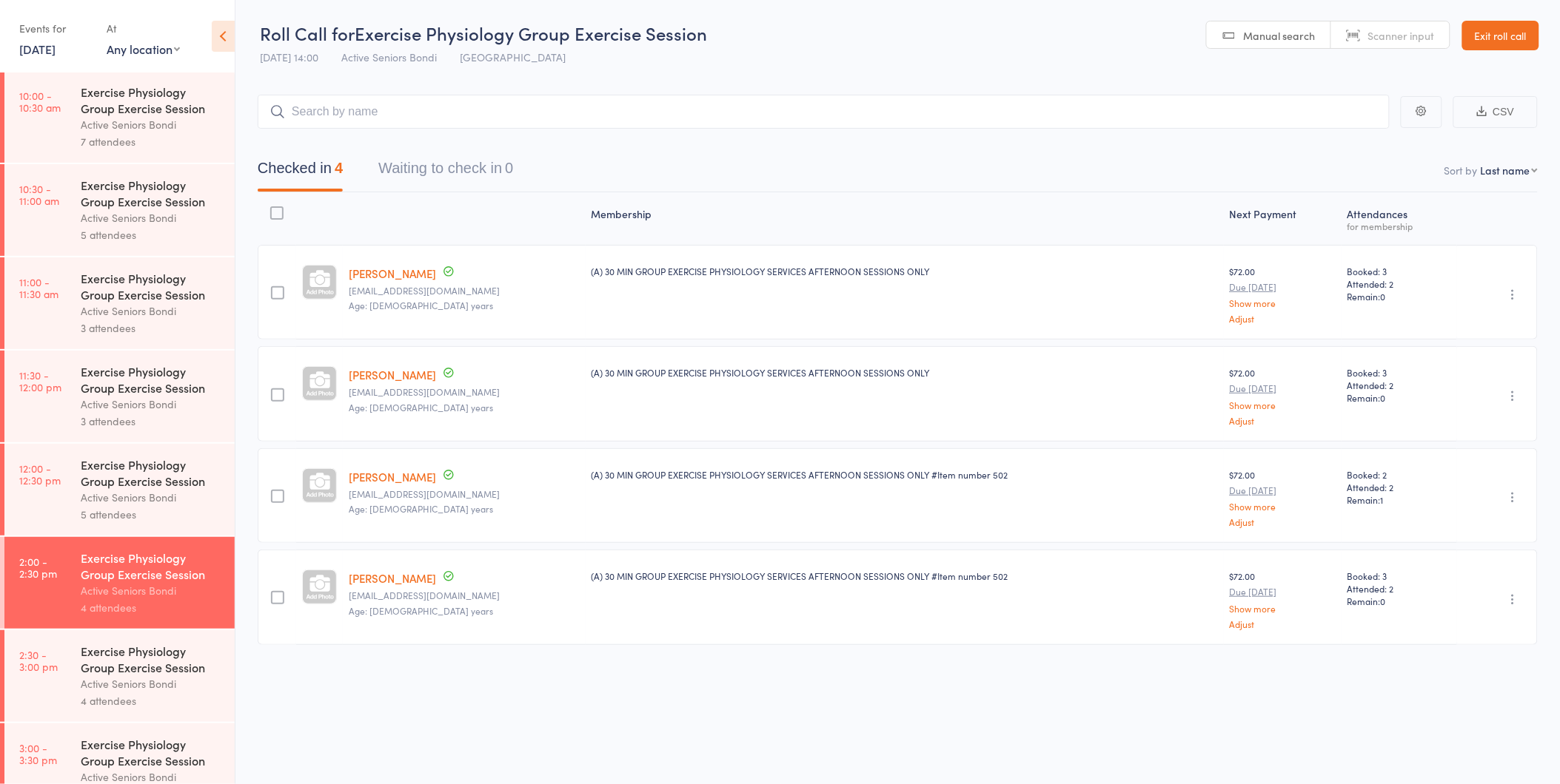
scroll to position [691, 0]
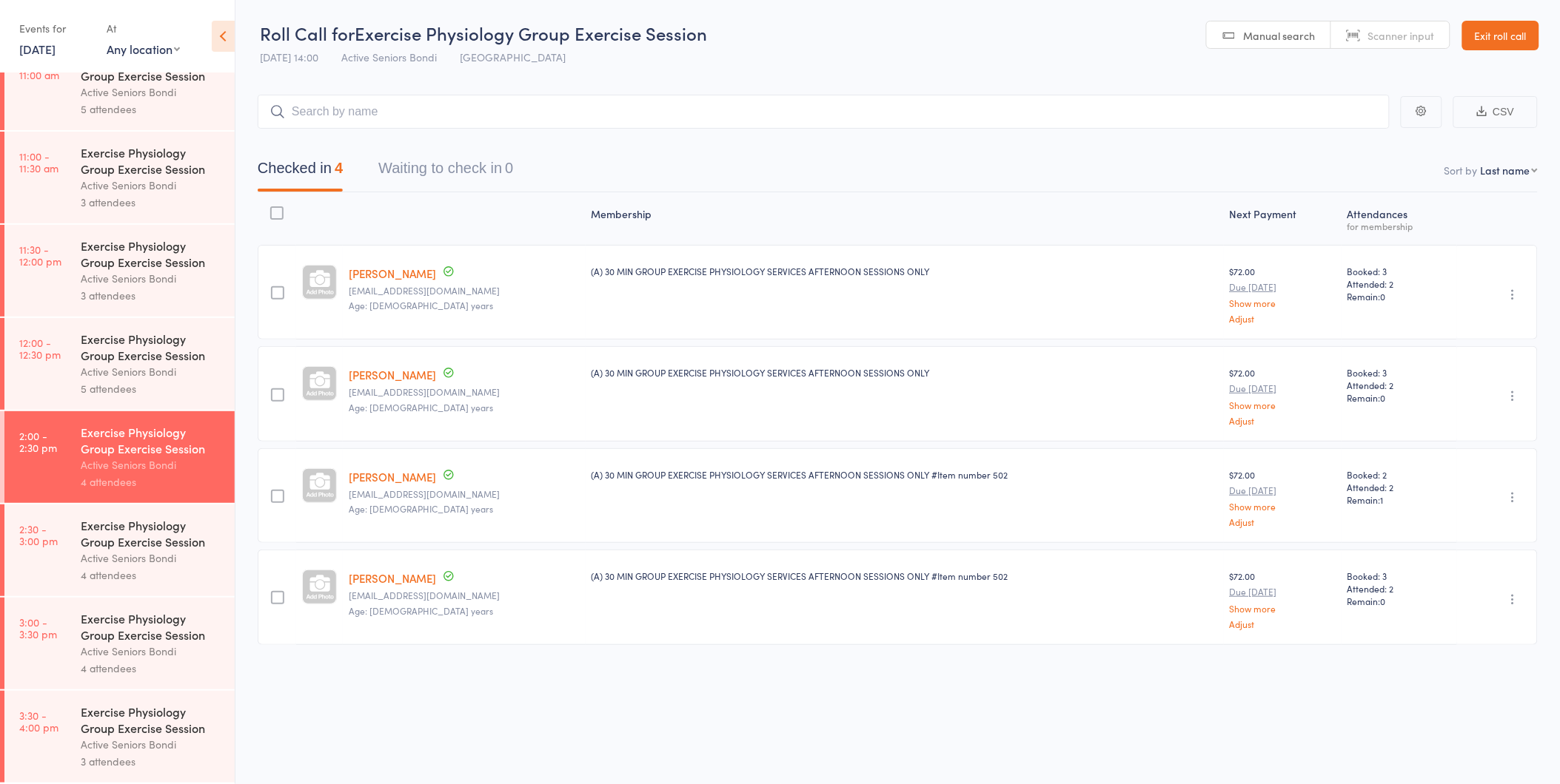
click at [106, 544] on div "Exercise Physiology Group Exercise Session" at bounding box center [152, 534] width 141 height 32
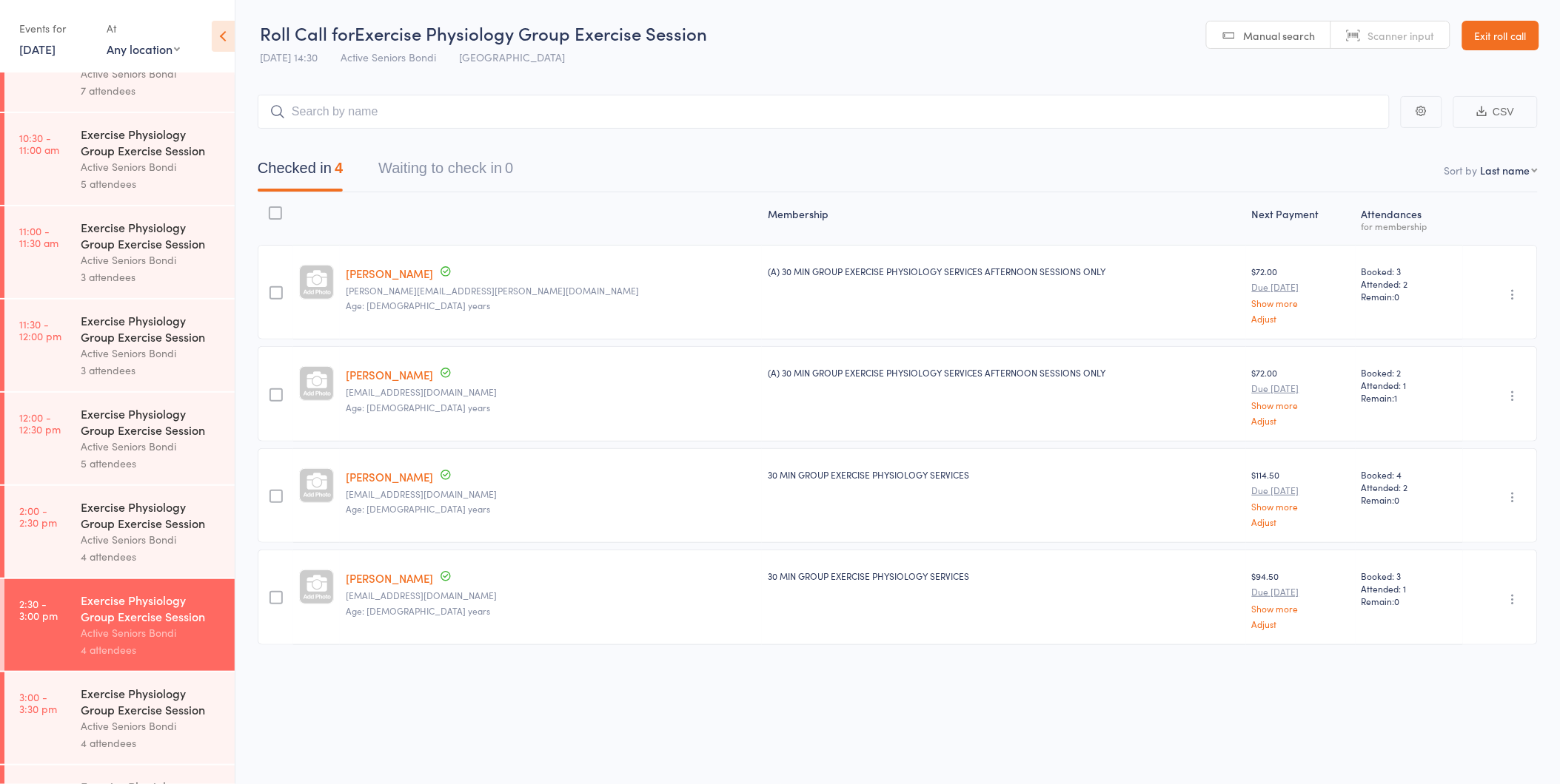
scroll to position [691, 0]
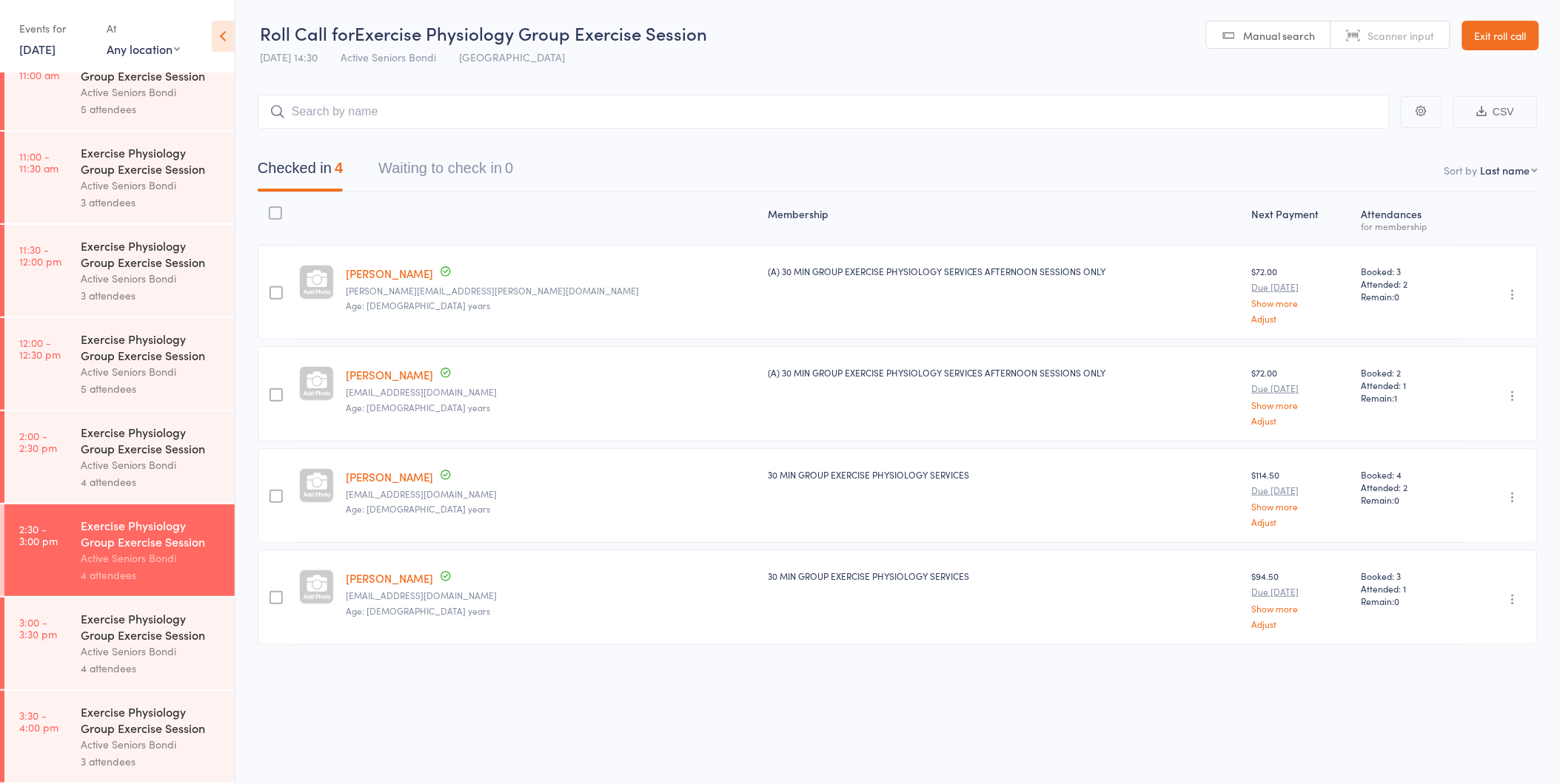
click at [151, 654] on div "Active Seniors Bondi" at bounding box center [152, 651] width 141 height 17
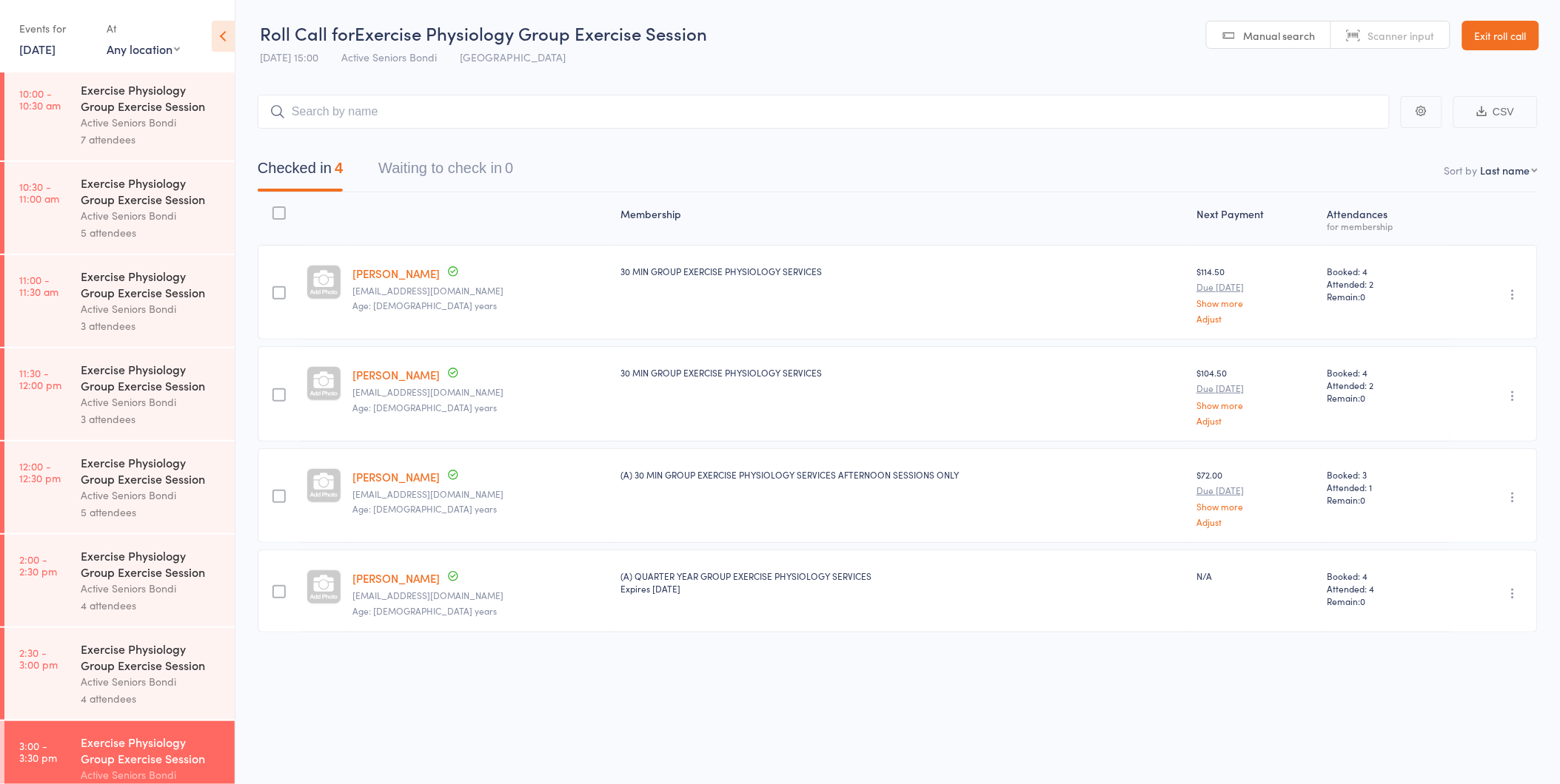
scroll to position [691, 0]
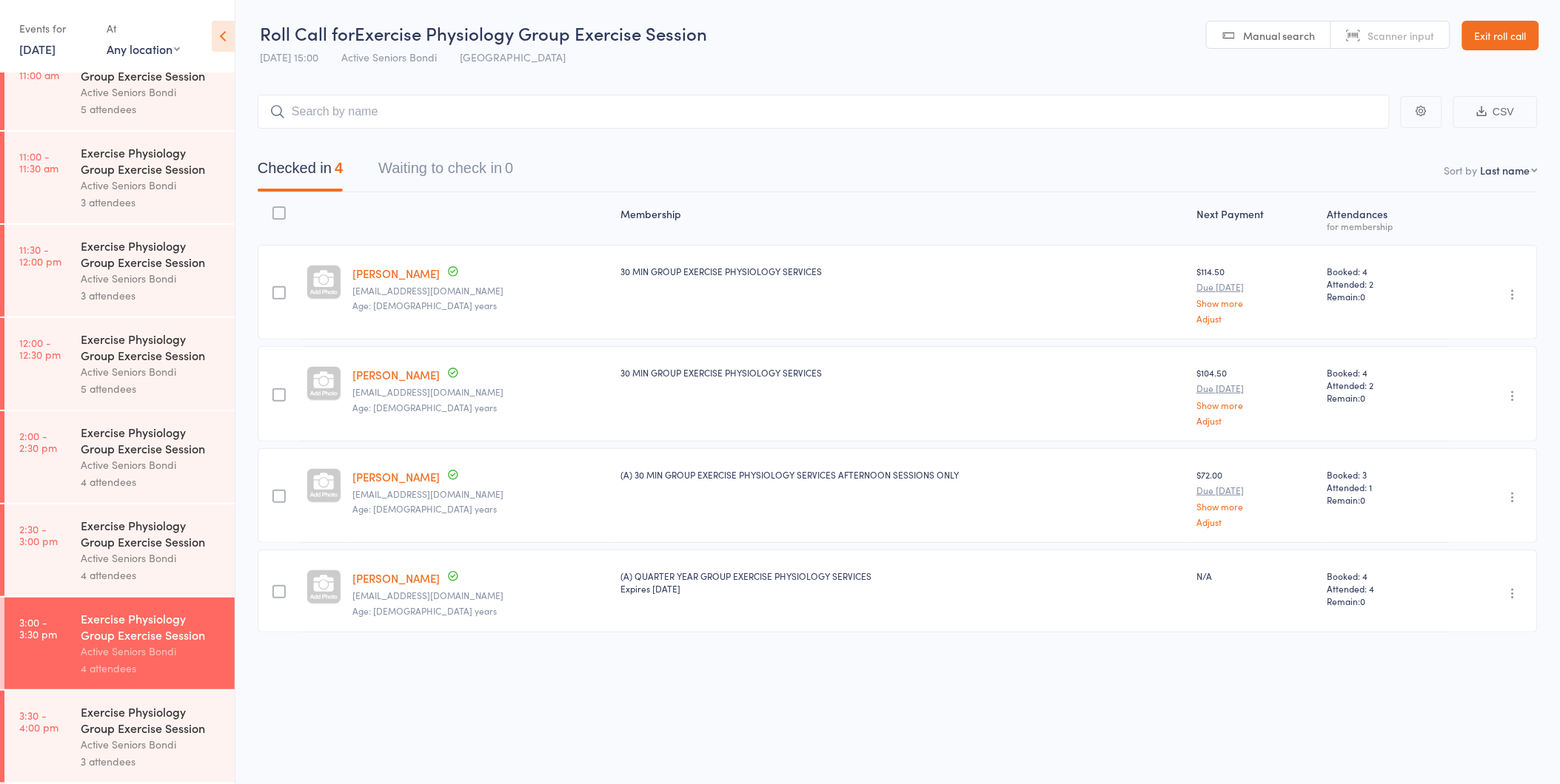
click at [146, 731] on div "Exercise Physiology Group Exercise Session" at bounding box center [152, 720] width 141 height 32
